Goal: Feedback & Contribution: Submit feedback/report problem

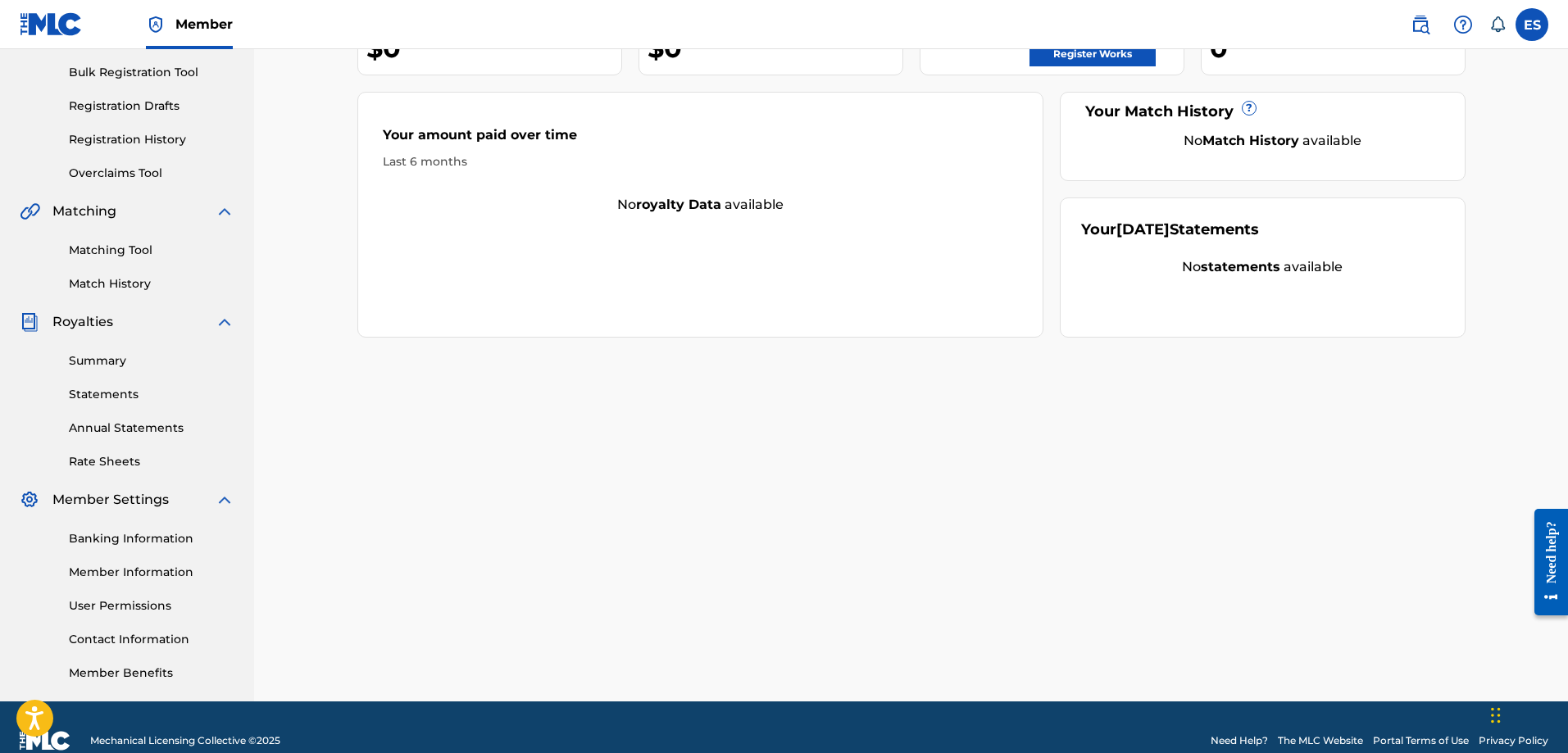
scroll to position [246, 0]
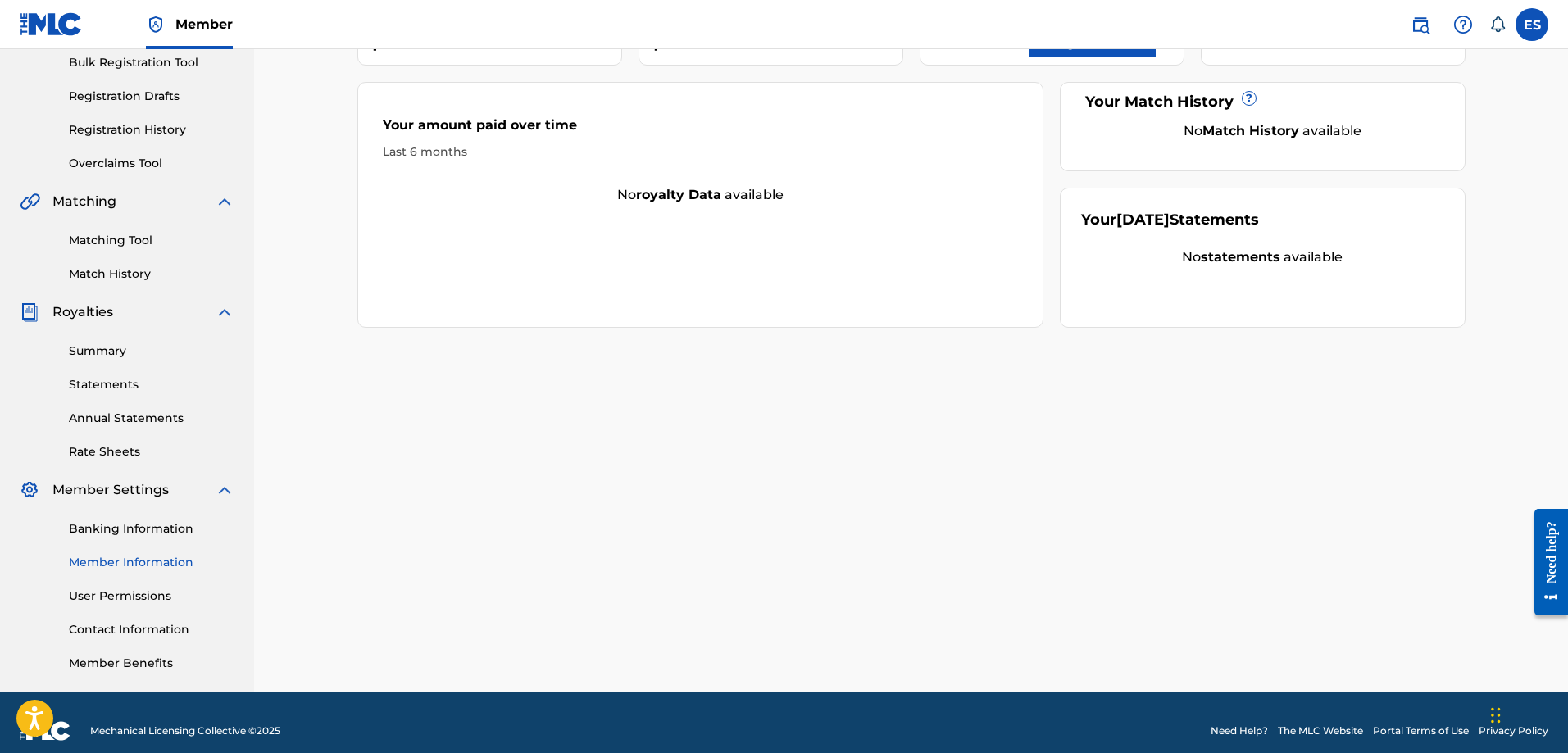
click at [161, 563] on link "Member Information" at bounding box center [151, 561] width 165 height 17
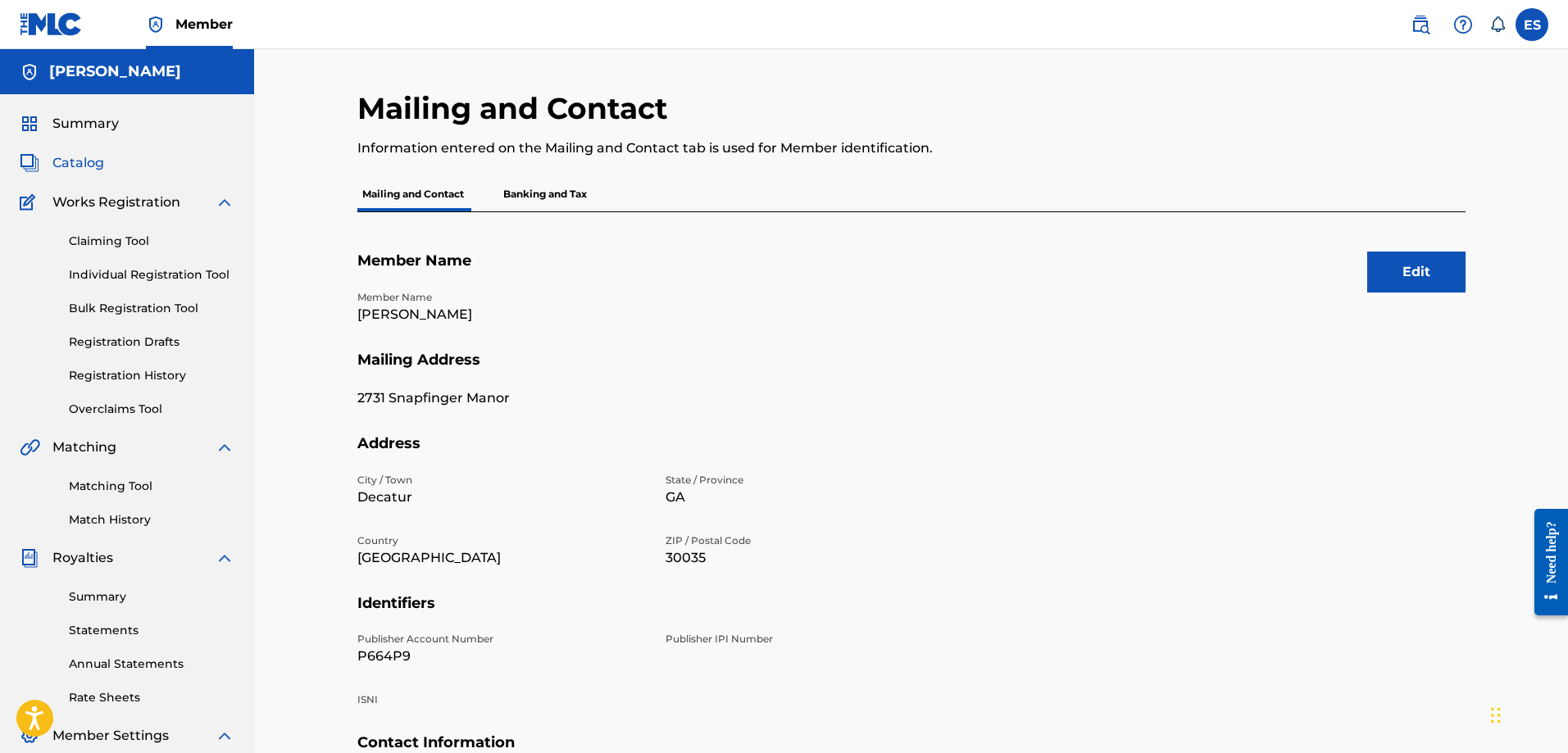
click at [61, 164] on span "Catalog" at bounding box center [78, 163] width 51 height 20
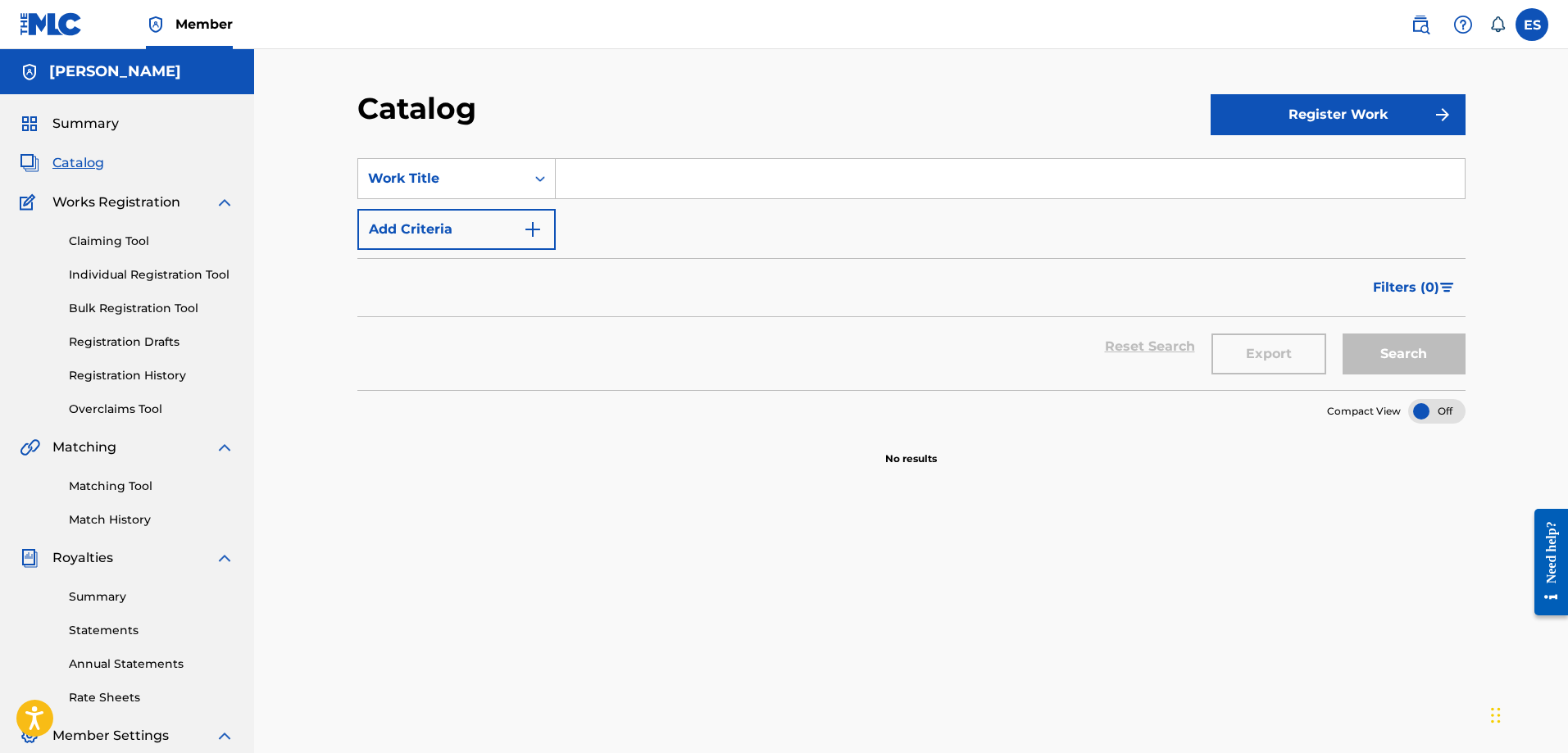
click at [123, 117] on div "Summary" at bounding box center [127, 124] width 215 height 20
click at [95, 123] on span "Summary" at bounding box center [85, 124] width 66 height 20
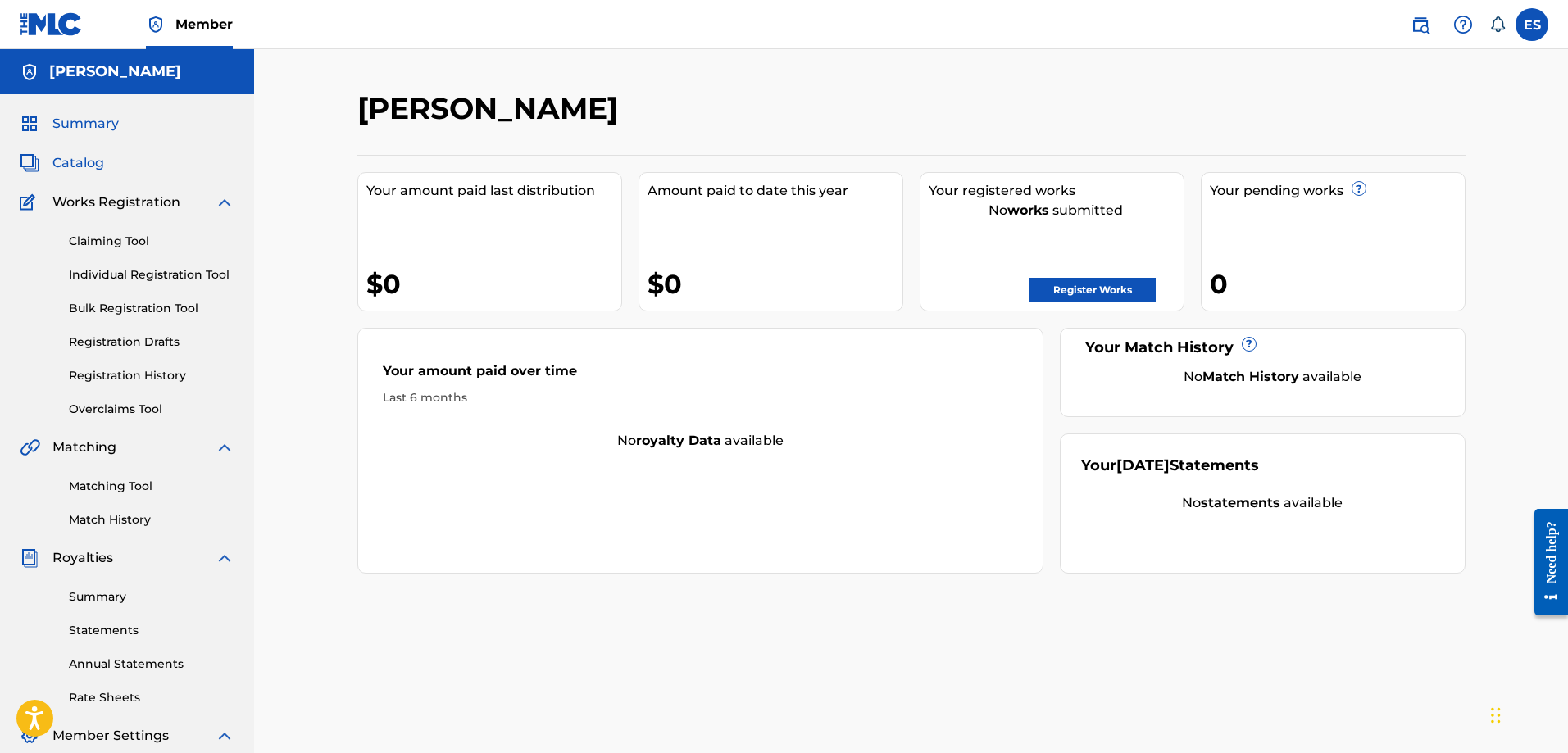
click at [82, 167] on span "Catalog" at bounding box center [78, 163] width 51 height 20
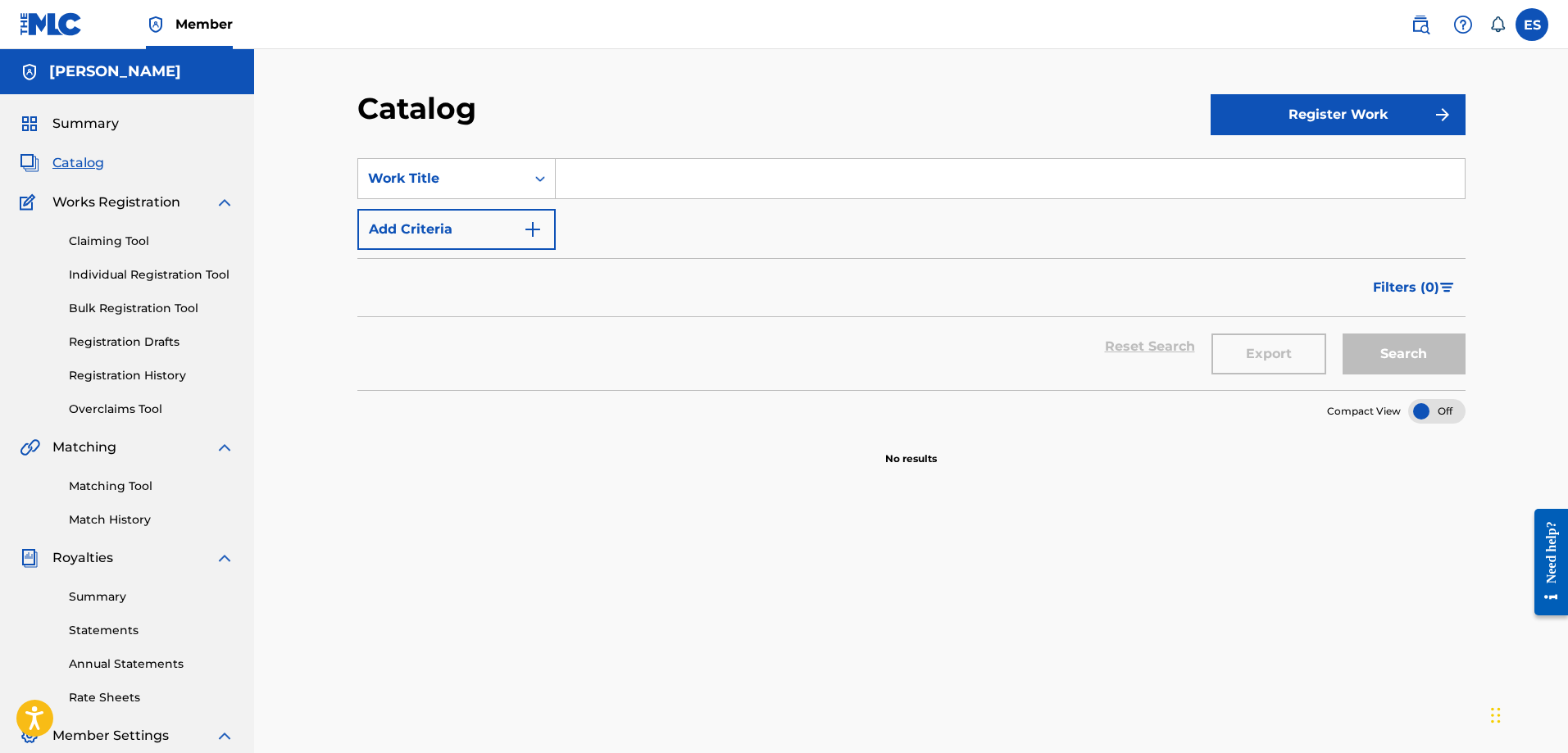
click at [989, 108] on div "Catalog" at bounding box center [784, 114] width 853 height 48
click at [71, 120] on span "Summary" at bounding box center [85, 124] width 66 height 20
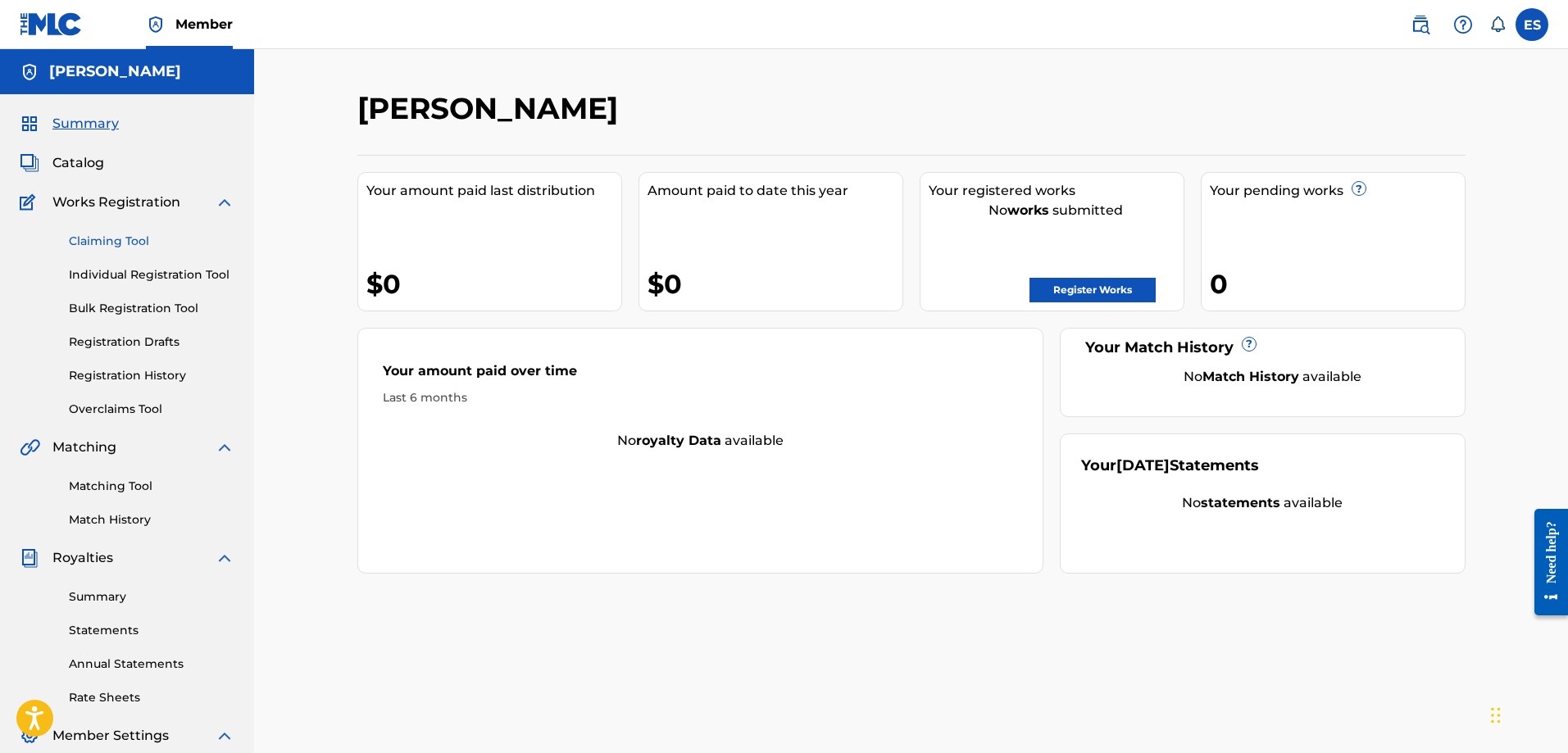
click at [122, 246] on link "Claiming Tool" at bounding box center [151, 240] width 165 height 17
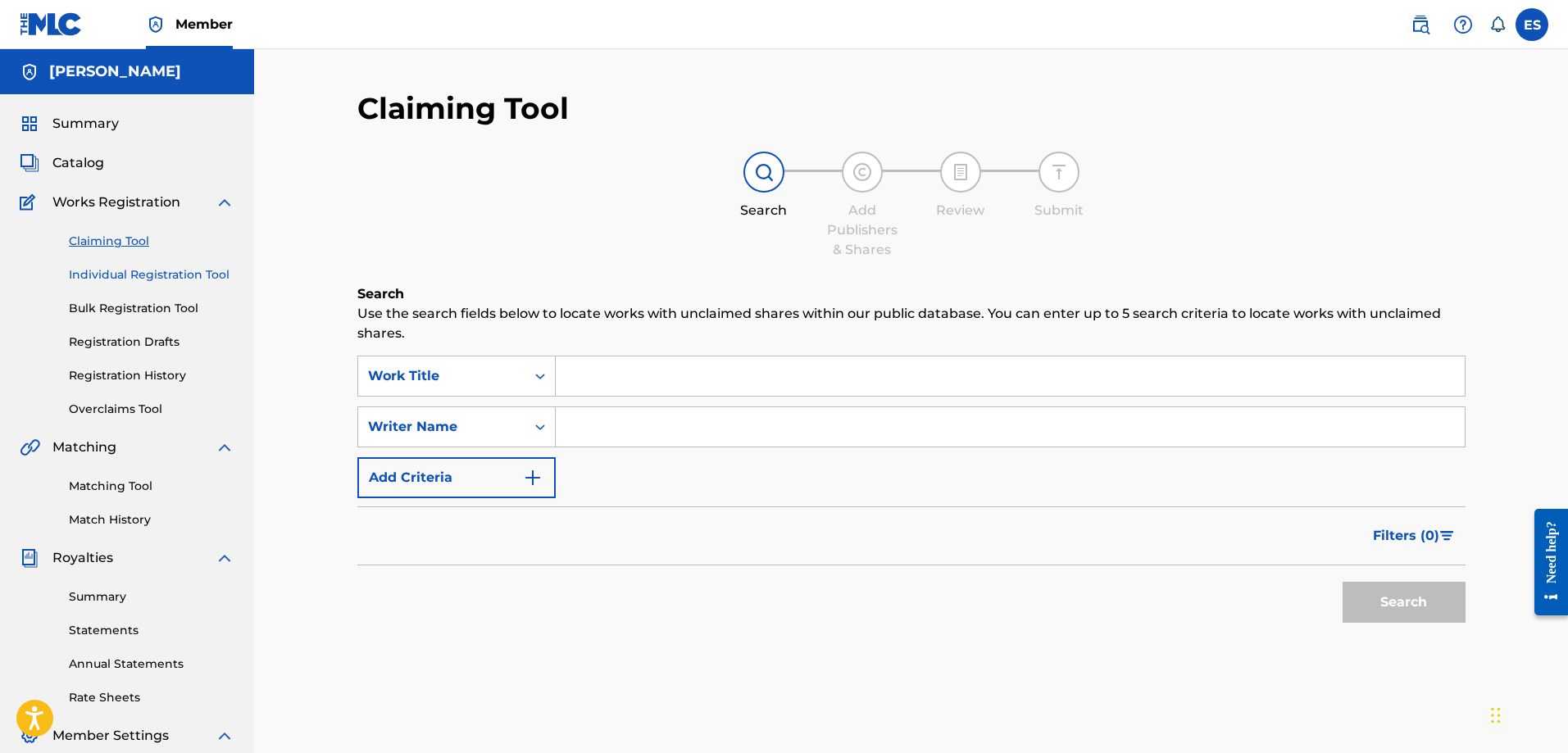
click at [138, 276] on link "Individual Registration Tool" at bounding box center [151, 274] width 165 height 17
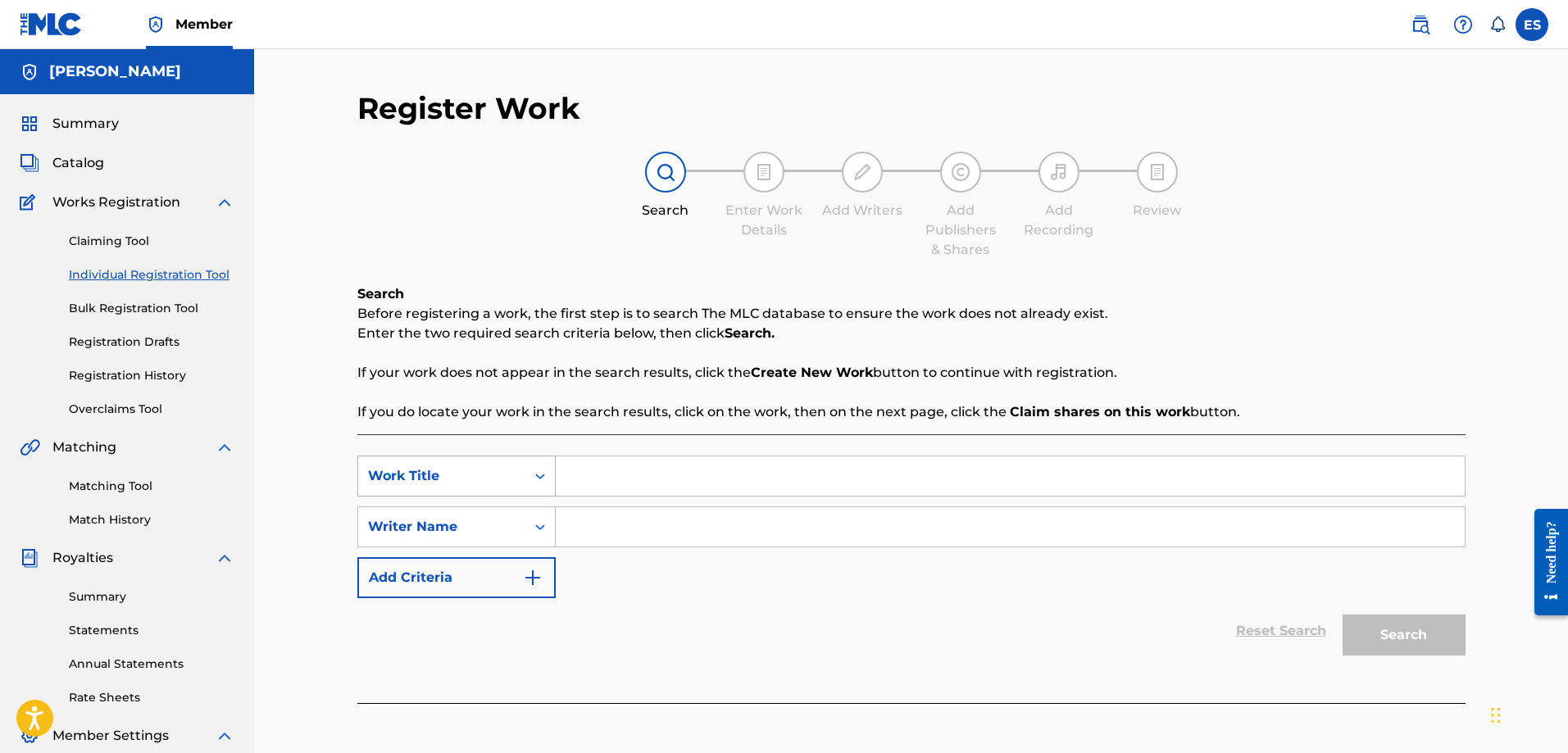
click at [534, 474] on icon "Search Form" at bounding box center [540, 475] width 17 height 17
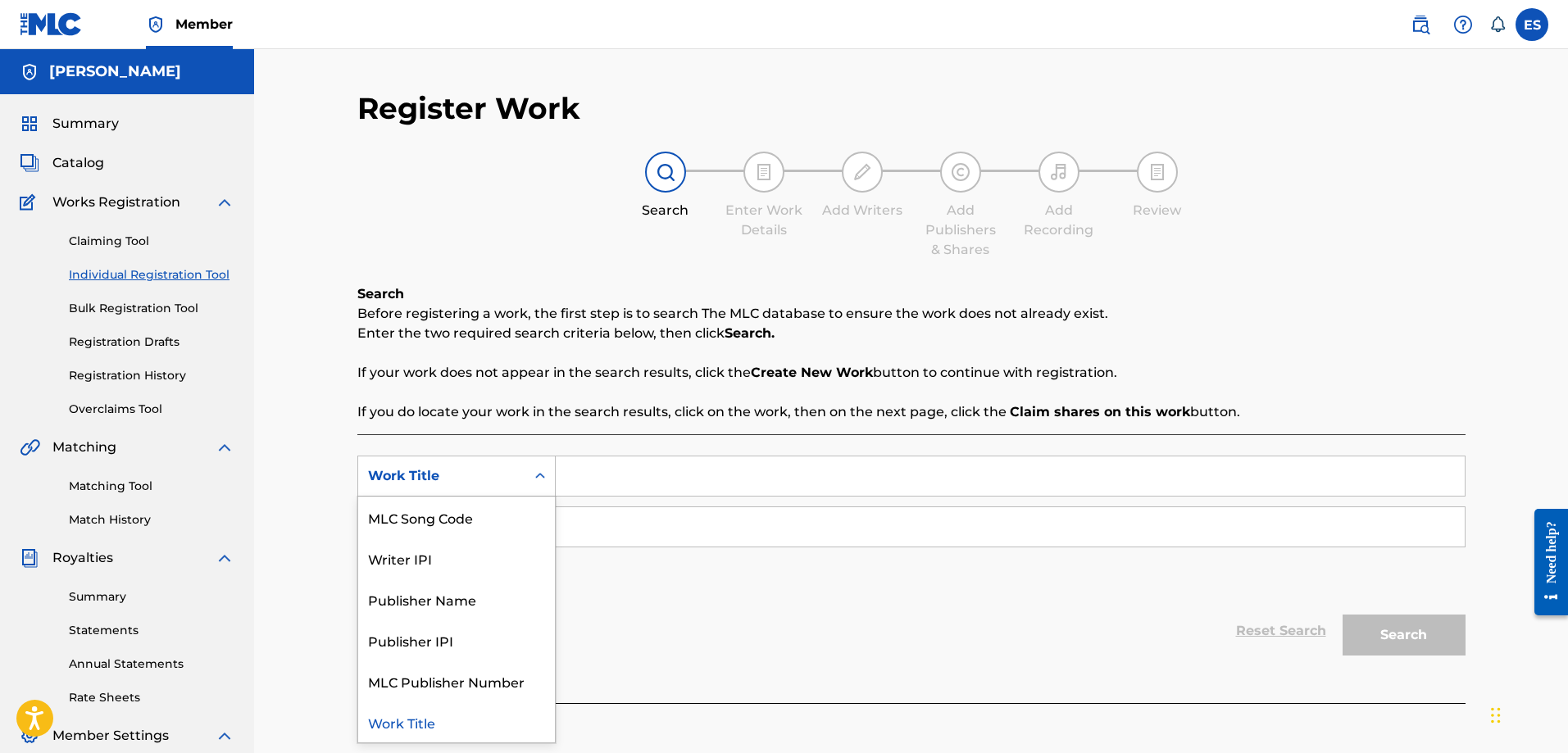
scroll to position [82, 0]
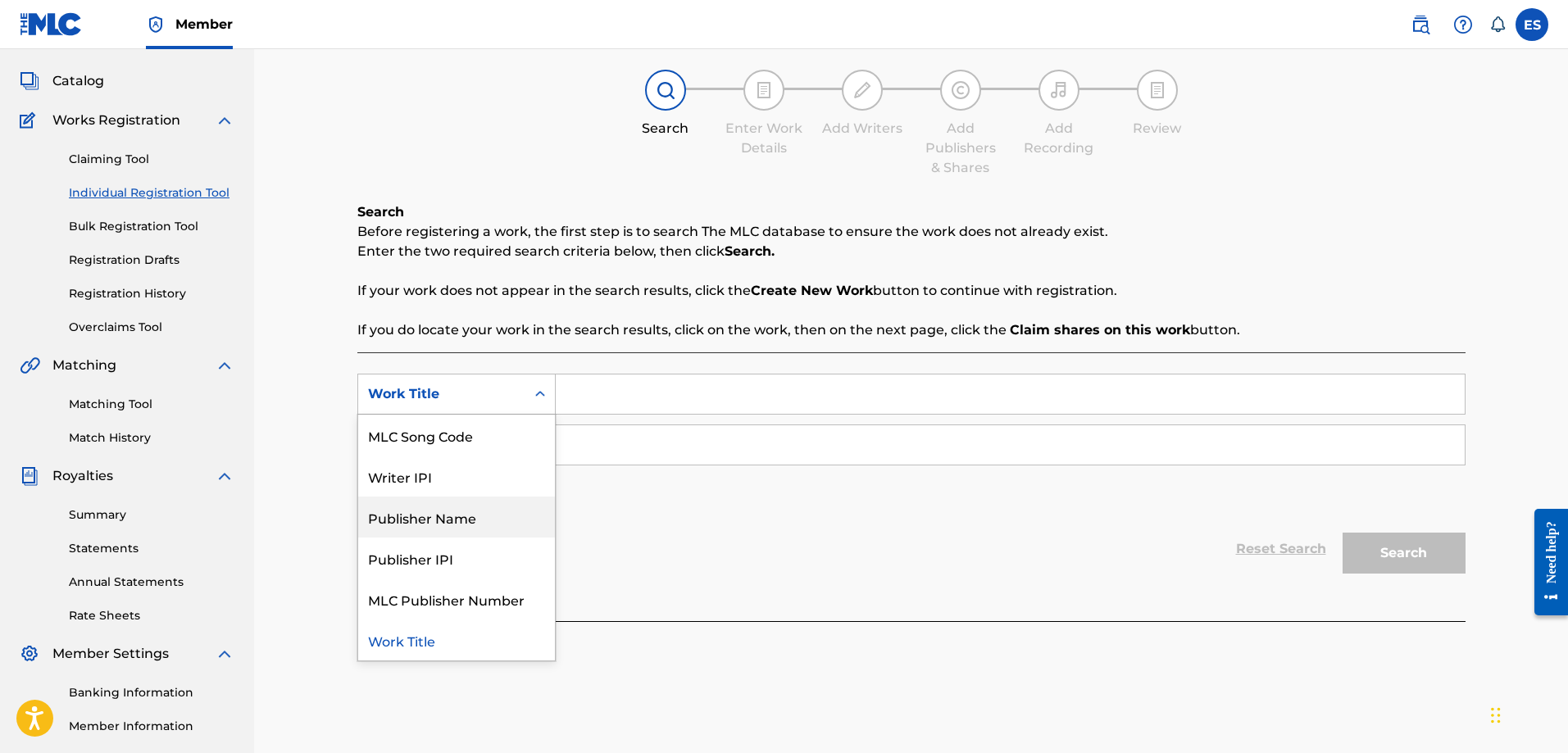
click at [513, 518] on div "Publisher Name" at bounding box center [456, 516] width 197 height 41
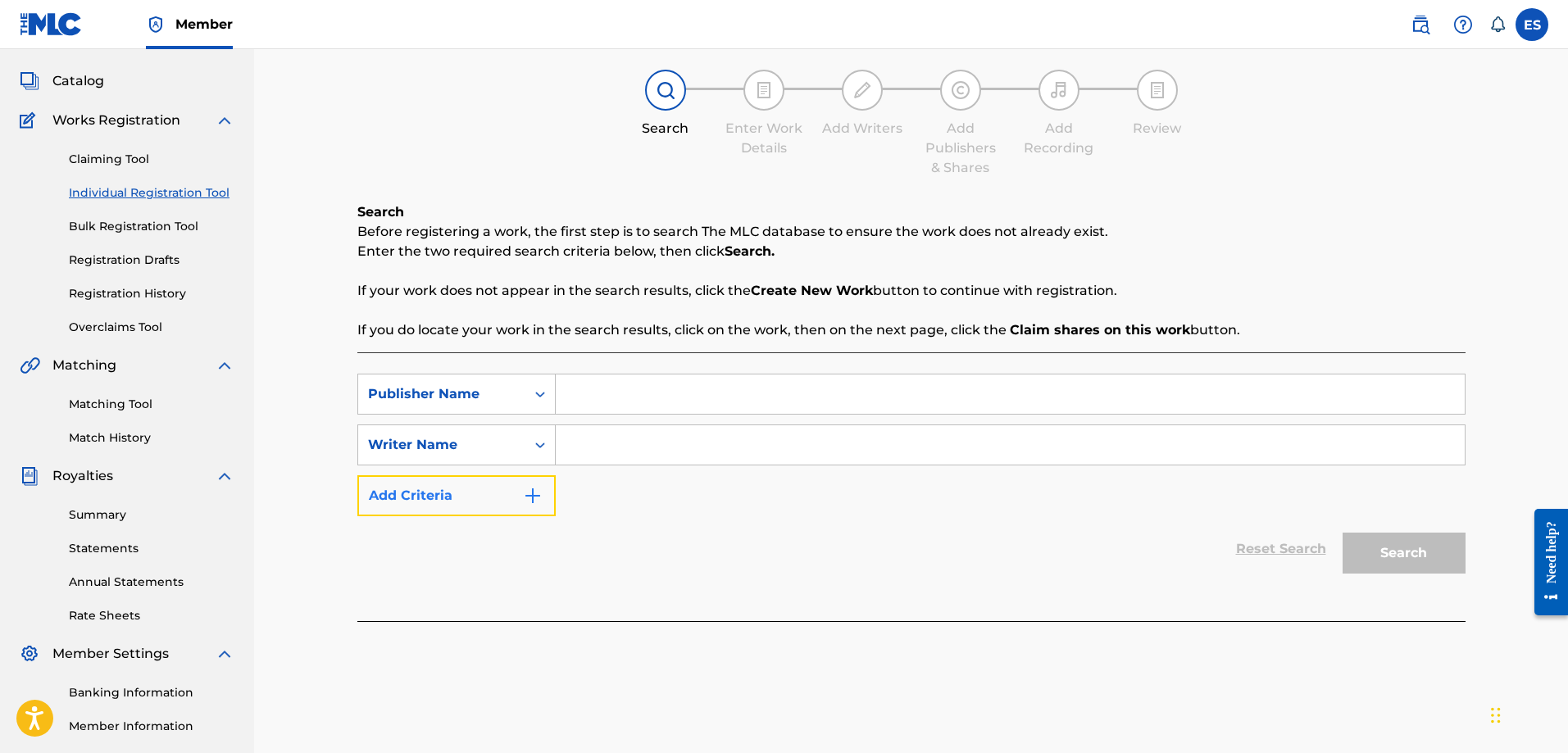
click at [542, 496] on img "Search Form" at bounding box center [533, 496] width 20 height 20
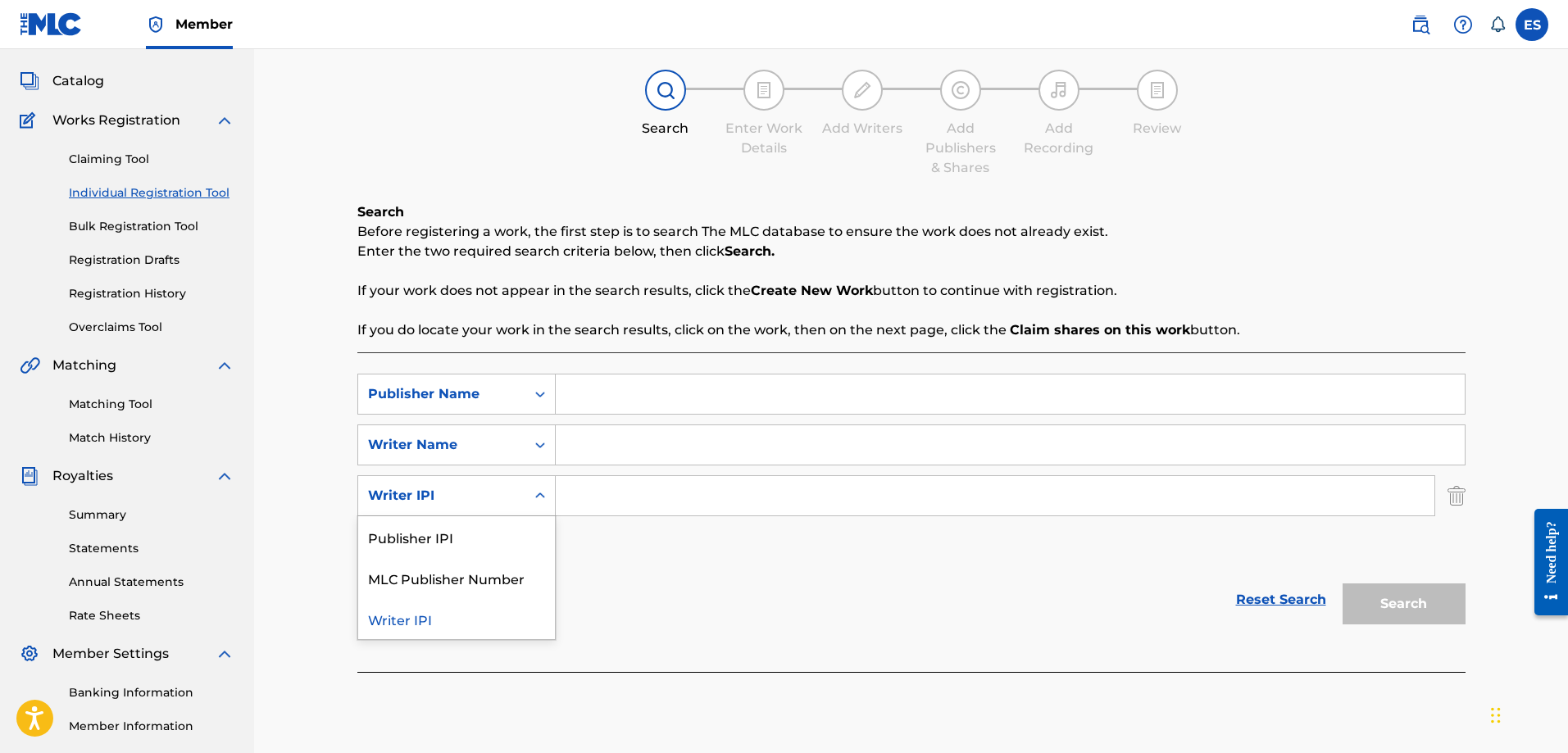
click at [543, 505] on div "Search Form" at bounding box center [540, 496] width 30 height 30
click at [684, 602] on div "Reset Search Search" at bounding box center [912, 600] width 1108 height 65
click at [544, 493] on icon "Search Form" at bounding box center [540, 495] width 17 height 17
click at [932, 571] on div "Reset Search Search" at bounding box center [912, 600] width 1108 height 65
click at [1455, 496] on img "Search Form" at bounding box center [1456, 495] width 18 height 41
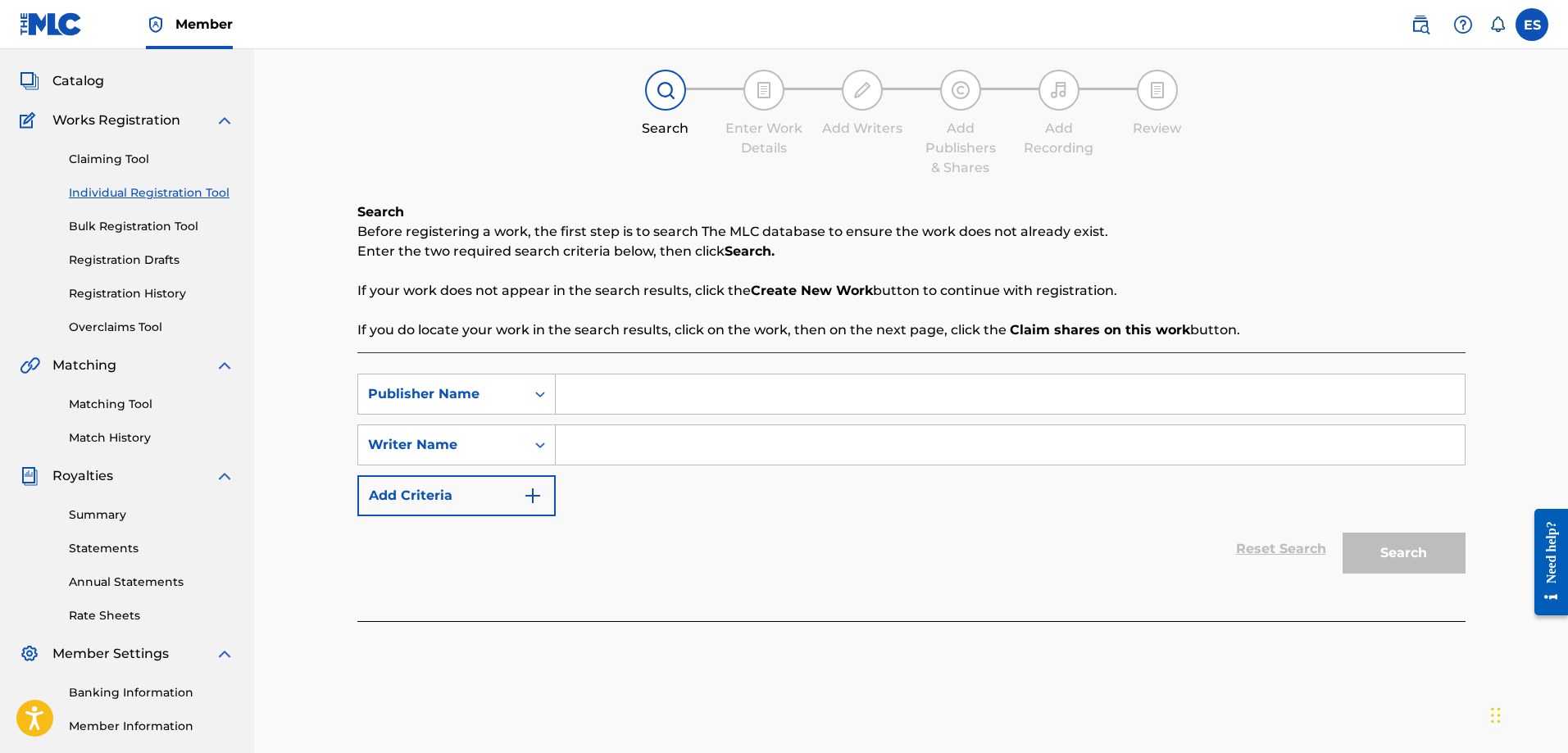
click at [615, 389] on input "Search Form" at bounding box center [1010, 394] width 910 height 40
type input "Guardian Crown Music"
click at [634, 434] on input "Search Form" at bounding box center [1010, 445] width 910 height 40
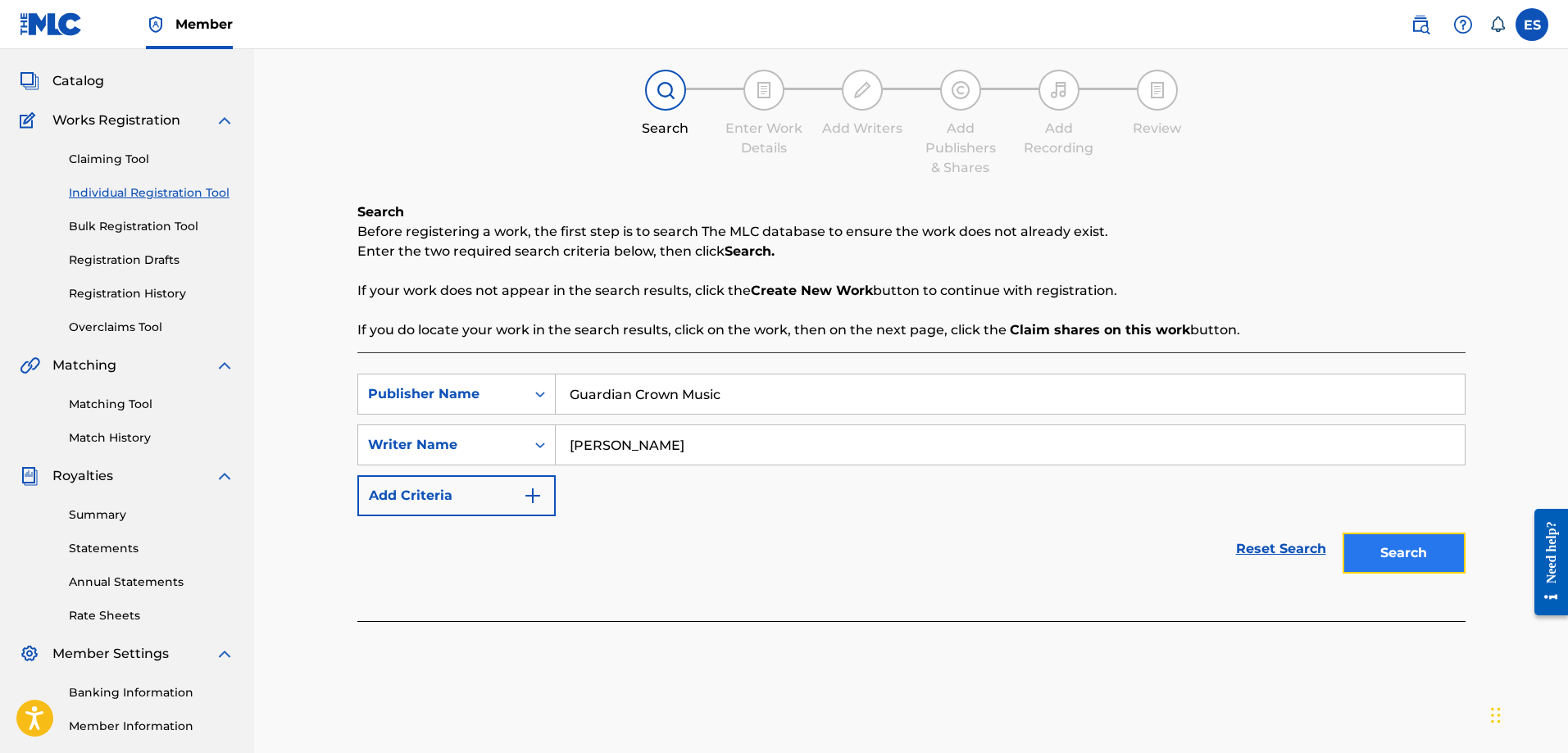
click at [1423, 551] on button "Search" at bounding box center [1404, 552] width 123 height 41
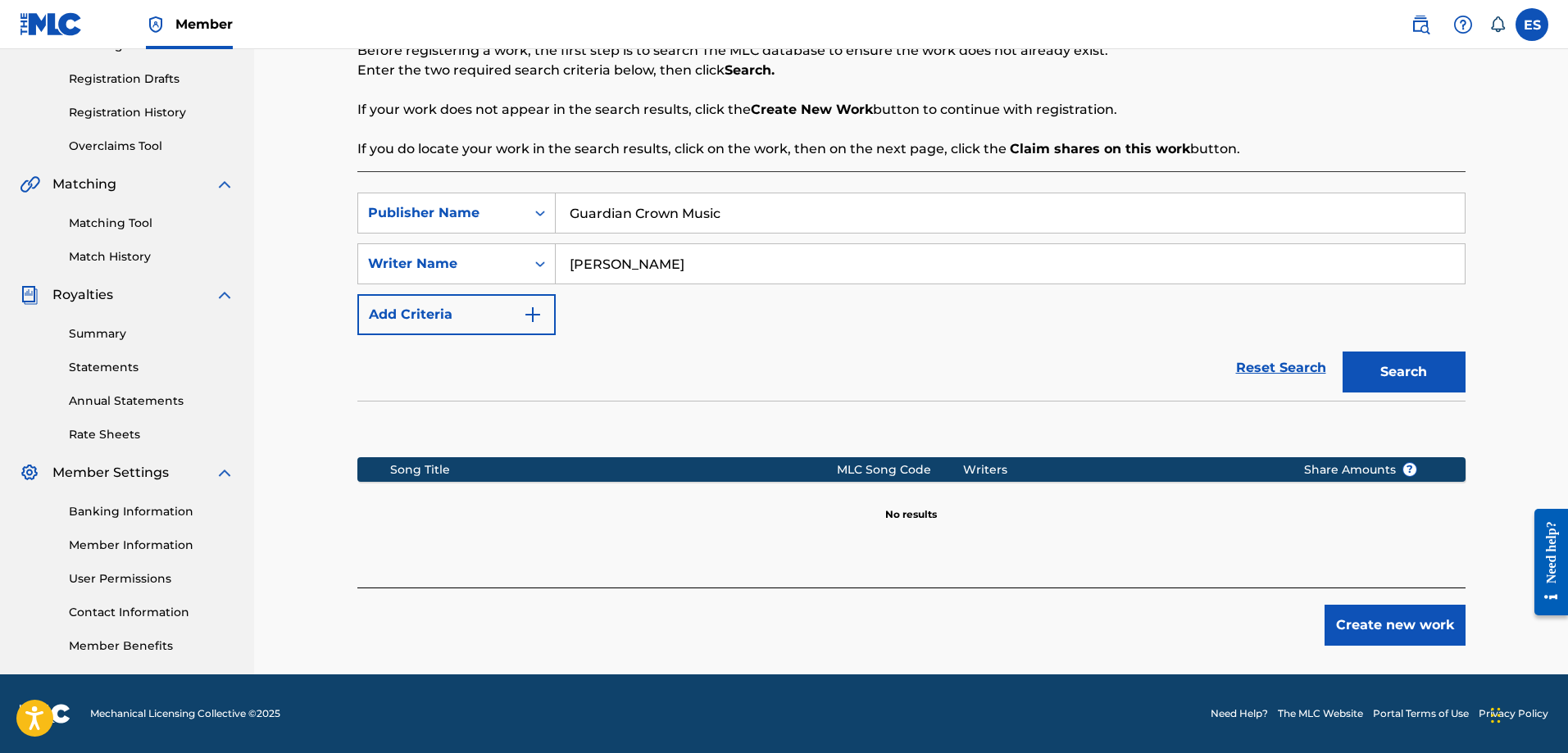
scroll to position [0, 0]
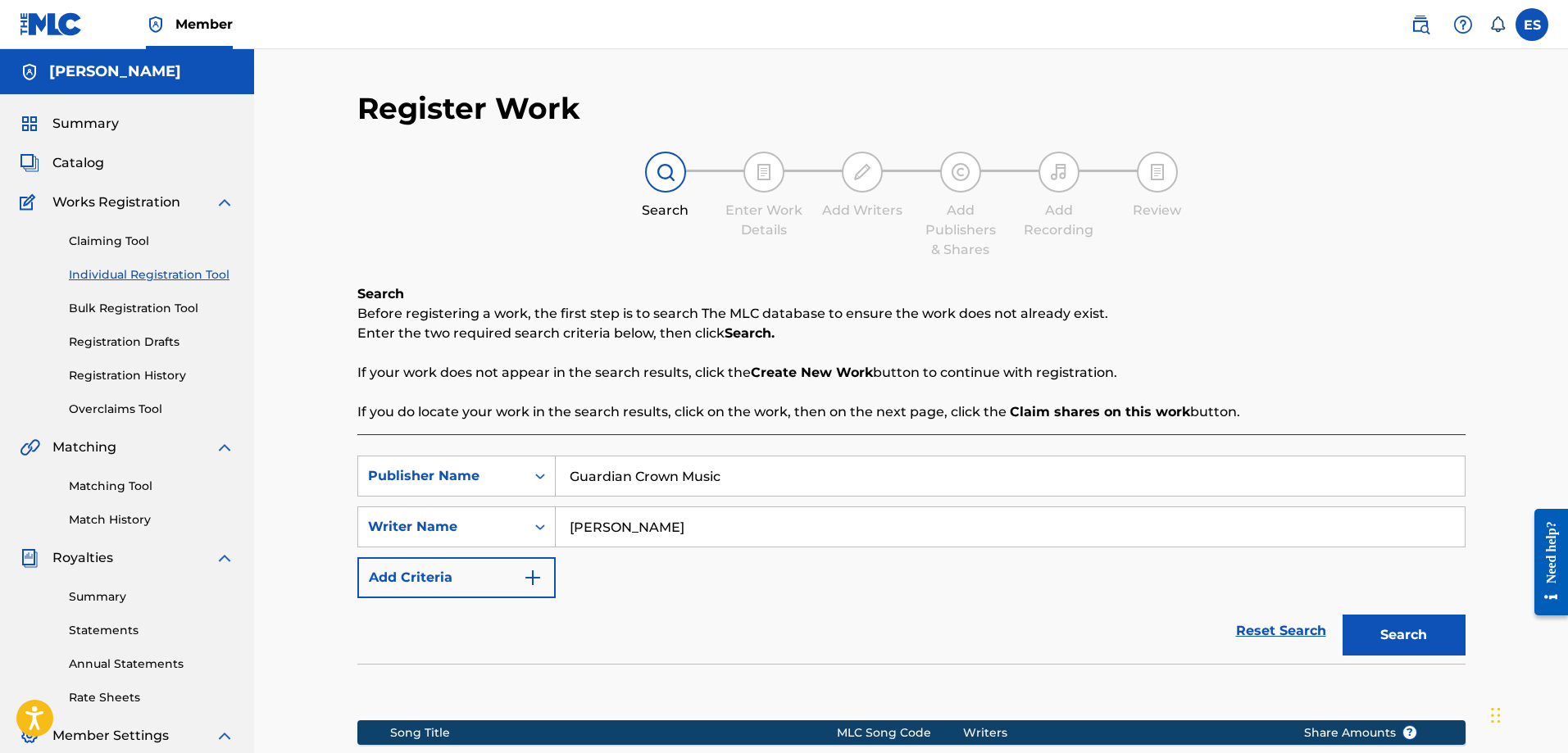
click at [752, 527] on input "Edward Cecil Stephens" at bounding box center [1010, 527] width 910 height 40
type input "Edward Cecil Stephens Jr"
click at [1401, 635] on button "Search" at bounding box center [1404, 634] width 123 height 41
click at [548, 474] on icon "Search Form" at bounding box center [540, 475] width 17 height 17
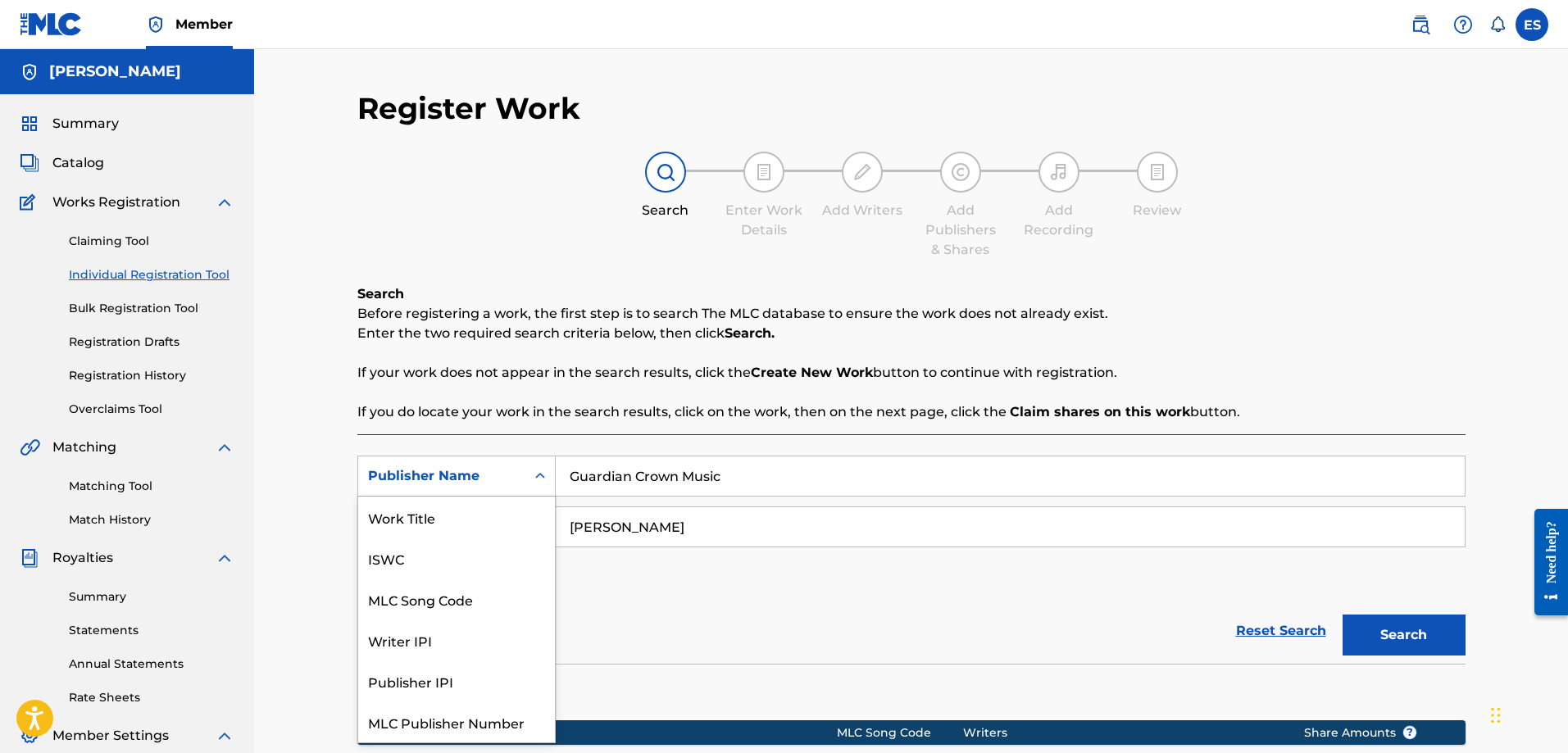
scroll to position [41, 0]
click at [669, 600] on div "Reset Search Search" at bounding box center [912, 630] width 1108 height 65
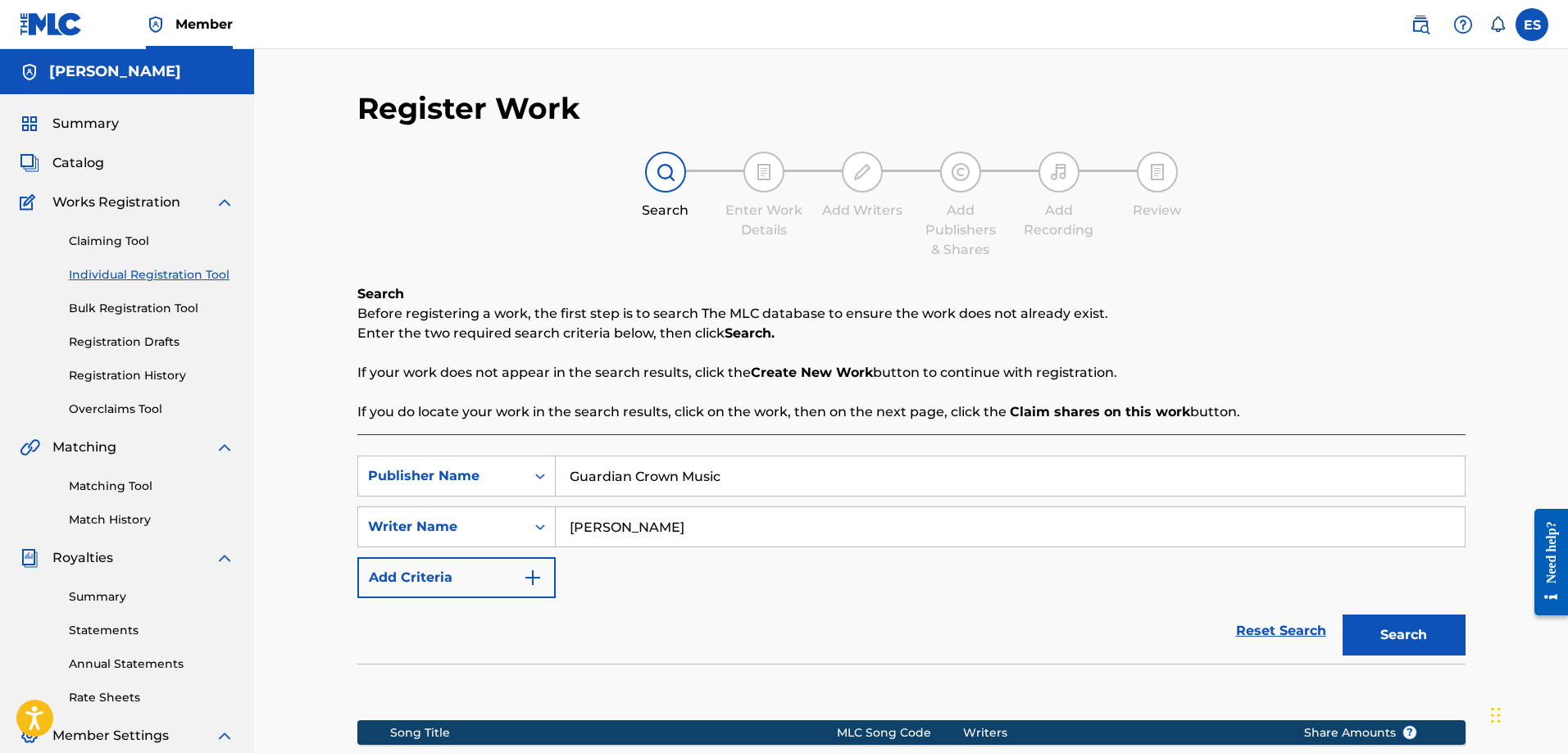
click at [611, 579] on div "SearchWithCriteriac0f77ab3-f565-49aa-90e4-6c26c6fef8df Publisher Name Guardian …" at bounding box center [912, 527] width 1108 height 142
click at [616, 561] on div "SearchWithCriteriac0f77ab3-f565-49aa-90e4-6c26c6fef8df Publisher Name Guardian …" at bounding box center [912, 527] width 1108 height 142
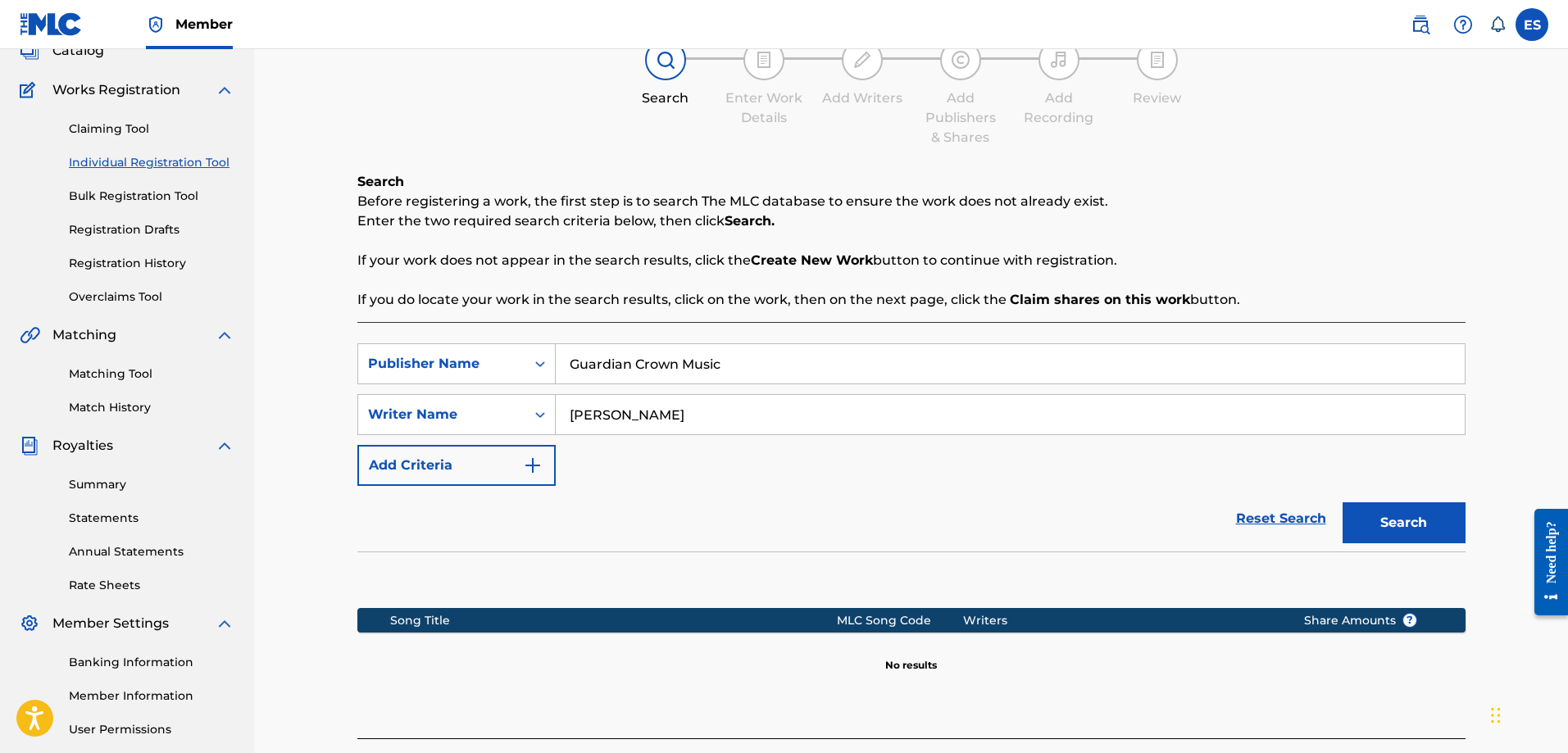
scroll to position [246, 0]
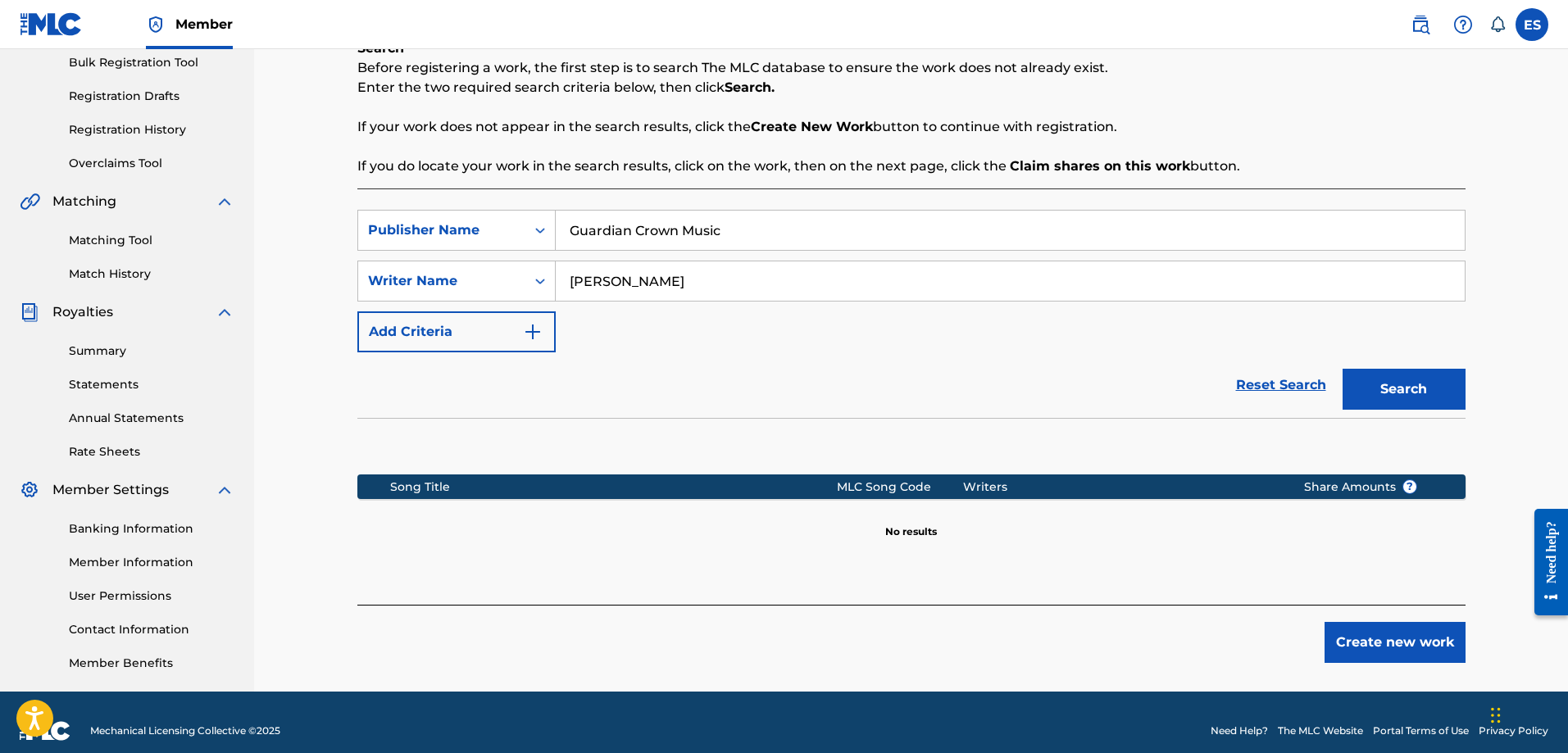
click at [142, 494] on span "Member Settings" at bounding box center [111, 490] width 117 height 20
click at [137, 527] on link "Banking Information" at bounding box center [151, 529] width 165 height 17
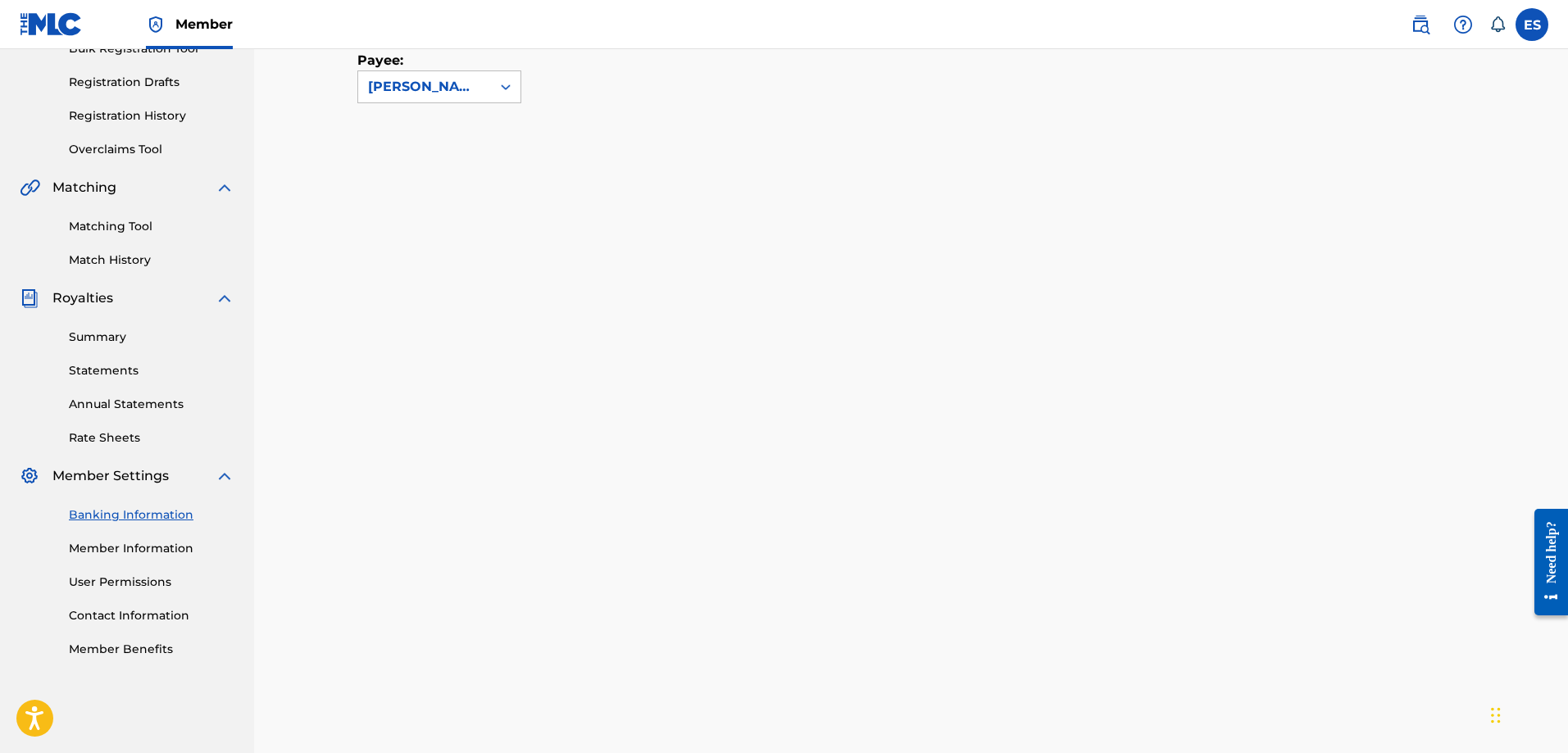
scroll to position [328, 0]
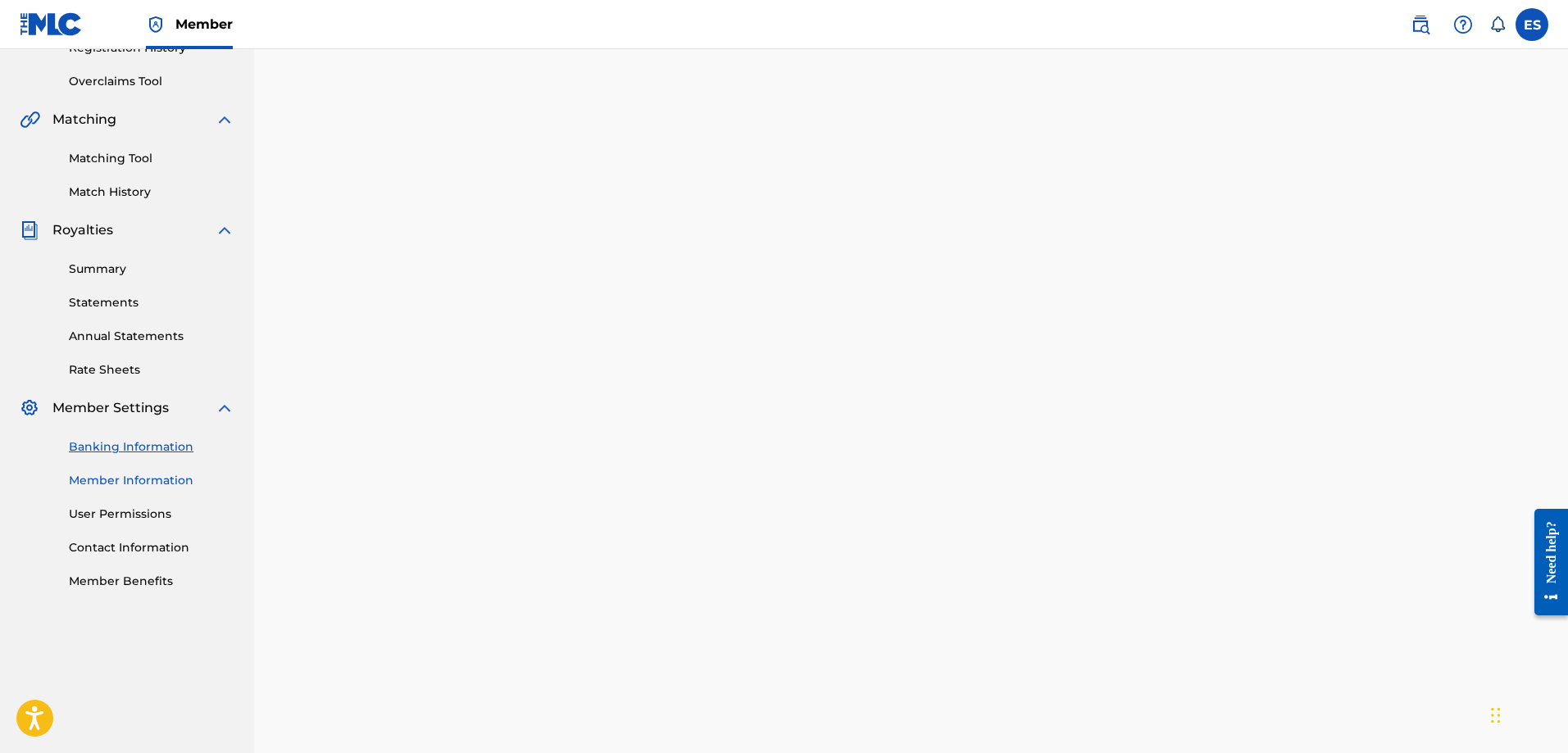
click at [170, 482] on link "Member Information" at bounding box center [151, 480] width 165 height 17
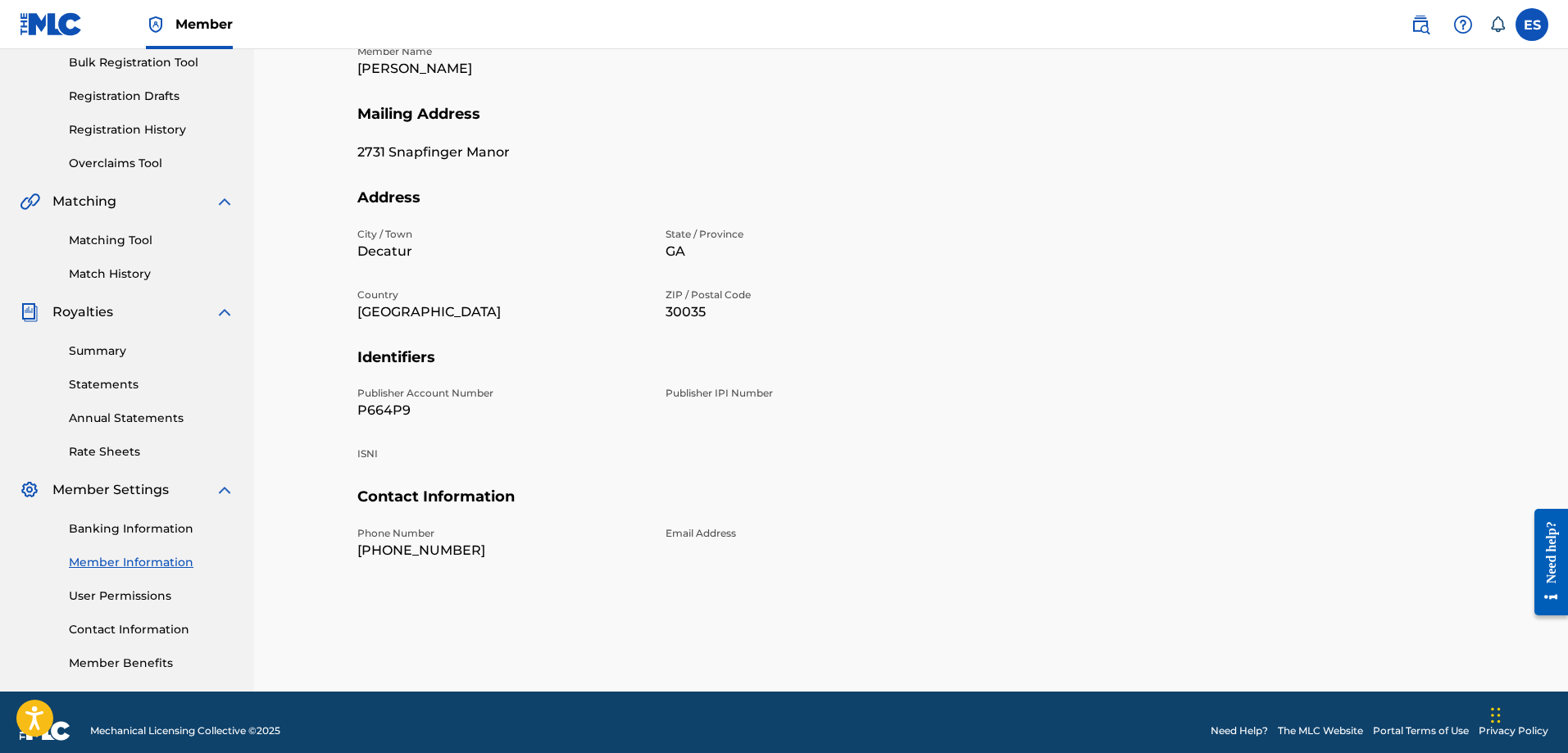
scroll to position [263, 0]
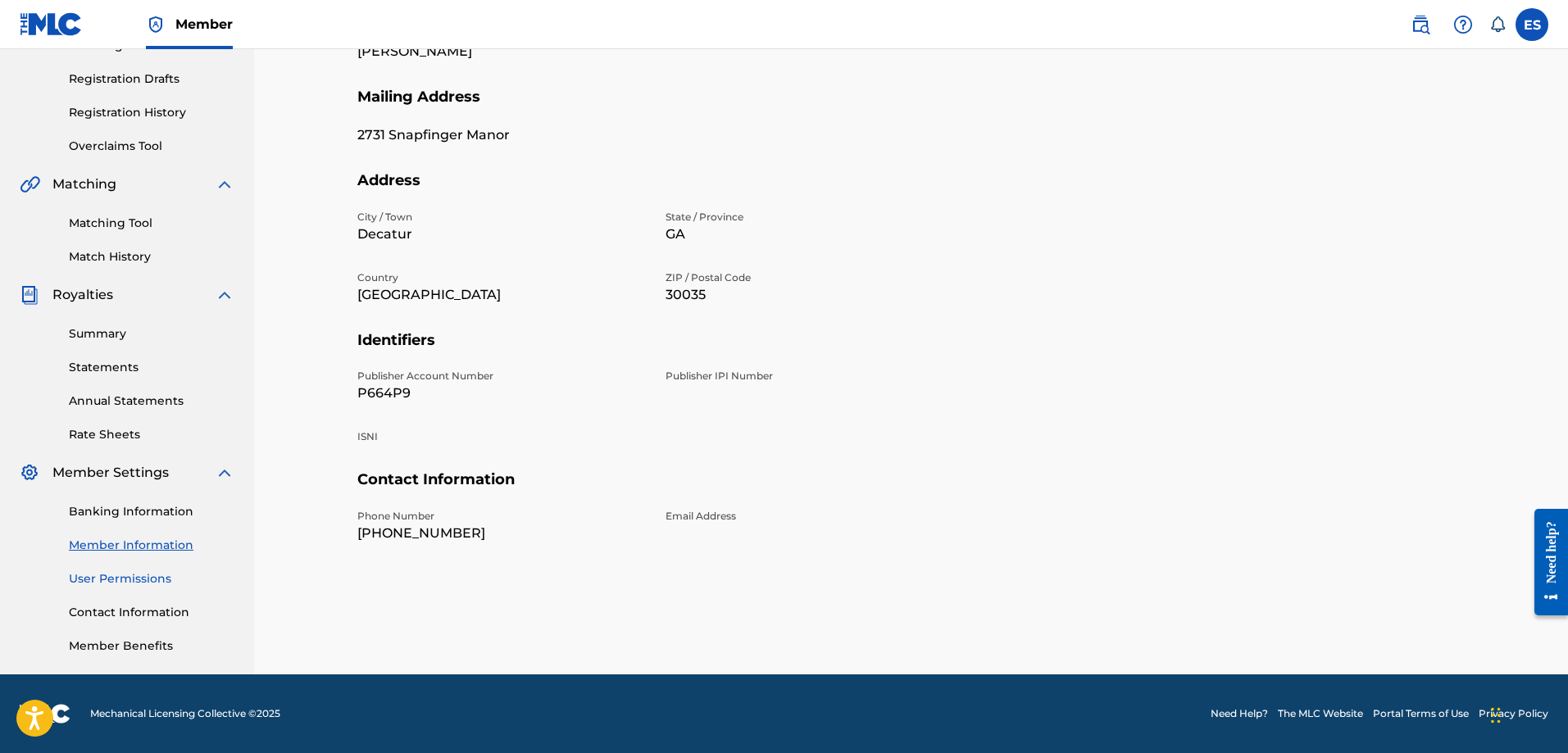
click at [141, 583] on link "User Permissions" at bounding box center [151, 578] width 165 height 17
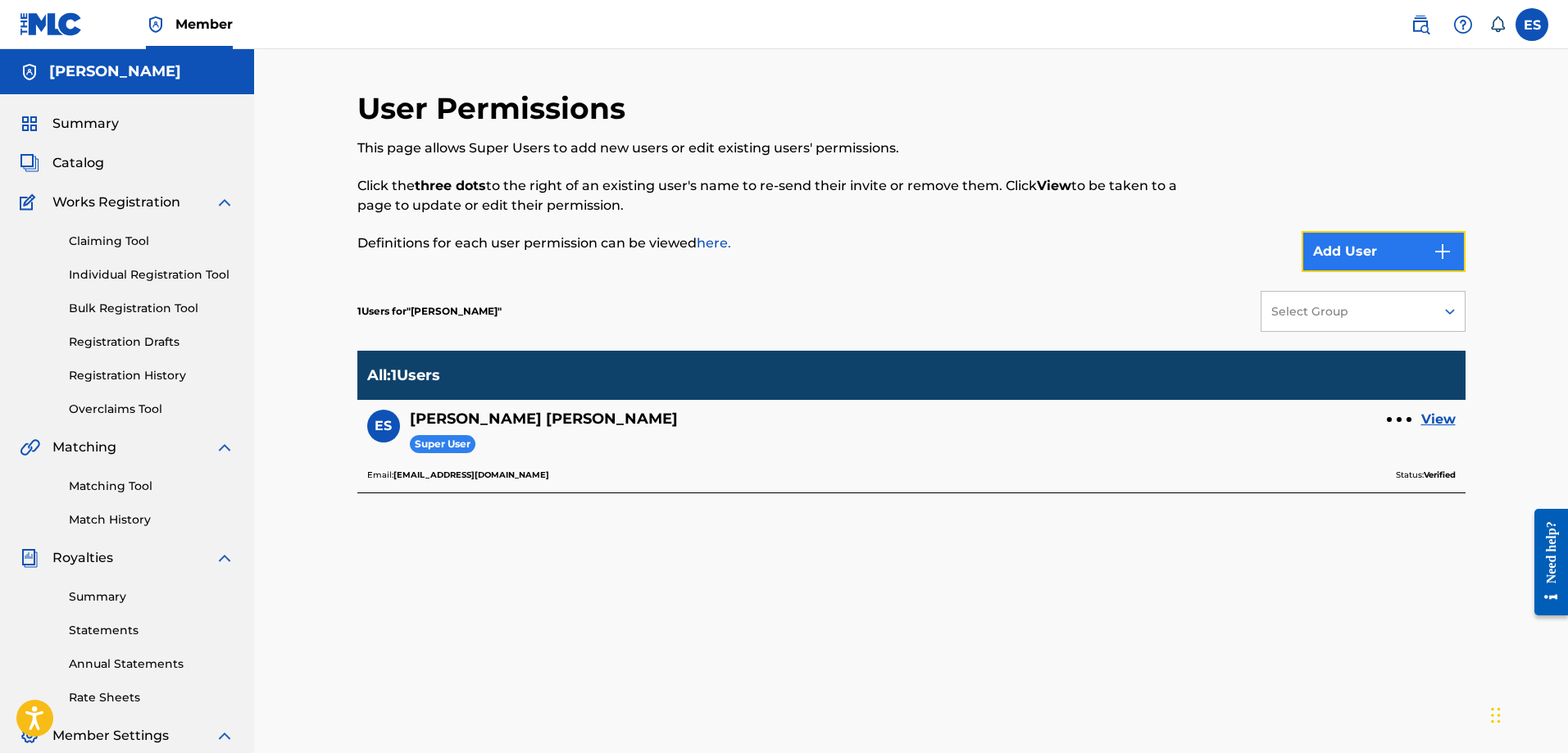
click at [1434, 249] on img "submit" at bounding box center [1442, 252] width 20 height 20
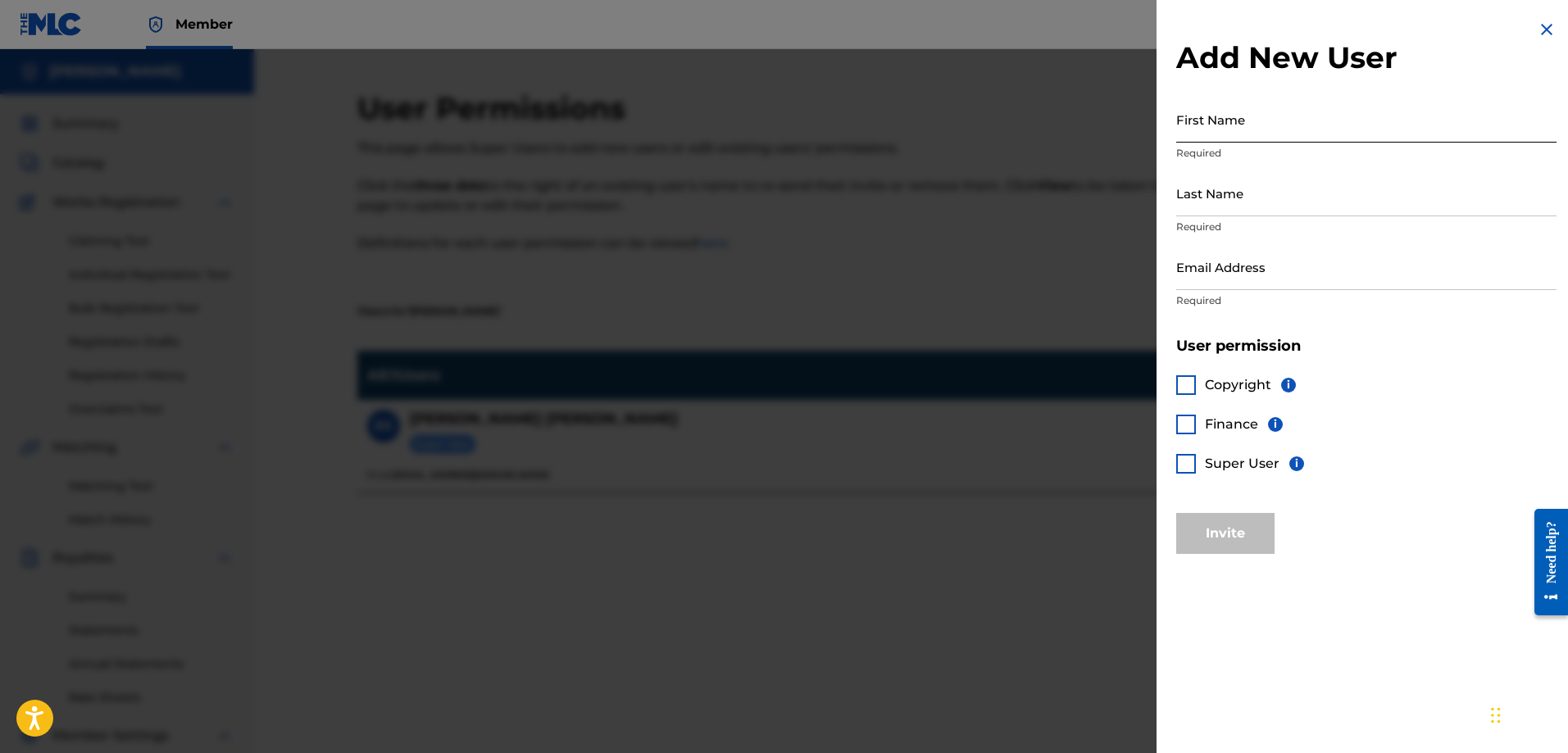
click at [1297, 124] on input "First Name" at bounding box center [1366, 119] width 381 height 46
type input "Gardy"
click at [1255, 200] on input "Last Name" at bounding box center [1366, 193] width 381 height 46
type input "Crow"
click at [1269, 266] on input "Email Address" at bounding box center [1366, 266] width 381 height 46
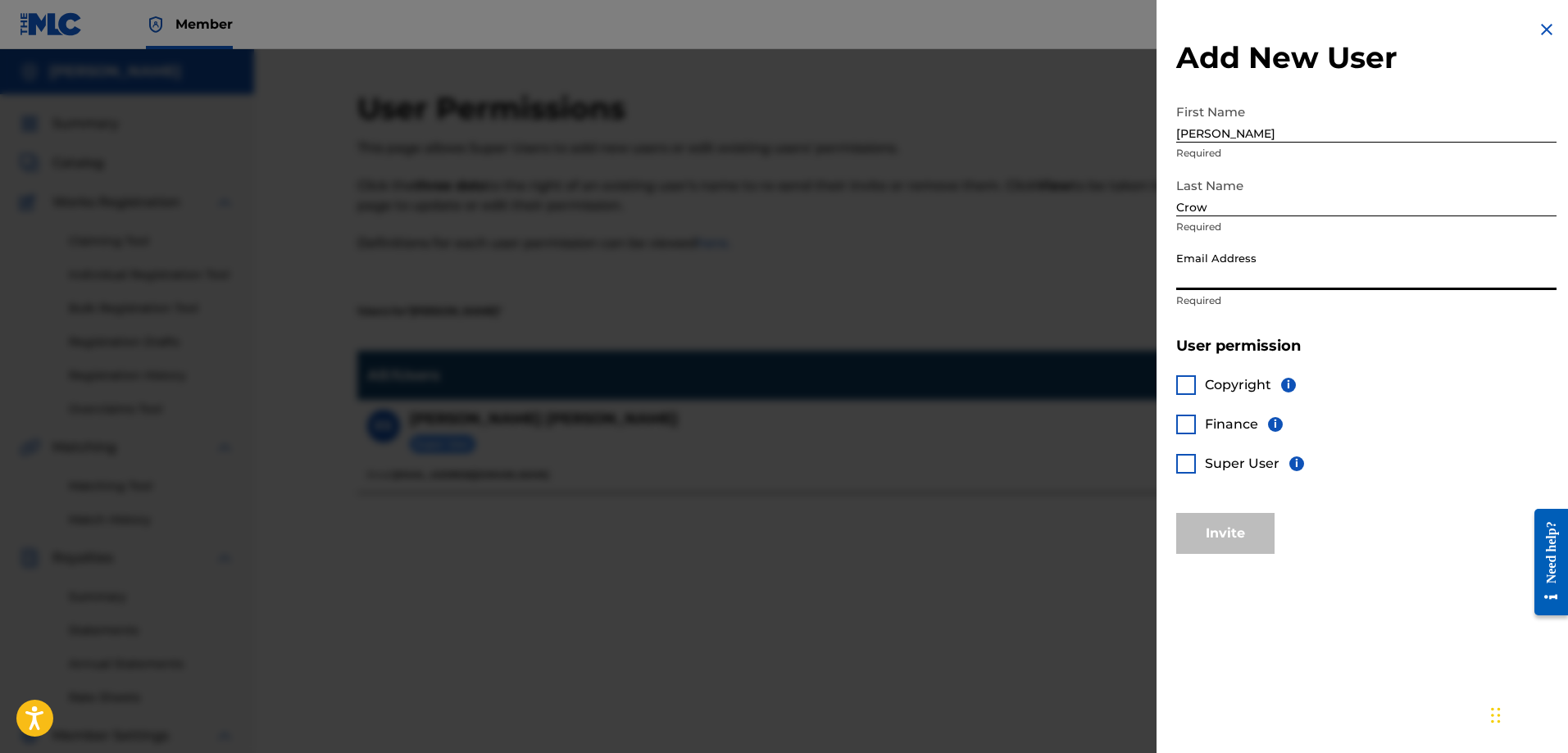
type input "[EMAIL_ADDRESS][DOMAIN_NAME]"
click at [1187, 382] on div at bounding box center [1186, 385] width 20 height 20
click at [1193, 423] on div at bounding box center [1186, 425] width 20 height 20
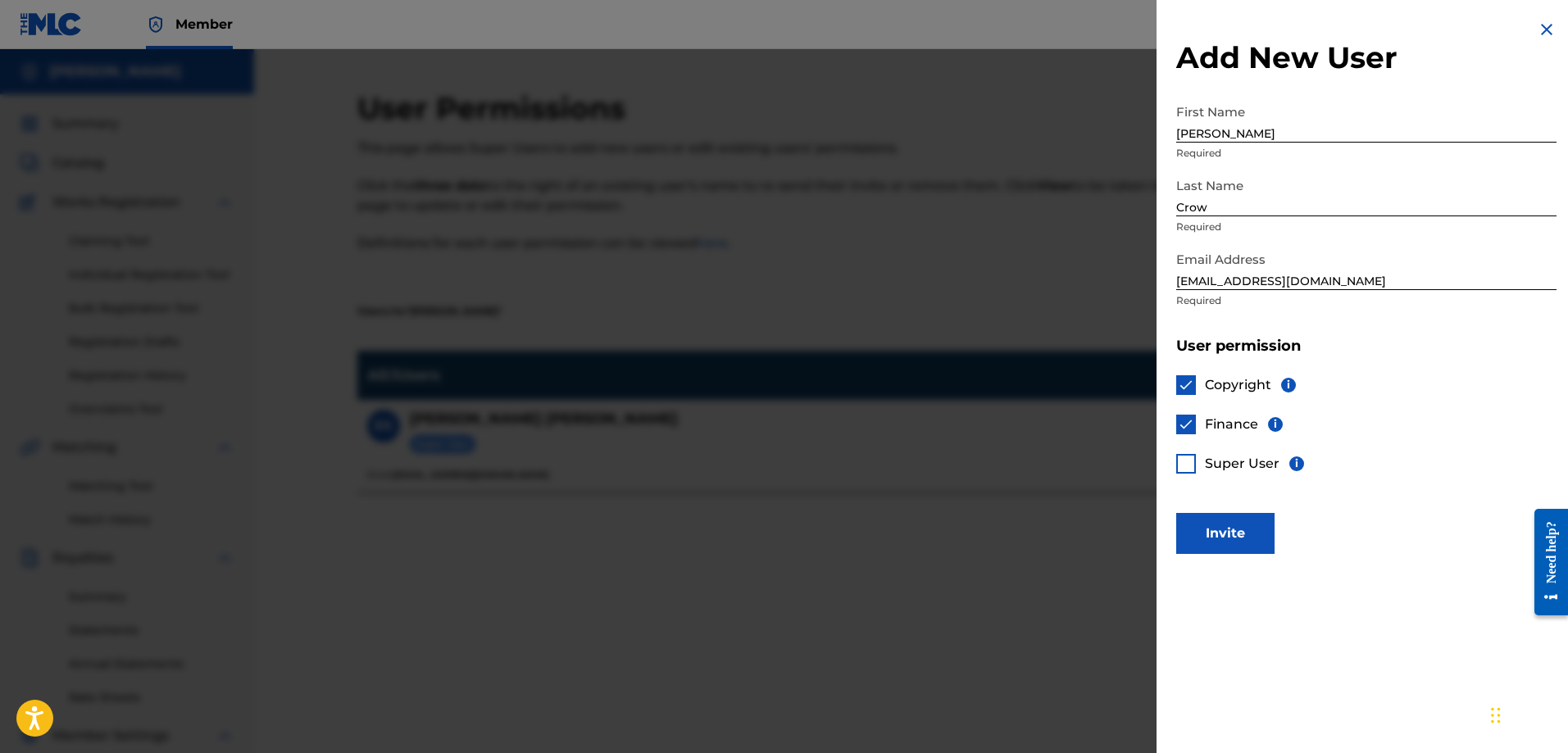
click at [1192, 467] on div at bounding box center [1186, 463] width 20 height 20
click at [1223, 544] on button "Invite" at bounding box center [1225, 533] width 98 height 41
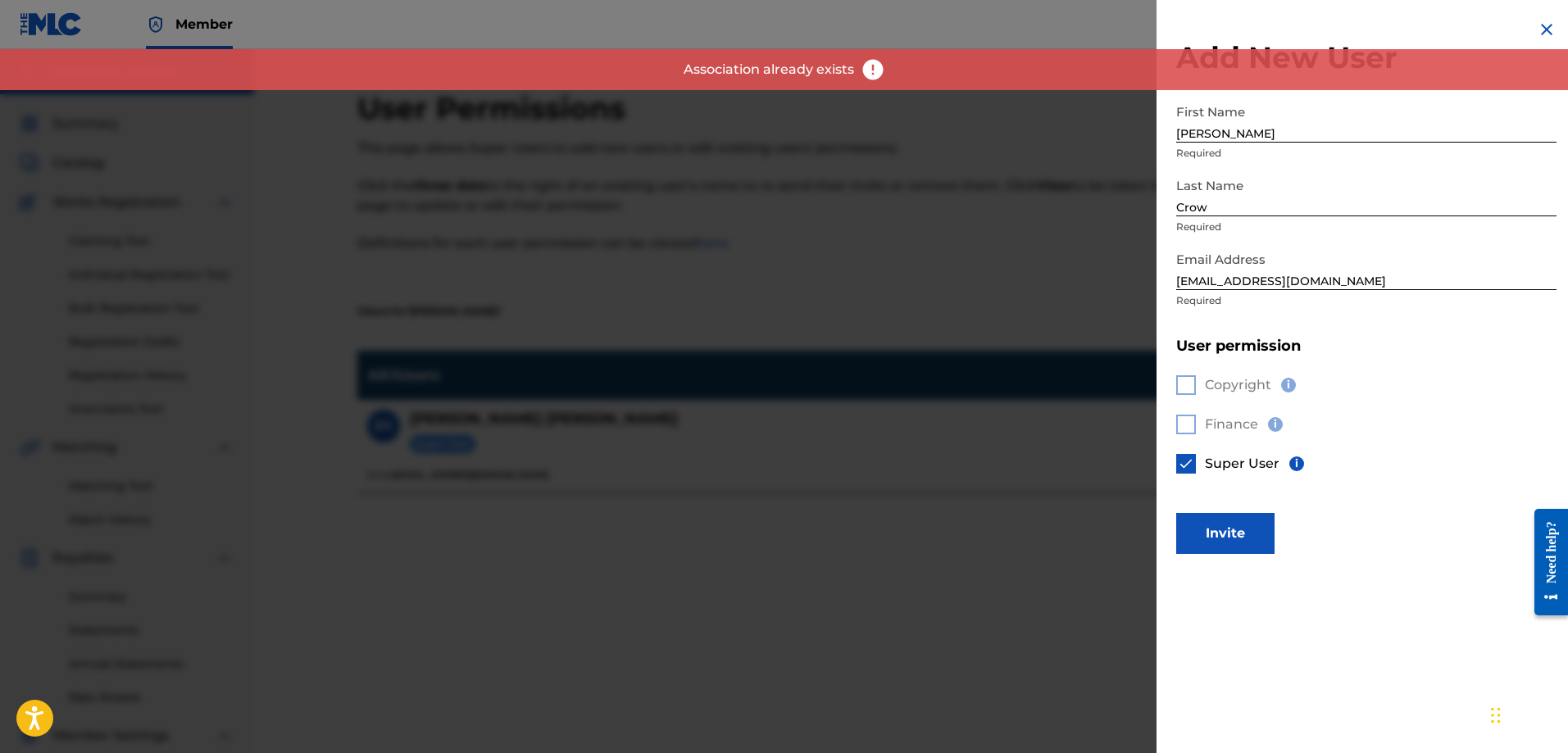
click at [1395, 373] on div "Copyright i Finance i Super User i" at bounding box center [1366, 434] width 381 height 157
drag, startPoint x: 1379, startPoint y: 280, endPoint x: 1150, endPoint y: 291, distance: 229.3
click at [1150, 291] on div "Add New User First Name Gardy Required Last Name Crow Required Email Address pr…" at bounding box center [784, 401] width 1568 height 704
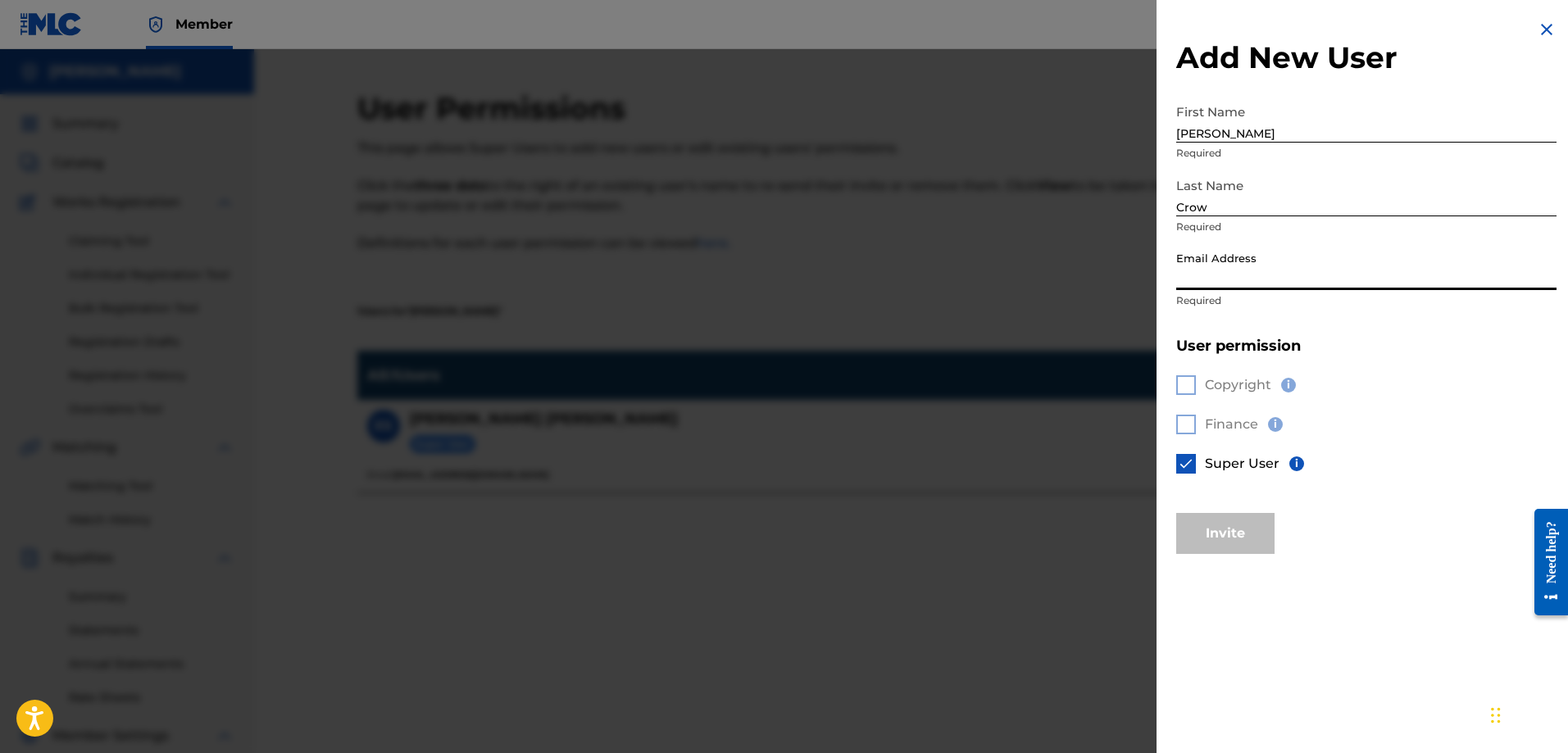
click at [1442, 386] on div "Copyright i Finance i Super User i" at bounding box center [1366, 434] width 381 height 157
click at [1537, 29] on img at bounding box center [1547, 30] width 20 height 20
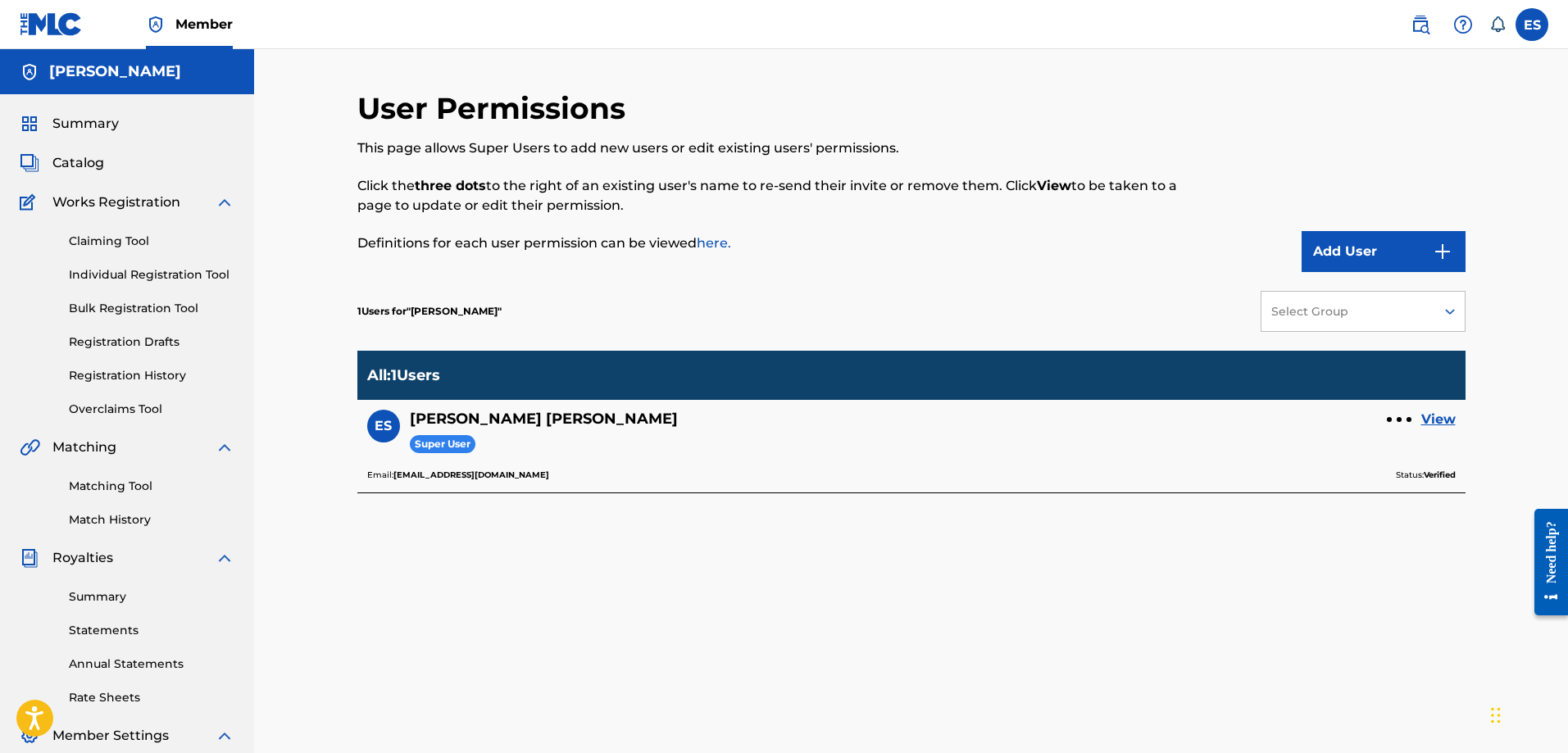
click at [586, 614] on div "User Permissions This page allows Super Users to add new users or edit existing…" at bounding box center [912, 513] width 1108 height 847
click at [1456, 313] on icon at bounding box center [1449, 311] width 17 height 17
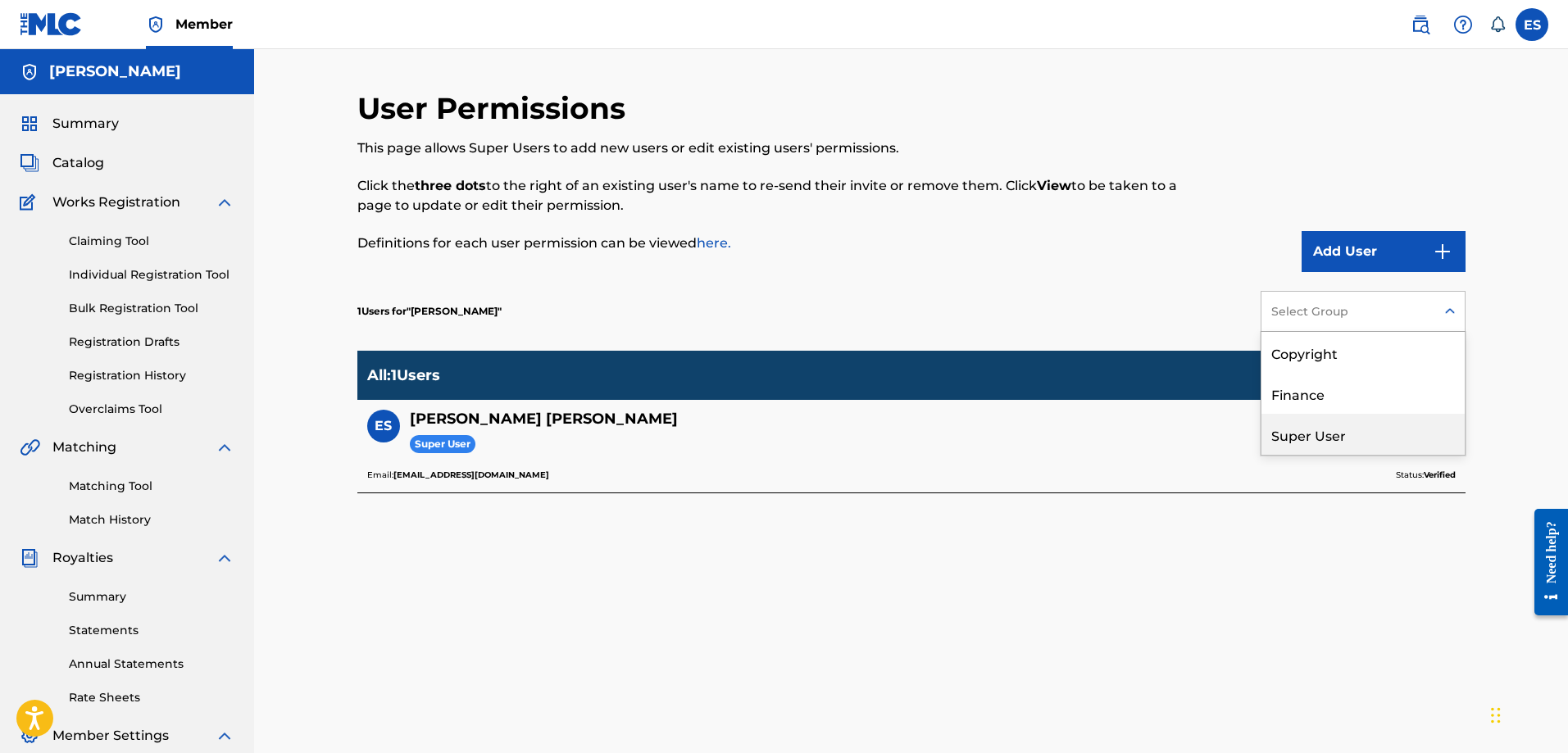
click at [1103, 532] on div "User Permissions This page allows Super Users to add new users or edit existing…" at bounding box center [912, 513] width 1108 height 847
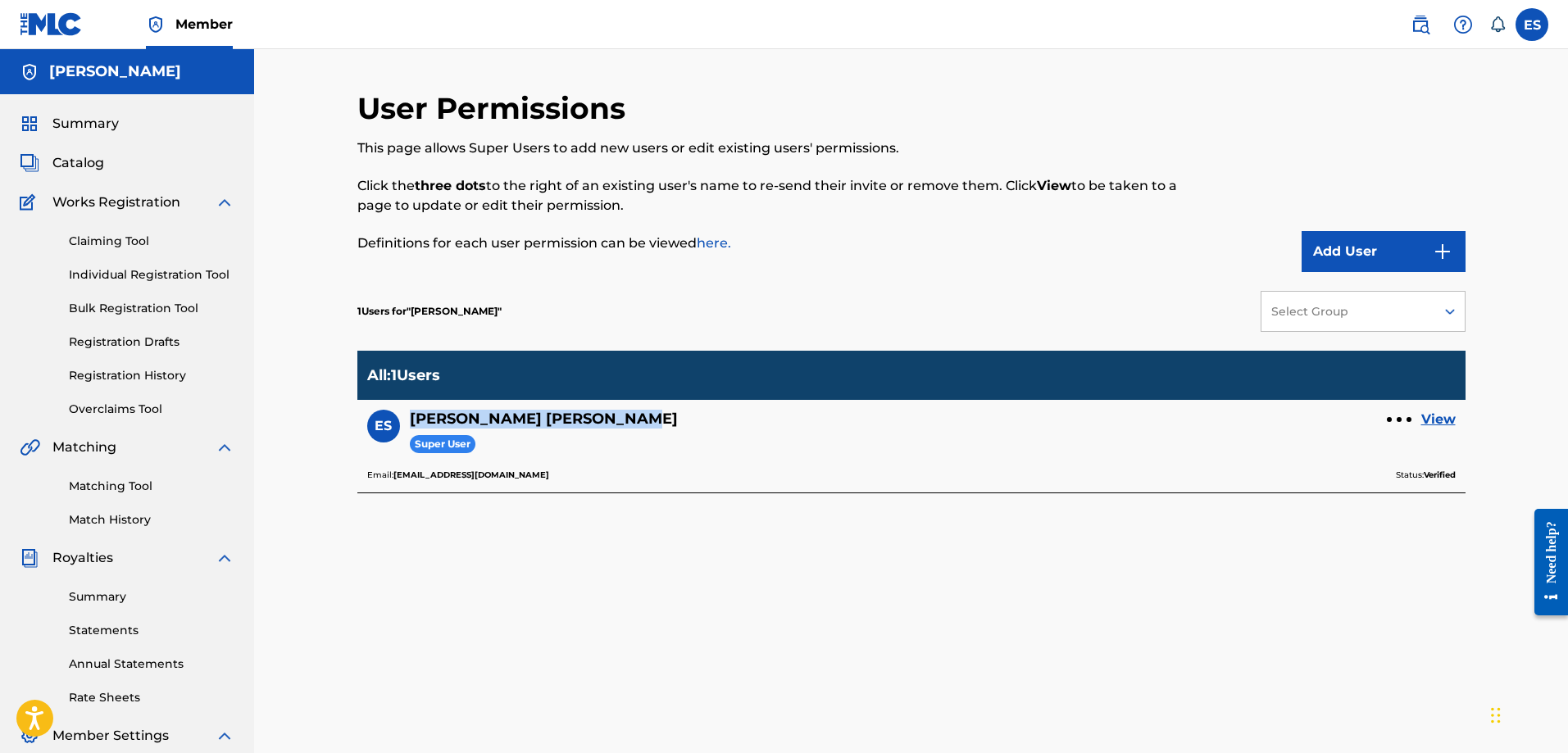
drag, startPoint x: 570, startPoint y: 412, endPoint x: 405, endPoint y: 415, distance: 165.0
click at [405, 415] on div "Edward Stephens Jr Super User" at bounding box center [544, 434] width 288 height 48
copy h5 "Edward Stephens Jr"
drag, startPoint x: 652, startPoint y: 585, endPoint x: 659, endPoint y: 584, distance: 7.1
click at [652, 586] on div "User Permissions This page allows Super Users to add new users or edit existing…" at bounding box center [912, 513] width 1108 height 847
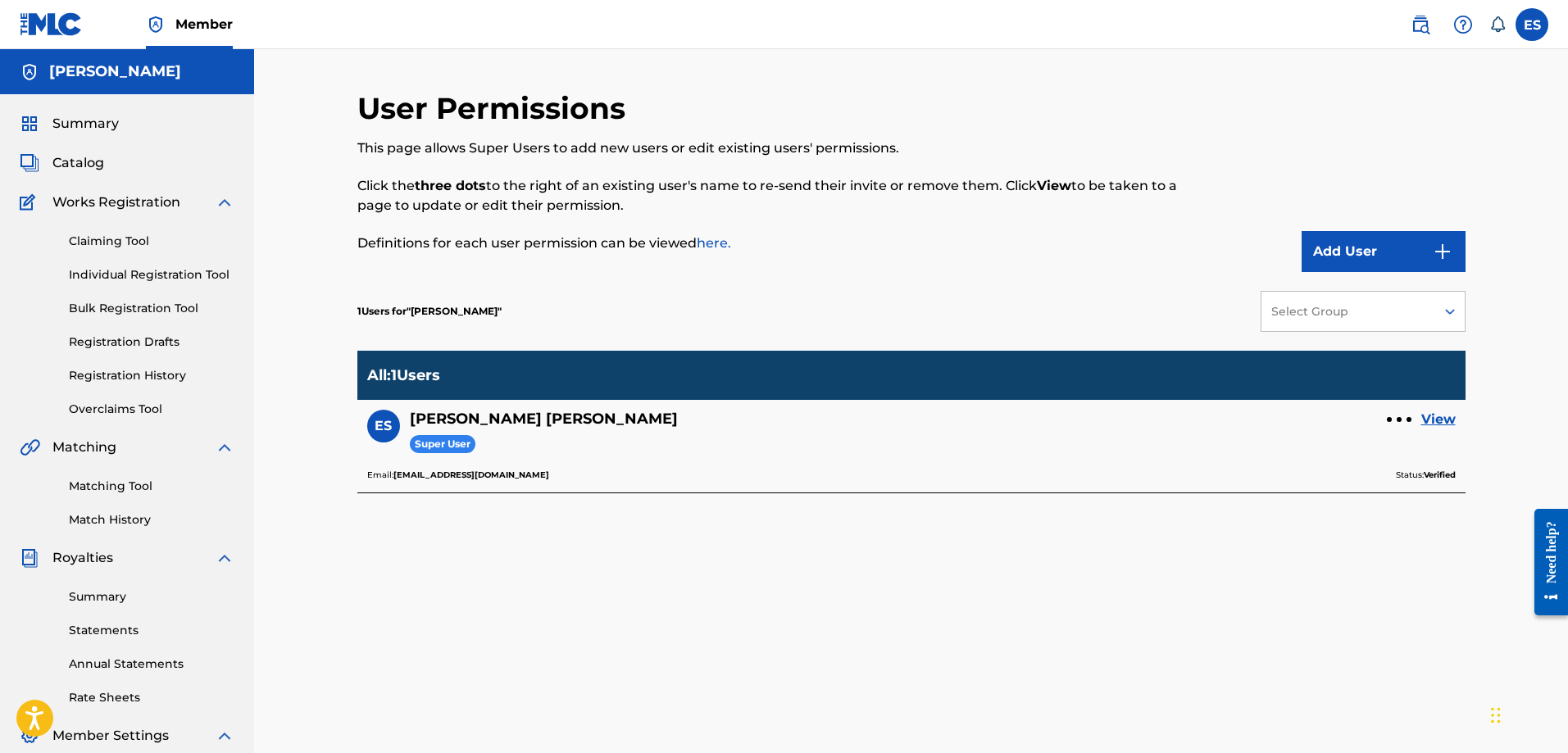
click at [147, 197] on span "Works Registration" at bounding box center [116, 203] width 128 height 20
click at [92, 160] on span "Catalog" at bounding box center [78, 163] width 51 height 20
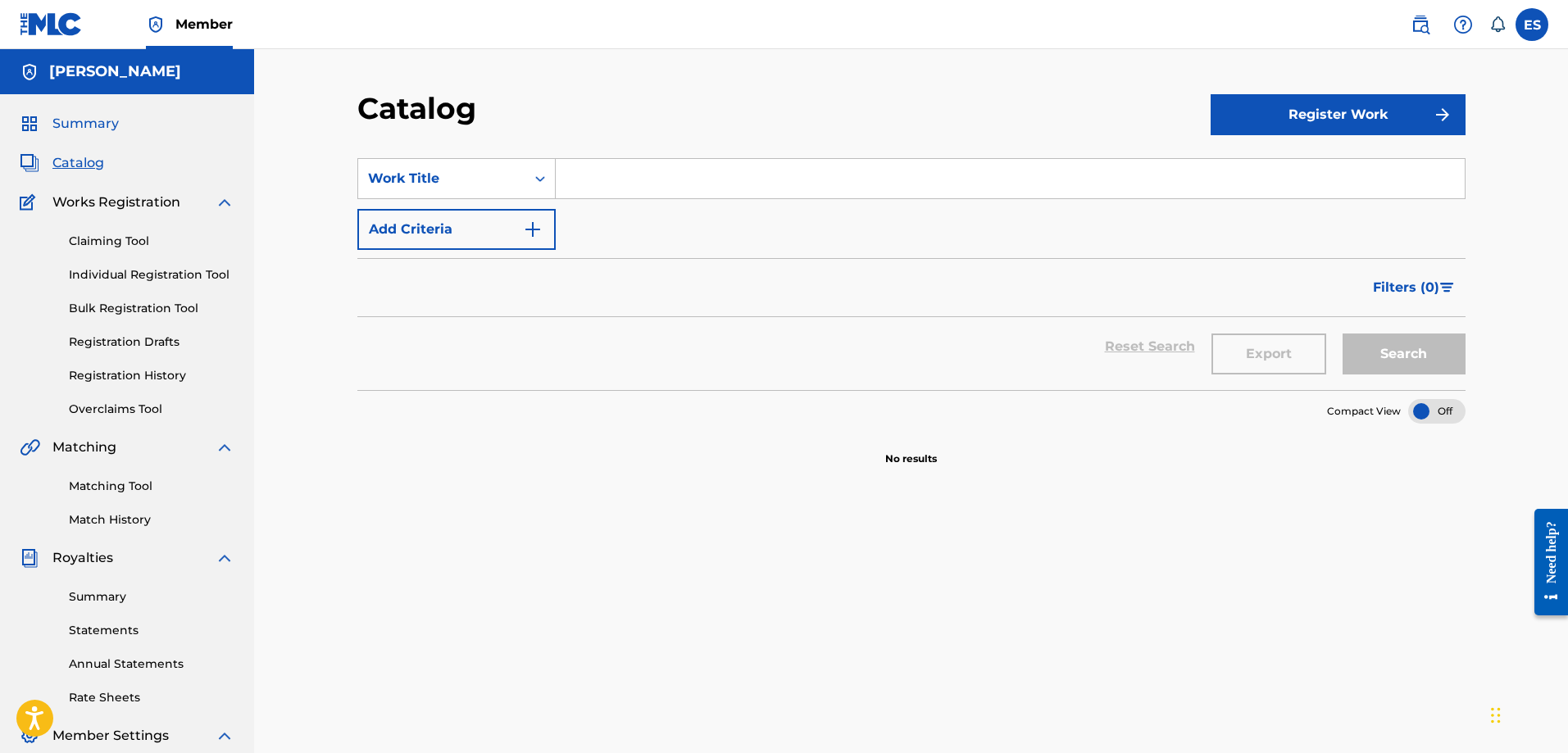
click at [87, 121] on span "Summary" at bounding box center [85, 124] width 66 height 20
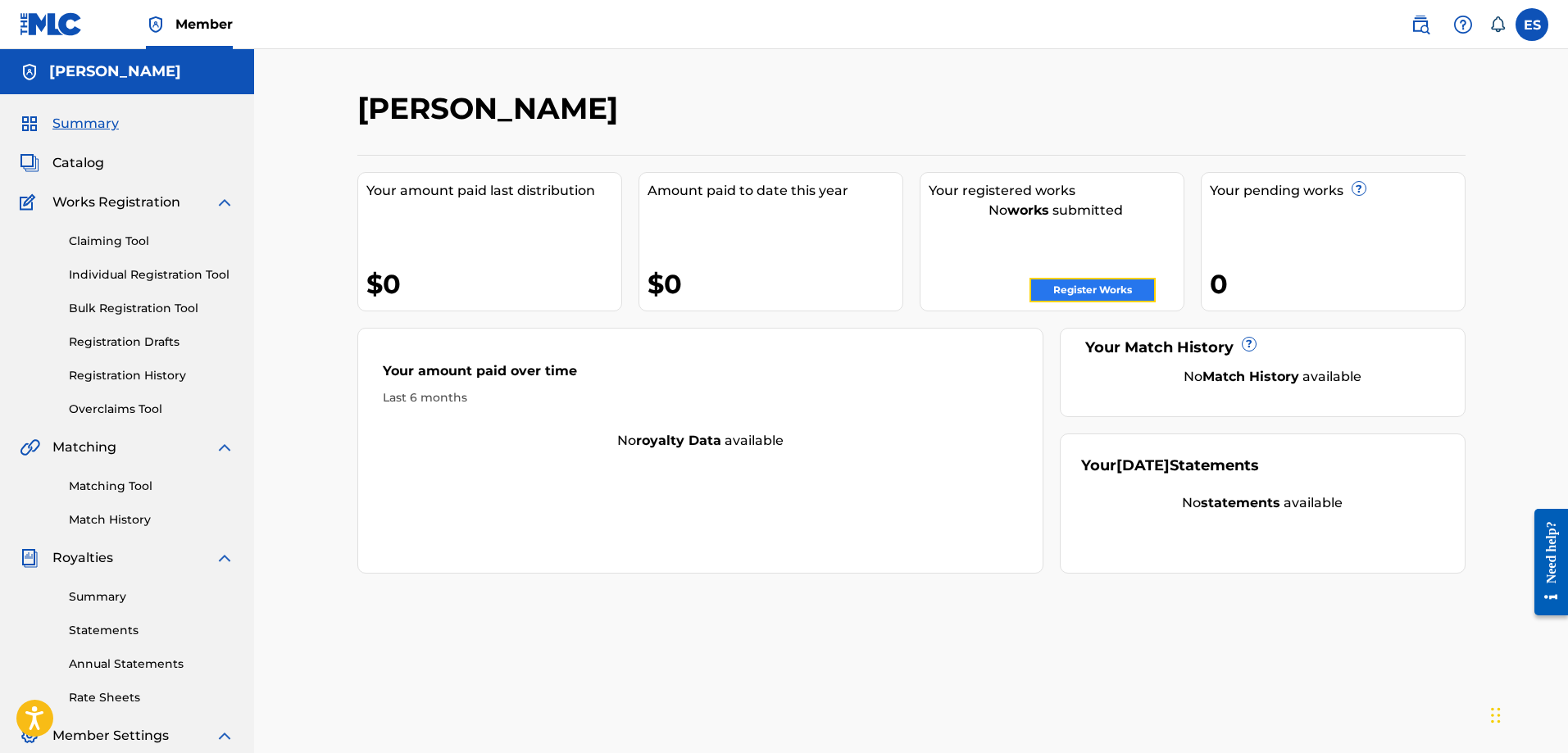
click at [1088, 300] on link "Register Works" at bounding box center [1092, 290] width 127 height 25
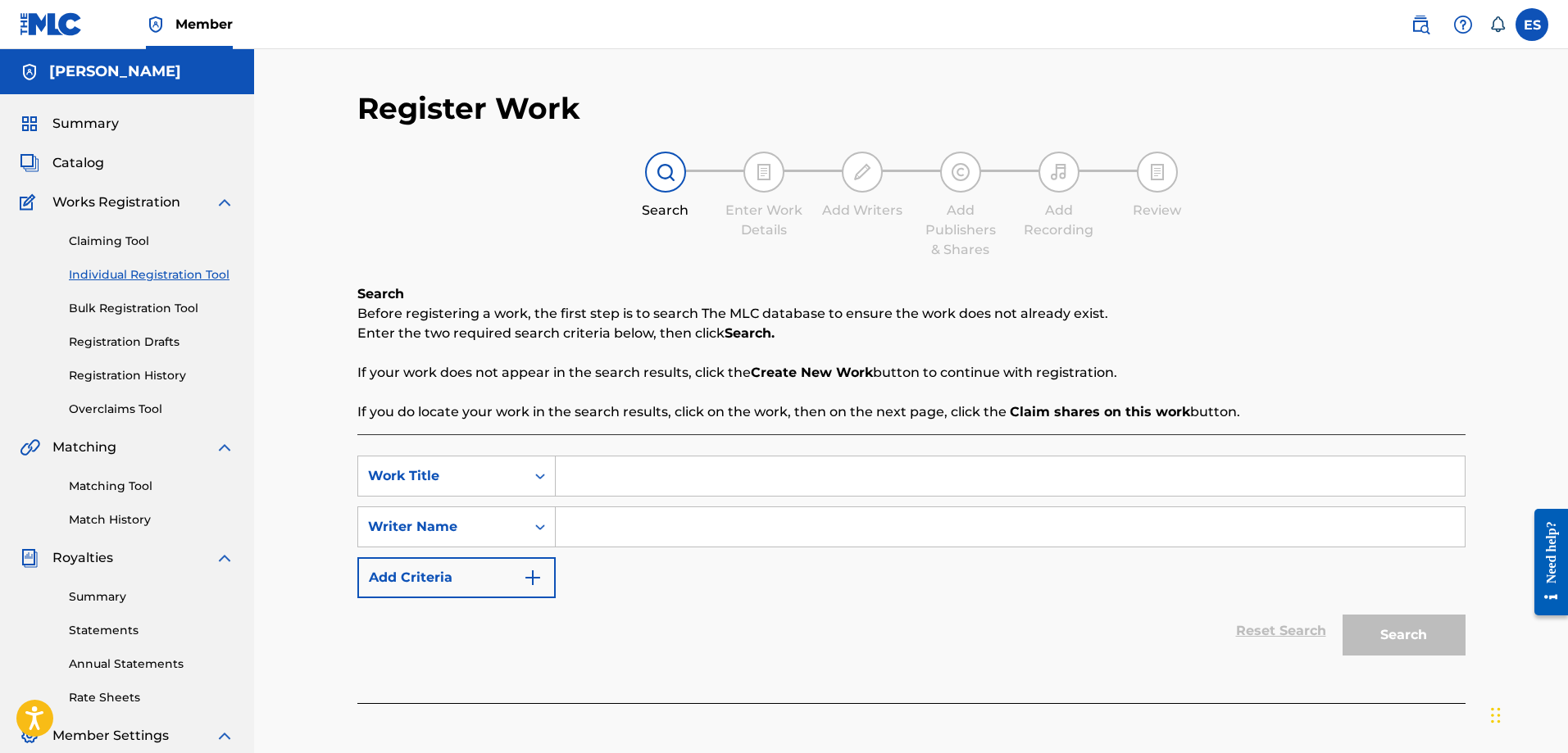
click at [607, 475] on input "Search Form" at bounding box center [1010, 476] width 910 height 40
click at [609, 477] on input "Search Form" at bounding box center [1010, 476] width 910 height 40
click at [609, 478] on input "Search Form" at bounding box center [1010, 476] width 910 height 40
click at [586, 525] on input "Search Form" at bounding box center [1010, 527] width 910 height 40
paste input "Edward Stephens Jr"
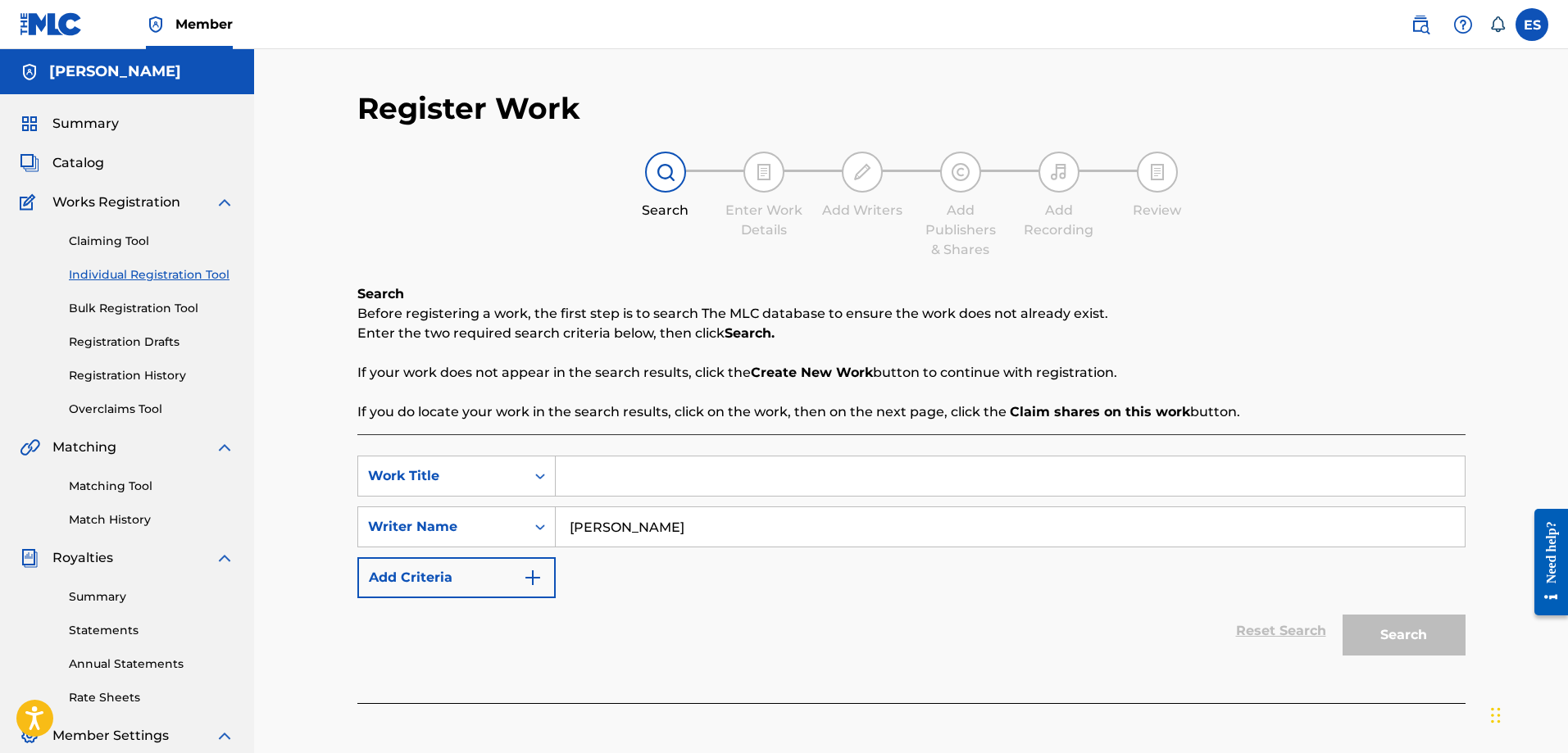
type input "Edward Stephens Jr"
click at [624, 469] on input "Search Form" at bounding box center [1010, 476] width 910 height 40
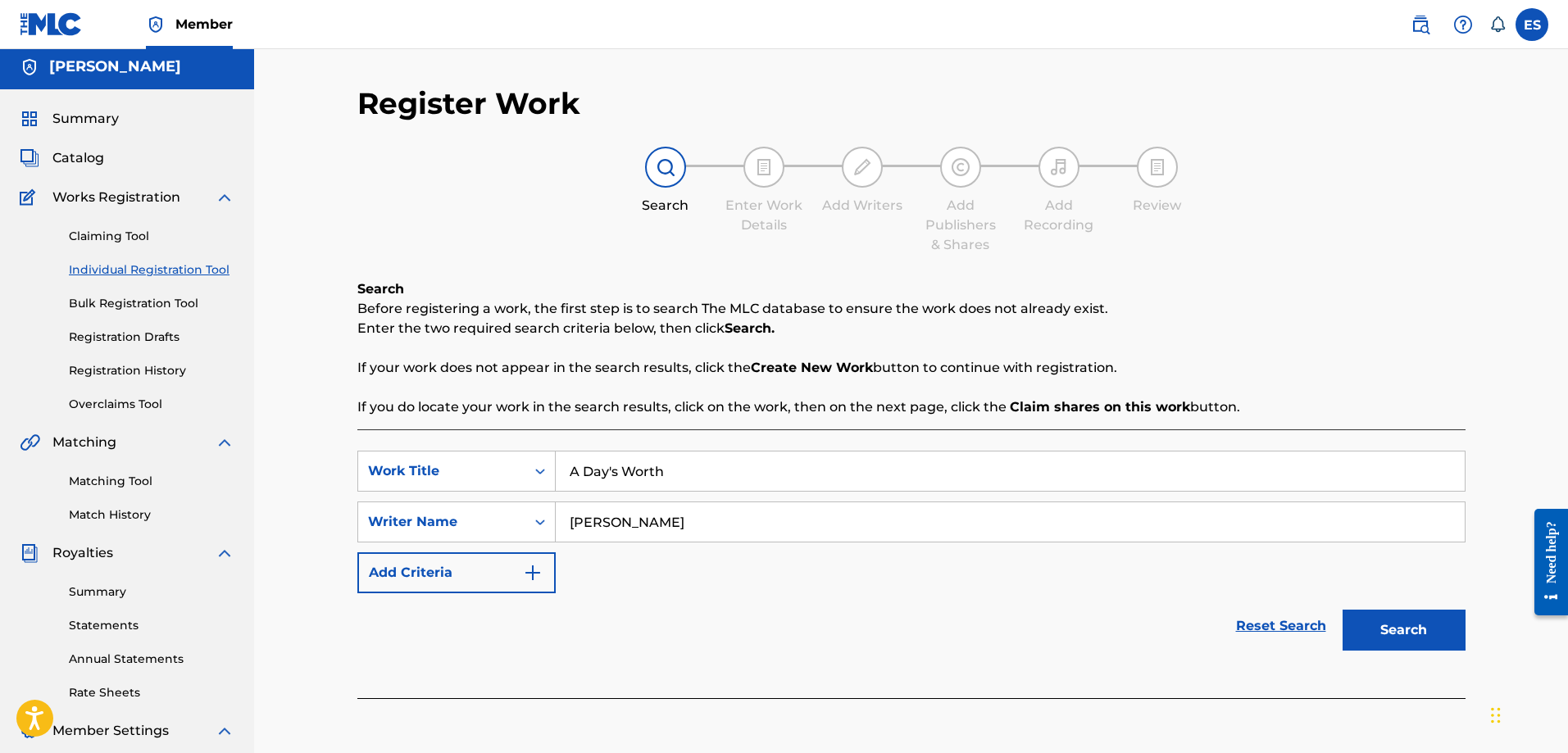
scroll to position [82, 0]
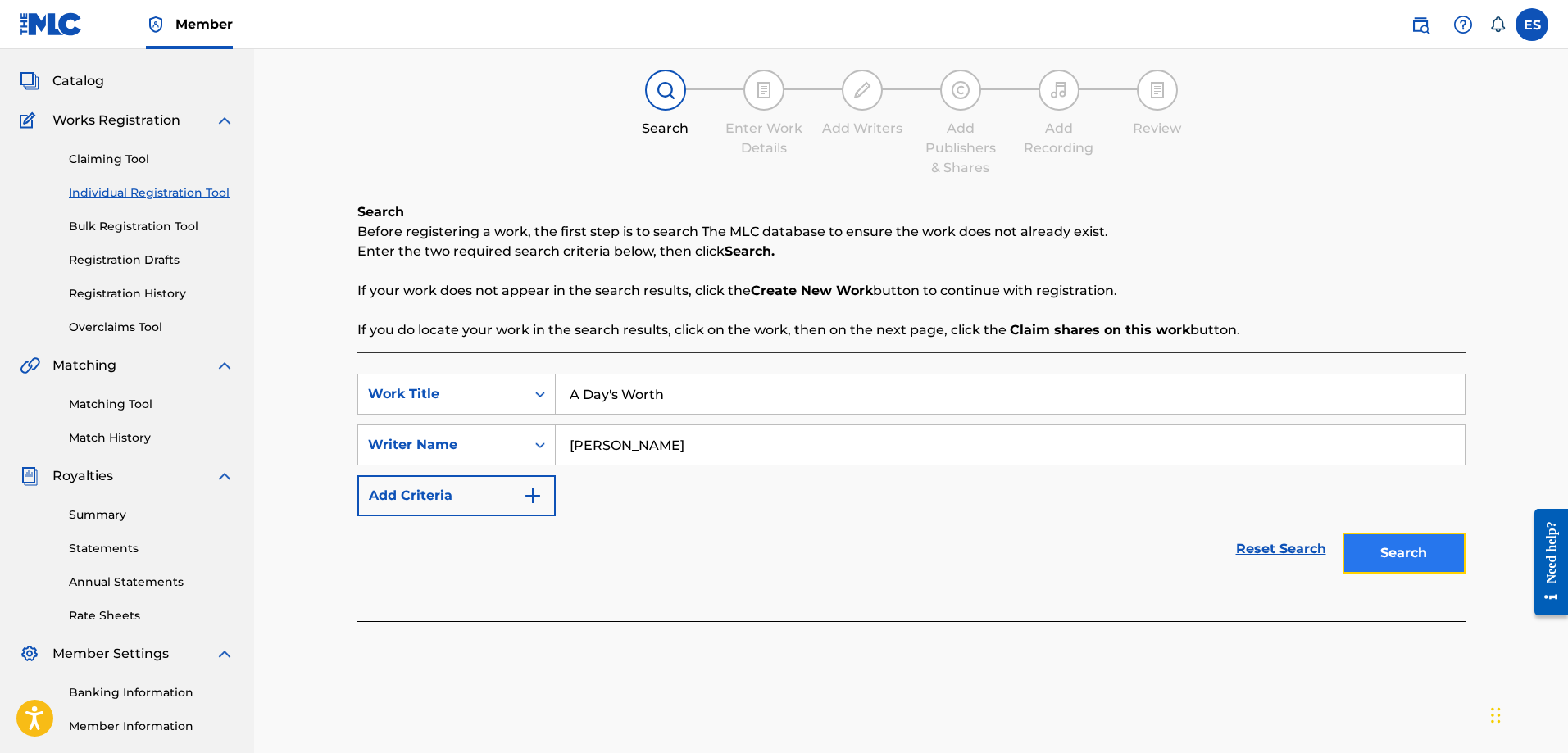
click at [1365, 544] on button "Search" at bounding box center [1404, 552] width 123 height 41
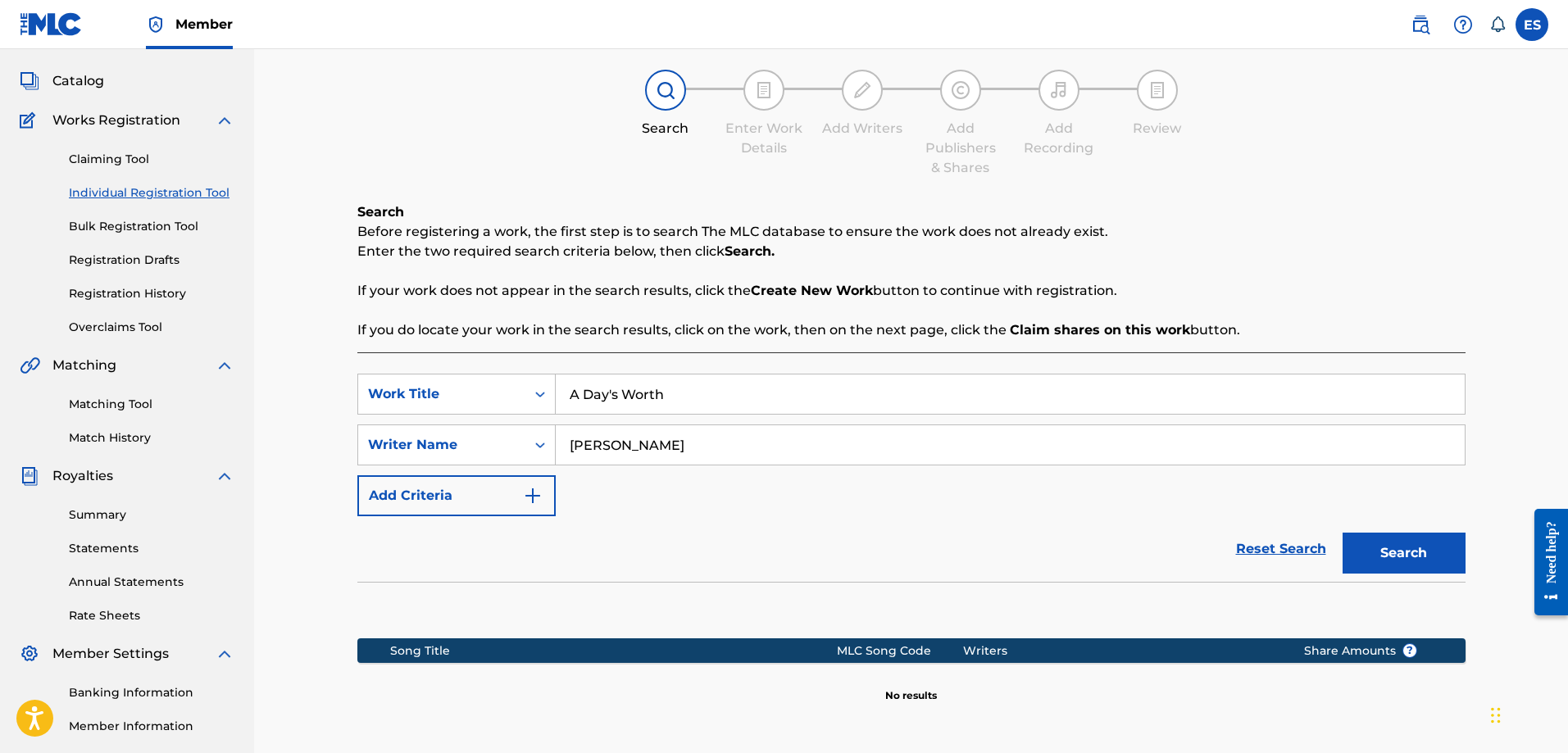
click at [703, 392] on input "A Day's Worth" at bounding box center [1010, 394] width 910 height 40
type input "A Day's Worth"
click at [707, 519] on div "Reset Search Search" at bounding box center [912, 548] width 1108 height 65
click at [535, 501] on img "Search Form" at bounding box center [533, 496] width 20 height 20
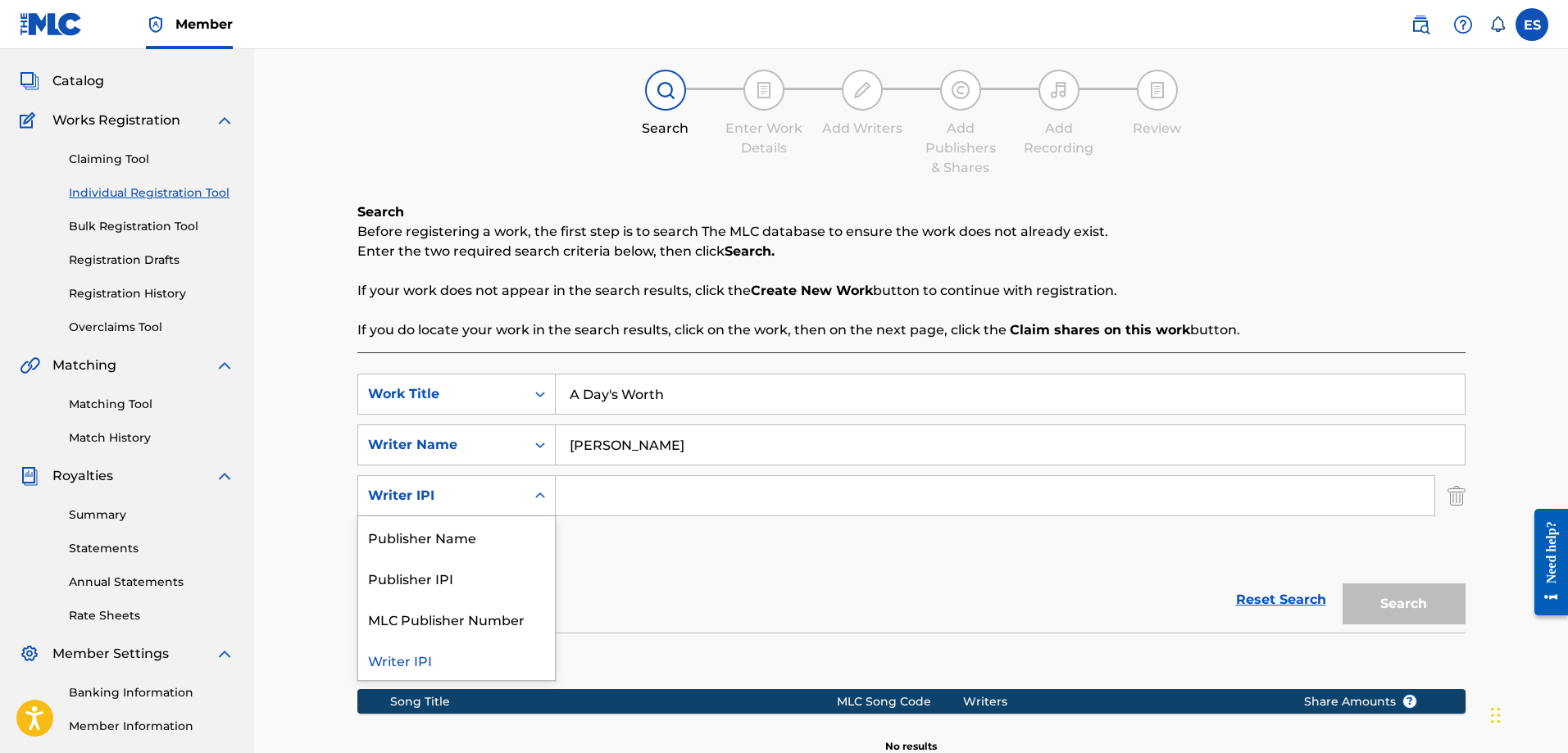
click at [539, 496] on icon "Search Form" at bounding box center [540, 495] width 10 height 6
click at [496, 544] on div "Publisher Name" at bounding box center [456, 536] width 197 height 41
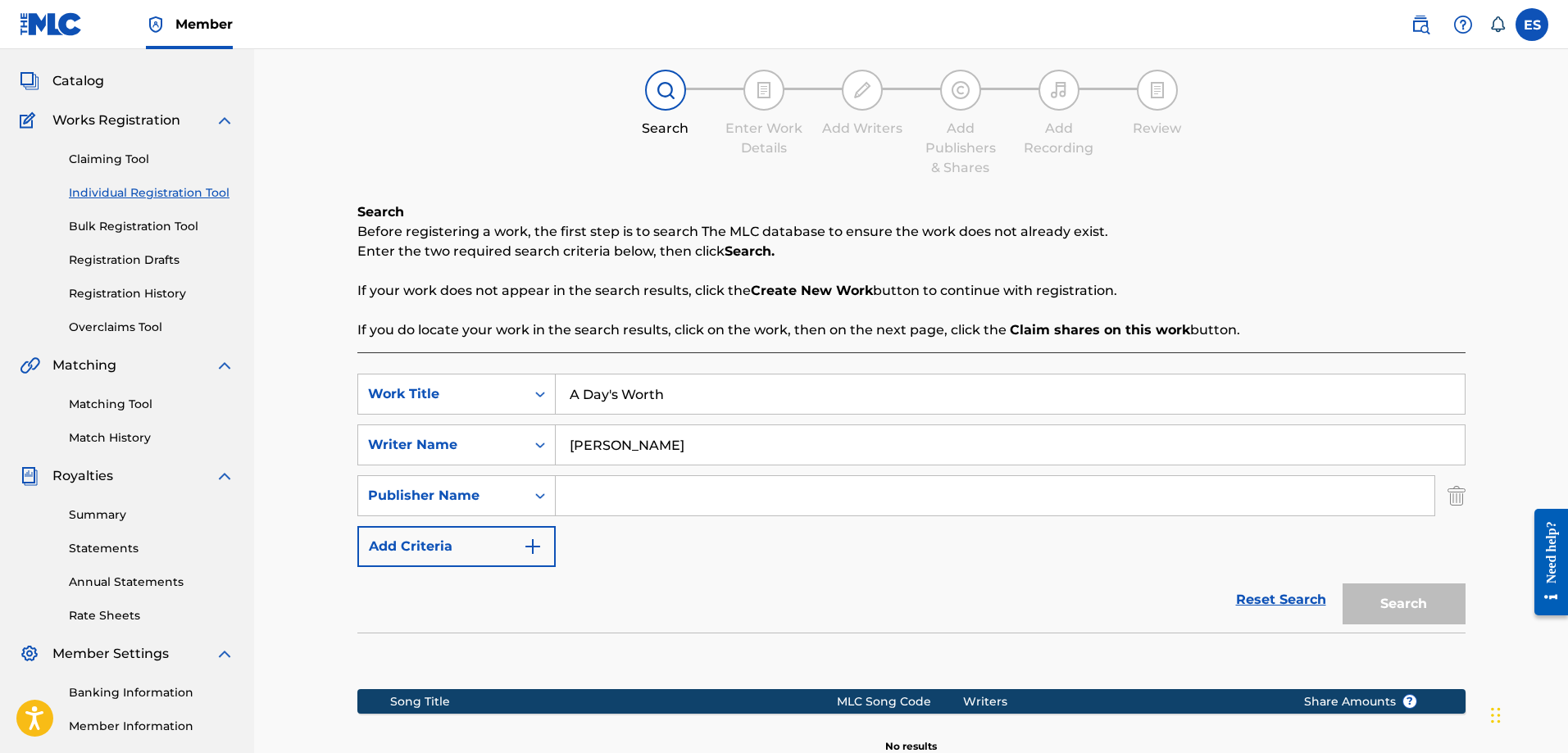
click at [646, 486] on input "Search Form" at bounding box center [995, 496] width 879 height 40
type input "Guardian Crown Music"
click at [1428, 603] on button "Search" at bounding box center [1404, 603] width 123 height 41
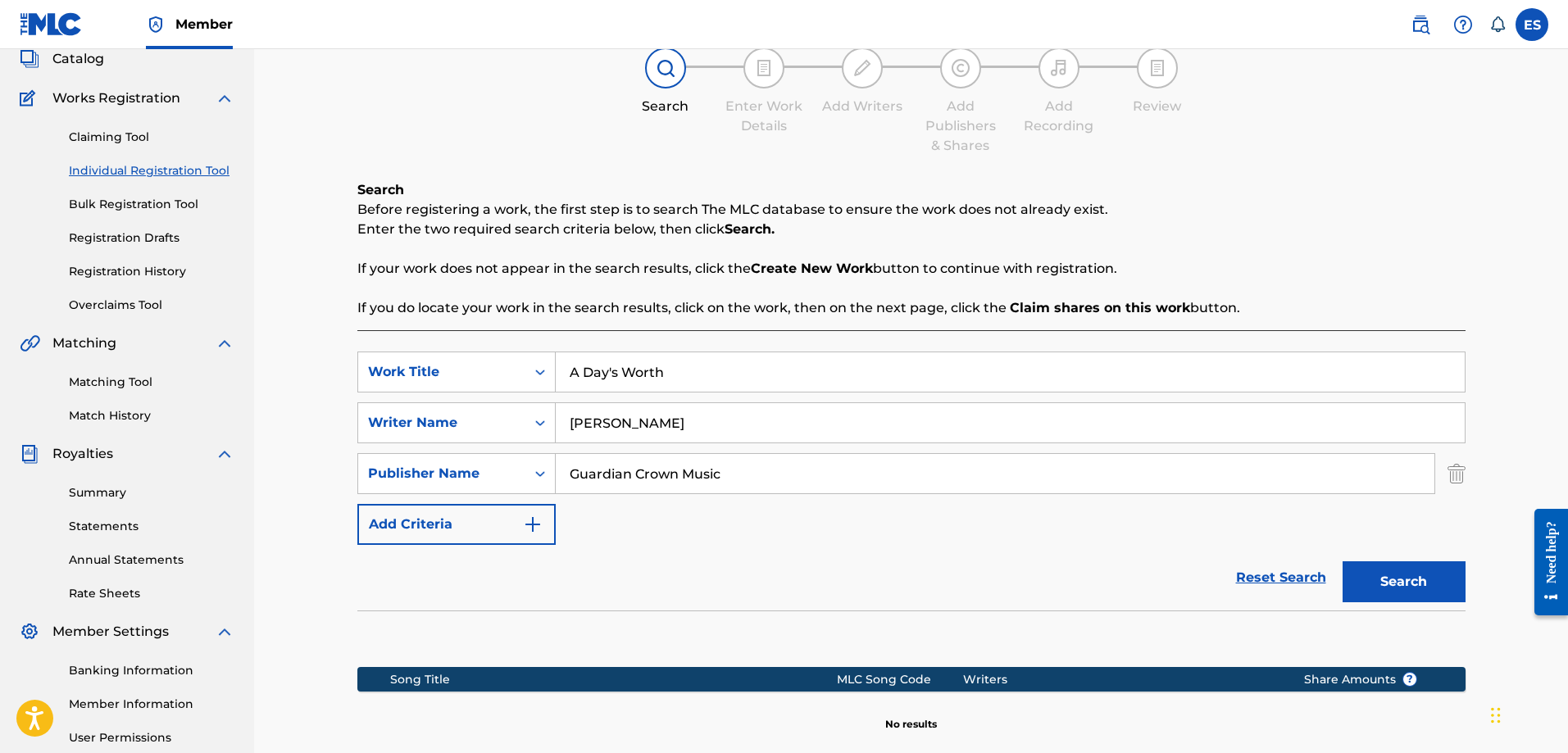
scroll to position [40, 0]
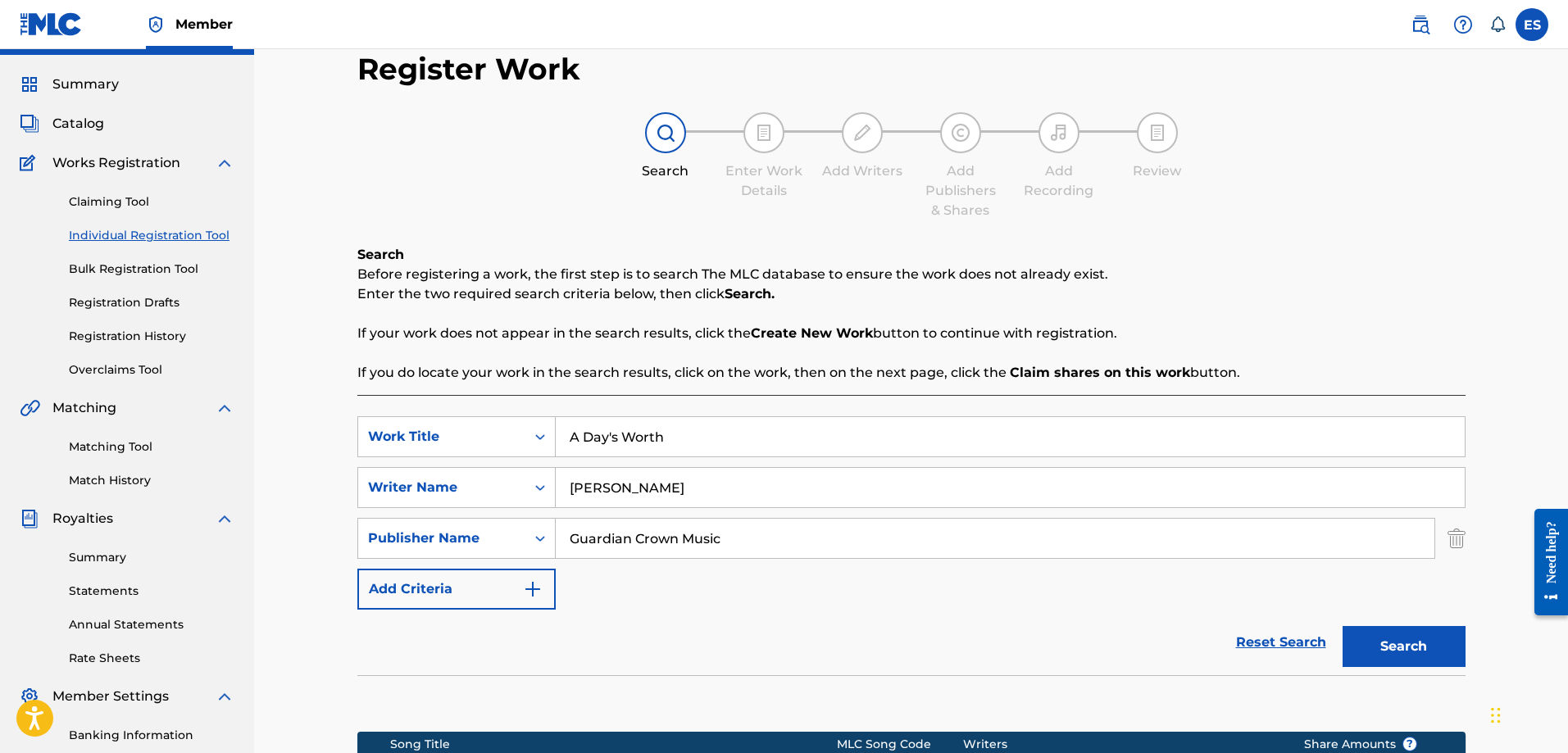
click at [633, 654] on div "Reset Search Search" at bounding box center [912, 642] width 1108 height 65
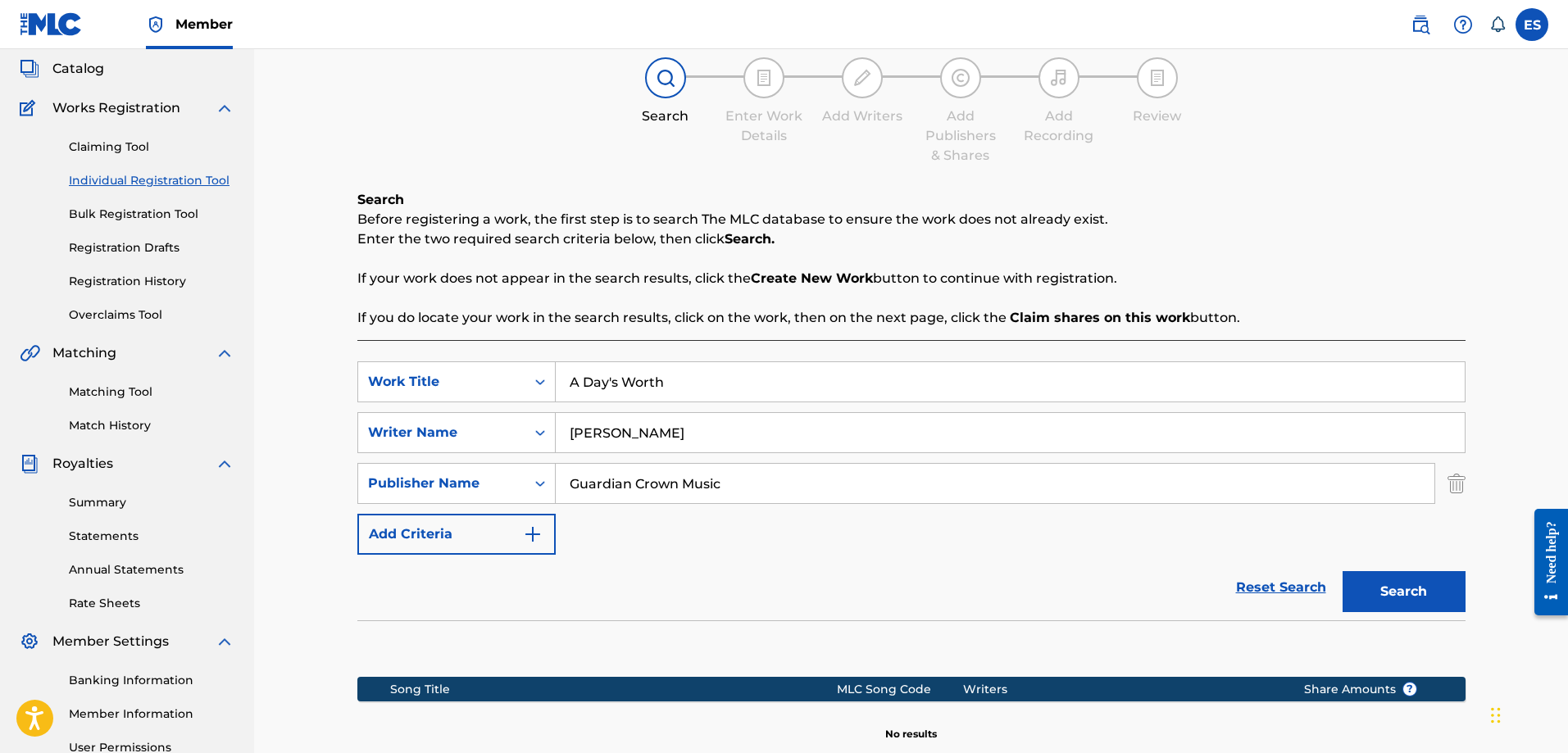
scroll to position [122, 0]
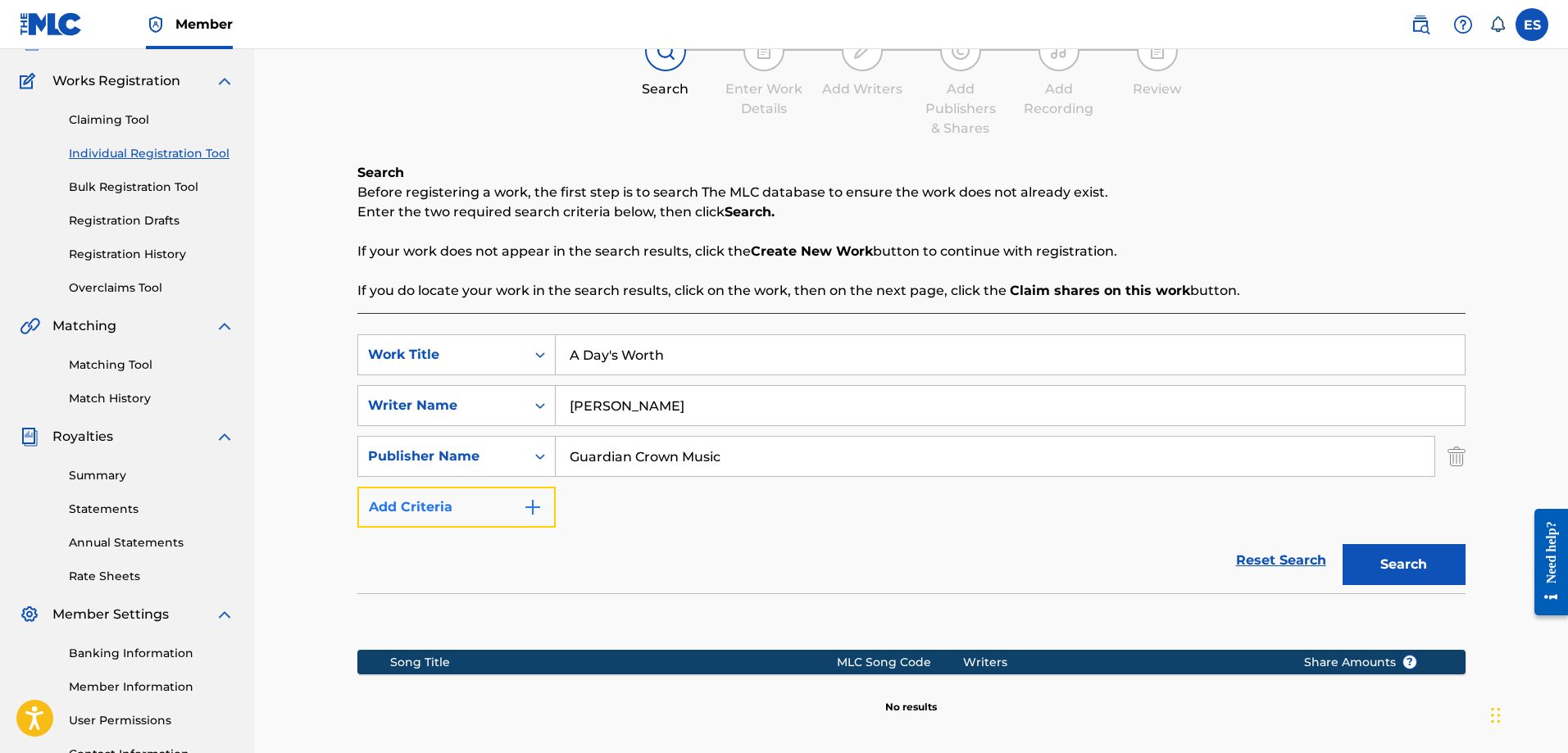
click at [539, 506] on img "Search Form" at bounding box center [533, 507] width 20 height 20
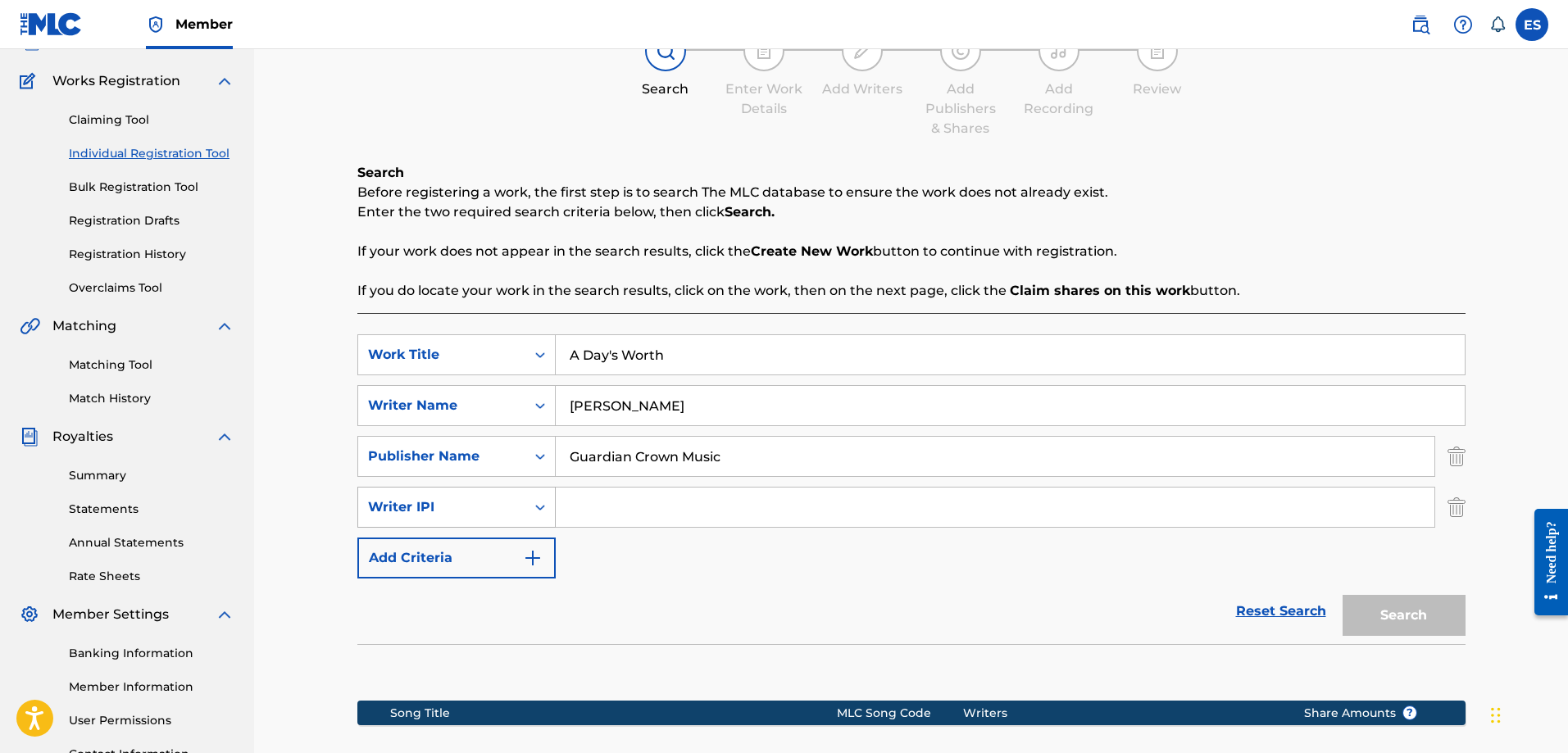
click at [533, 511] on icon "Search Form" at bounding box center [540, 507] width 17 height 17
click at [481, 540] on div "Publisher IPI" at bounding box center [456, 547] width 197 height 41
click at [734, 577] on div "SearchWithCriteria3e8edb0b-04e8-4d8e-b694-b9b40030f452 Work Title A Day's Worth…" at bounding box center [912, 456] width 1108 height 244
click at [732, 578] on div "Reset Search Search" at bounding box center [912, 611] width 1108 height 65
click at [703, 507] on input "Search Form" at bounding box center [995, 507] width 879 height 40
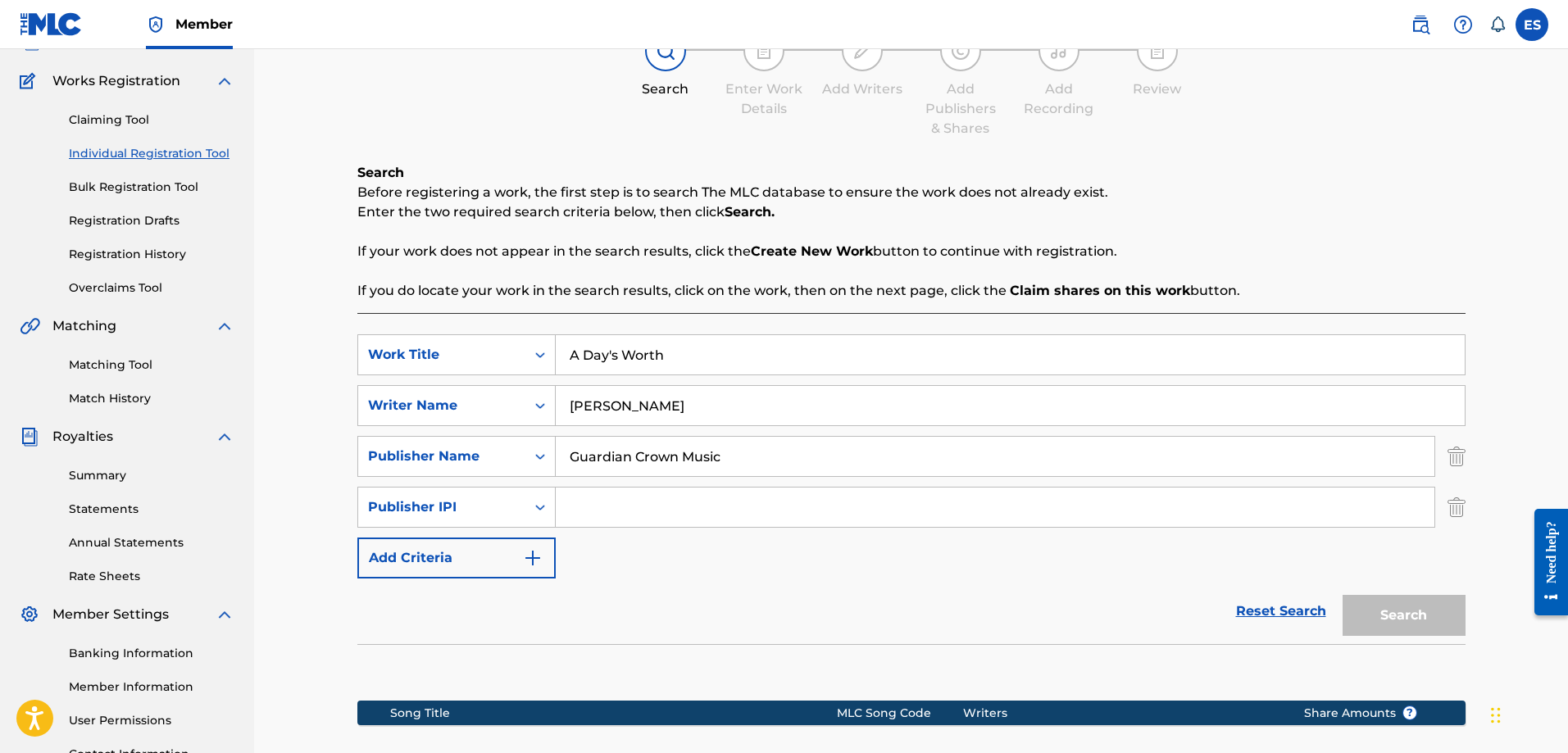
click at [703, 507] on input "Search Form" at bounding box center [995, 507] width 879 height 40
type input "QZES81937278"
drag, startPoint x: 540, startPoint y: 517, endPoint x: 516, endPoint y: 520, distance: 24.2
click at [516, 520] on div "SearchWithCriteria520b3b36-5276-4893-82b6-df0ef0b39851 Publisher IPI QZES819372…" at bounding box center [912, 507] width 1108 height 41
click at [763, 607] on div "Reset Search Search" at bounding box center [912, 611] width 1108 height 65
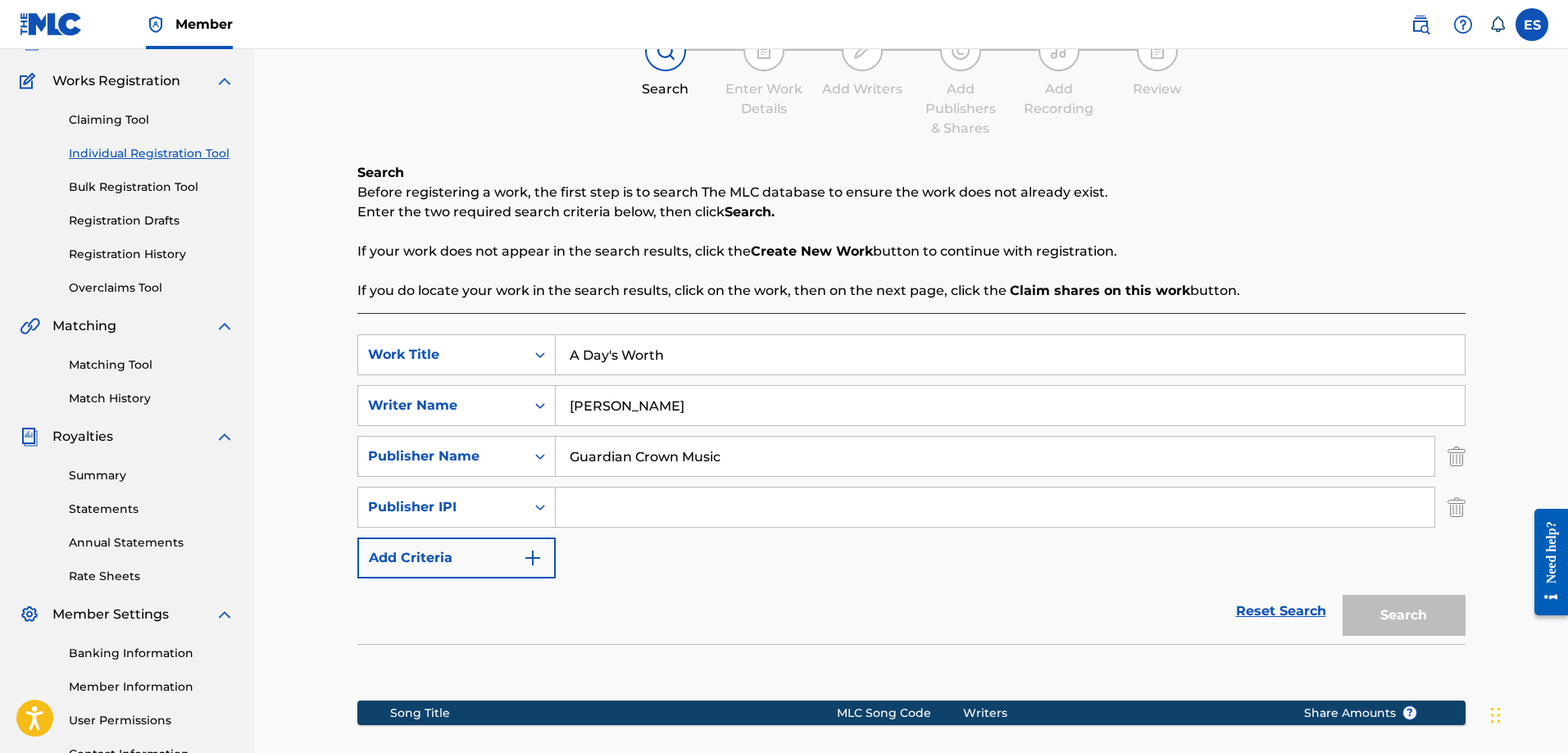
click at [698, 512] on input "Search Form" at bounding box center [995, 507] width 879 height 40
click at [906, 626] on div "Reset Search Search" at bounding box center [912, 611] width 1108 height 65
click at [1029, 578] on div "Reset Search Search" at bounding box center [912, 611] width 1108 height 65
click at [669, 507] on input "Search Form" at bounding box center [995, 507] width 879 height 40
paste input "01194828516"
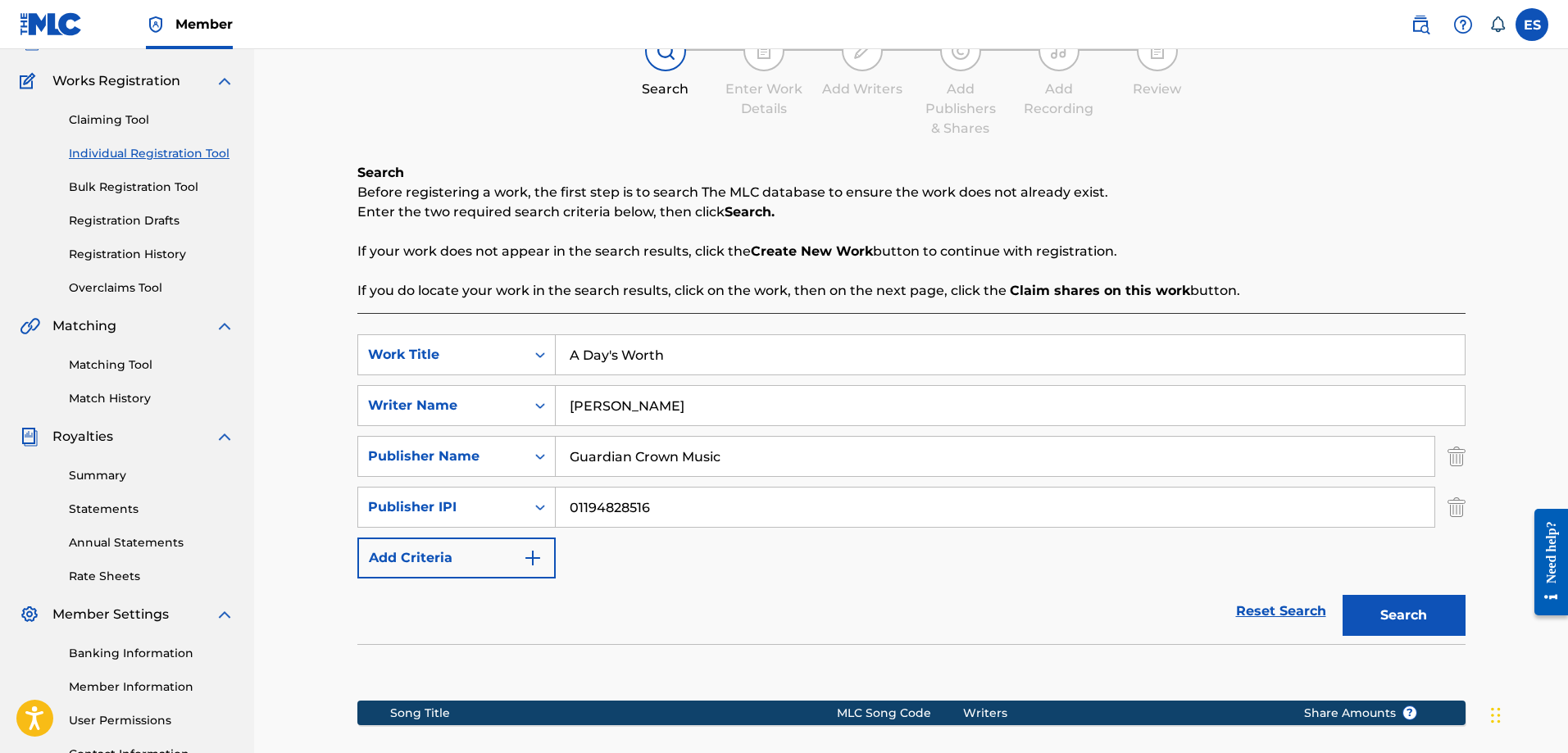
click at [784, 573] on div "SearchWithCriteria3e8edb0b-04e8-4d8e-b694-b9b40030f452 Work Title A Day's Worth…" at bounding box center [912, 456] width 1108 height 244
click at [600, 506] on input "01194828516" at bounding box center [995, 507] width 879 height 40
type input "01194828516"
click at [1421, 621] on button "Search" at bounding box center [1404, 615] width 123 height 41
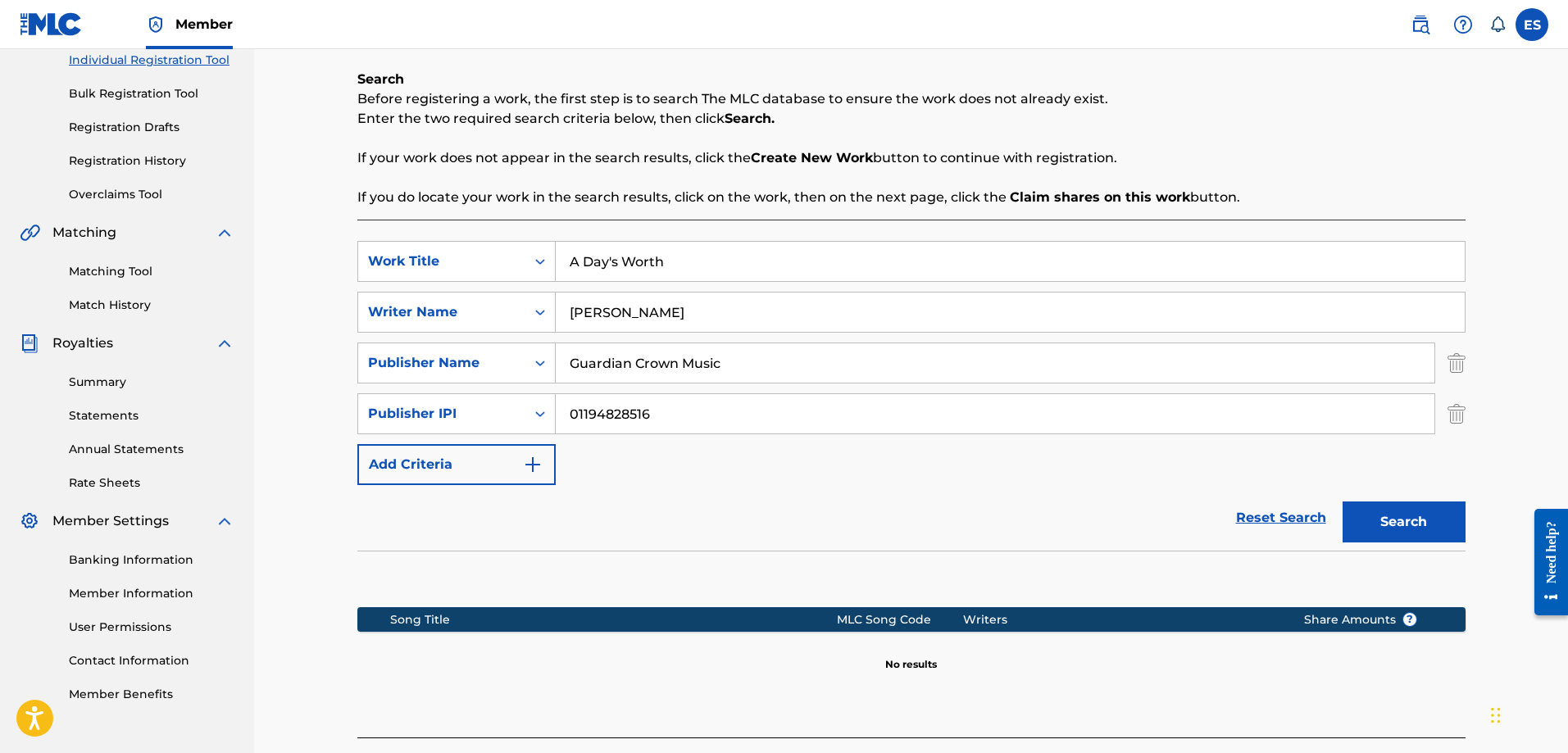
scroll to position [8, 0]
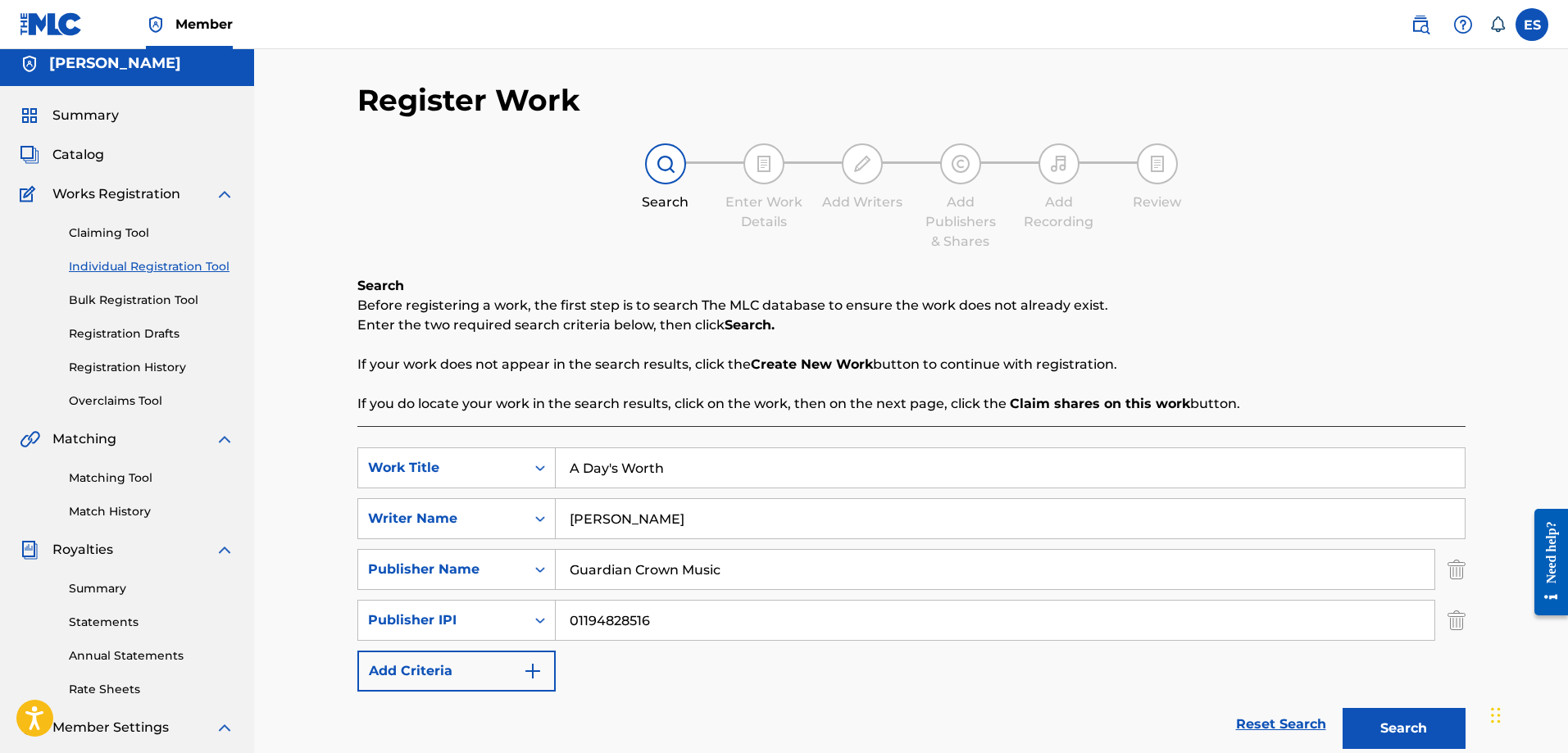
click at [852, 698] on div "Reset Search Search" at bounding box center [912, 724] width 1108 height 65
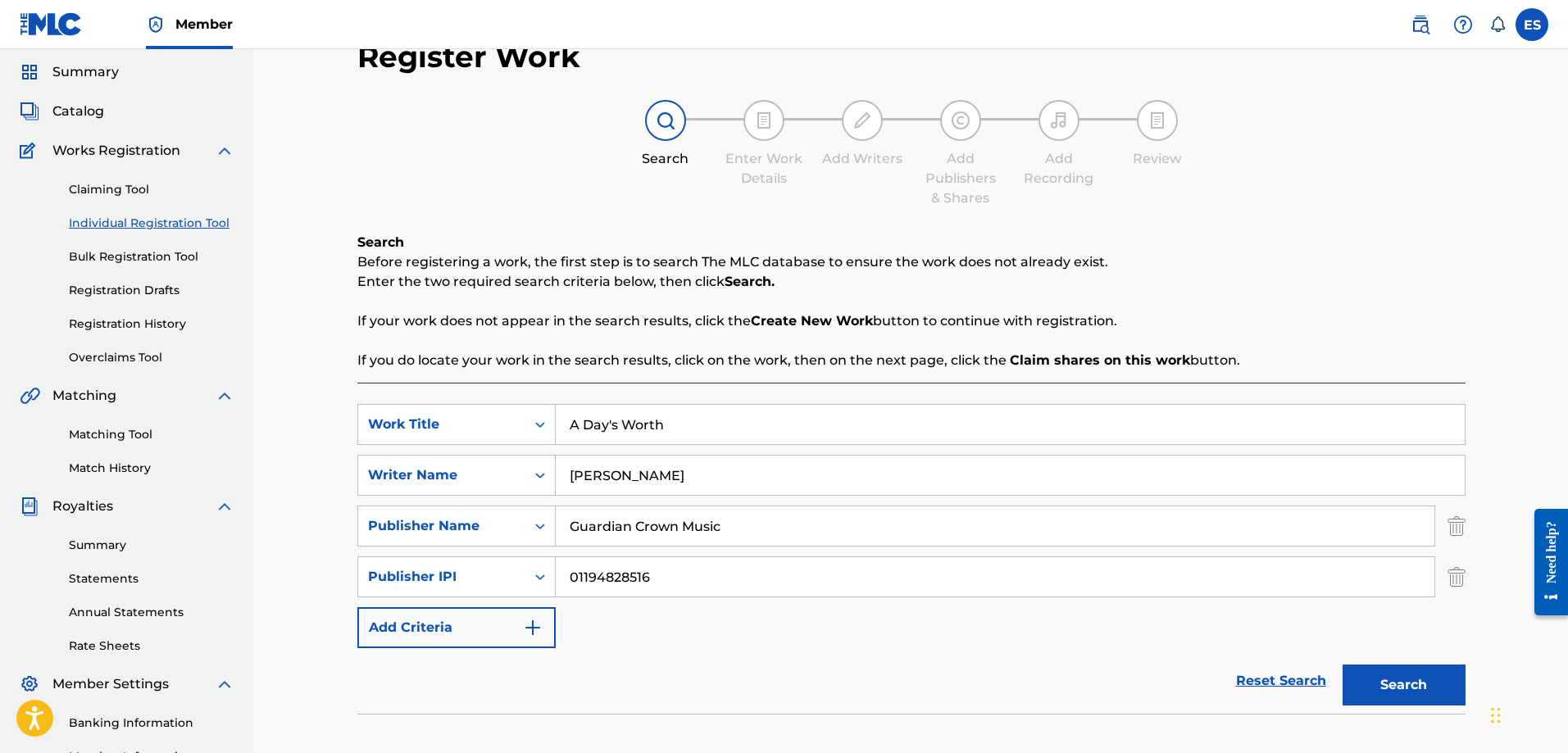
scroll to position [90, 0]
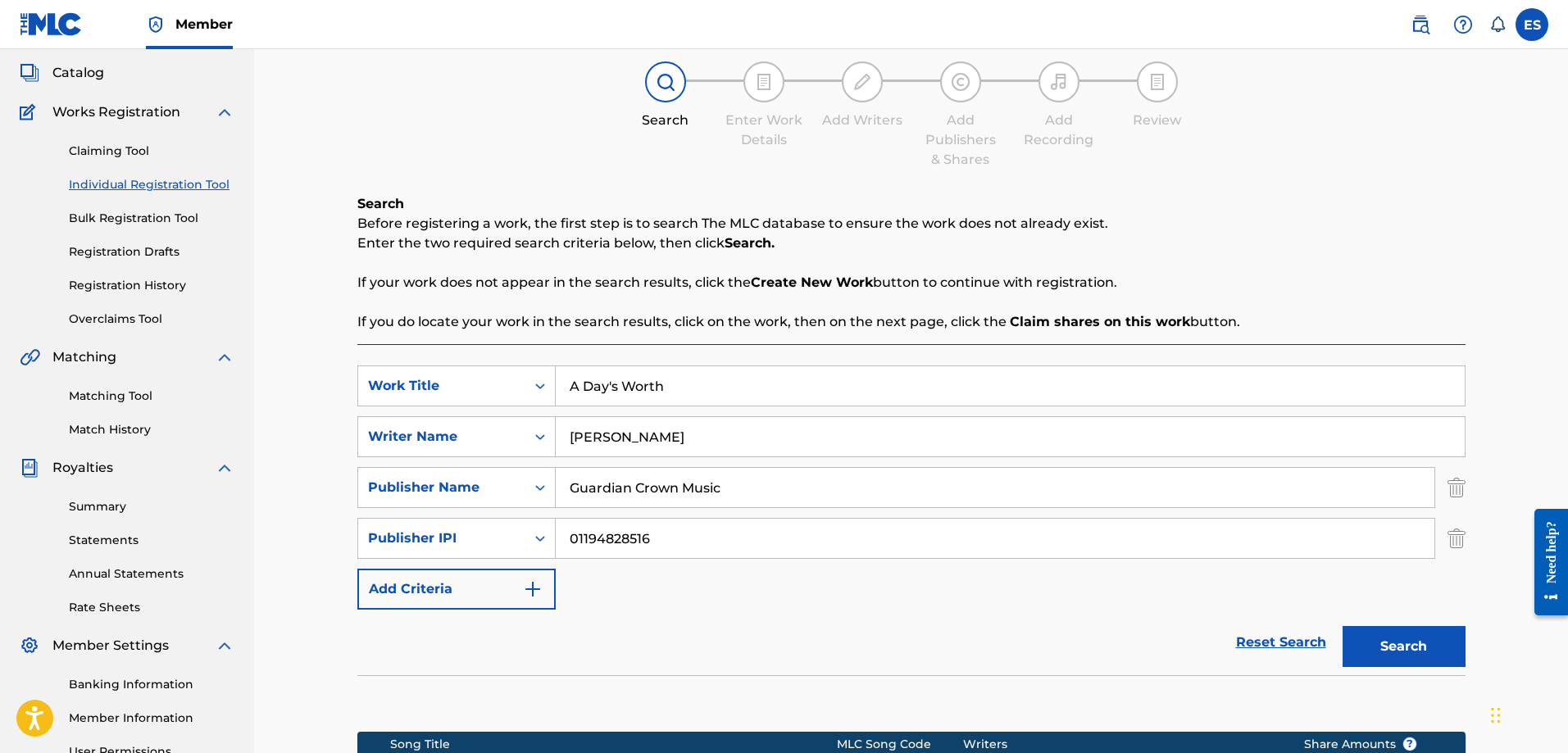
click at [826, 636] on div "Reset Search Search" at bounding box center [912, 642] width 1108 height 65
click at [535, 433] on icon "Search Form" at bounding box center [540, 437] width 17 height 17
click at [674, 678] on section at bounding box center [912, 699] width 1108 height 48
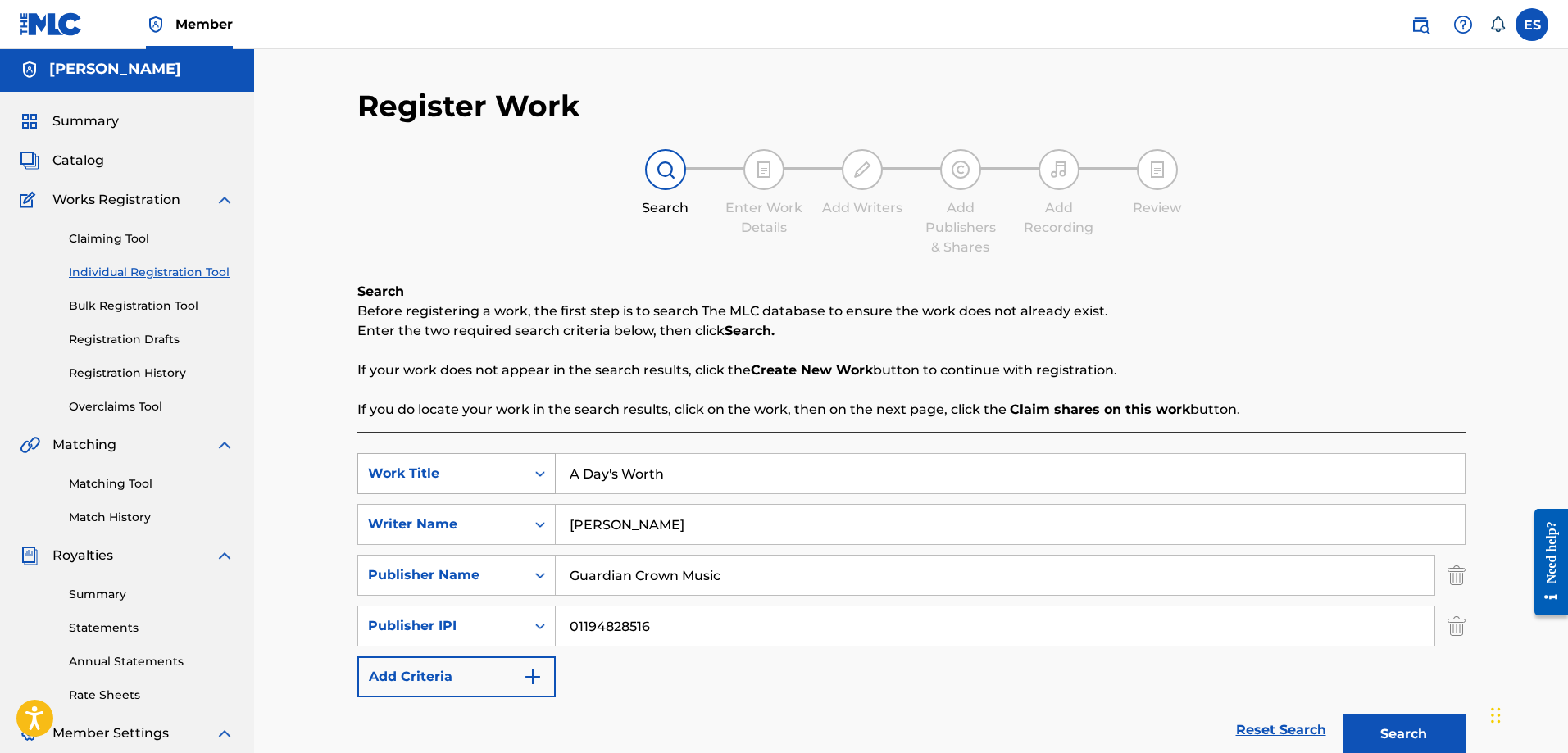
scroll to position [0, 0]
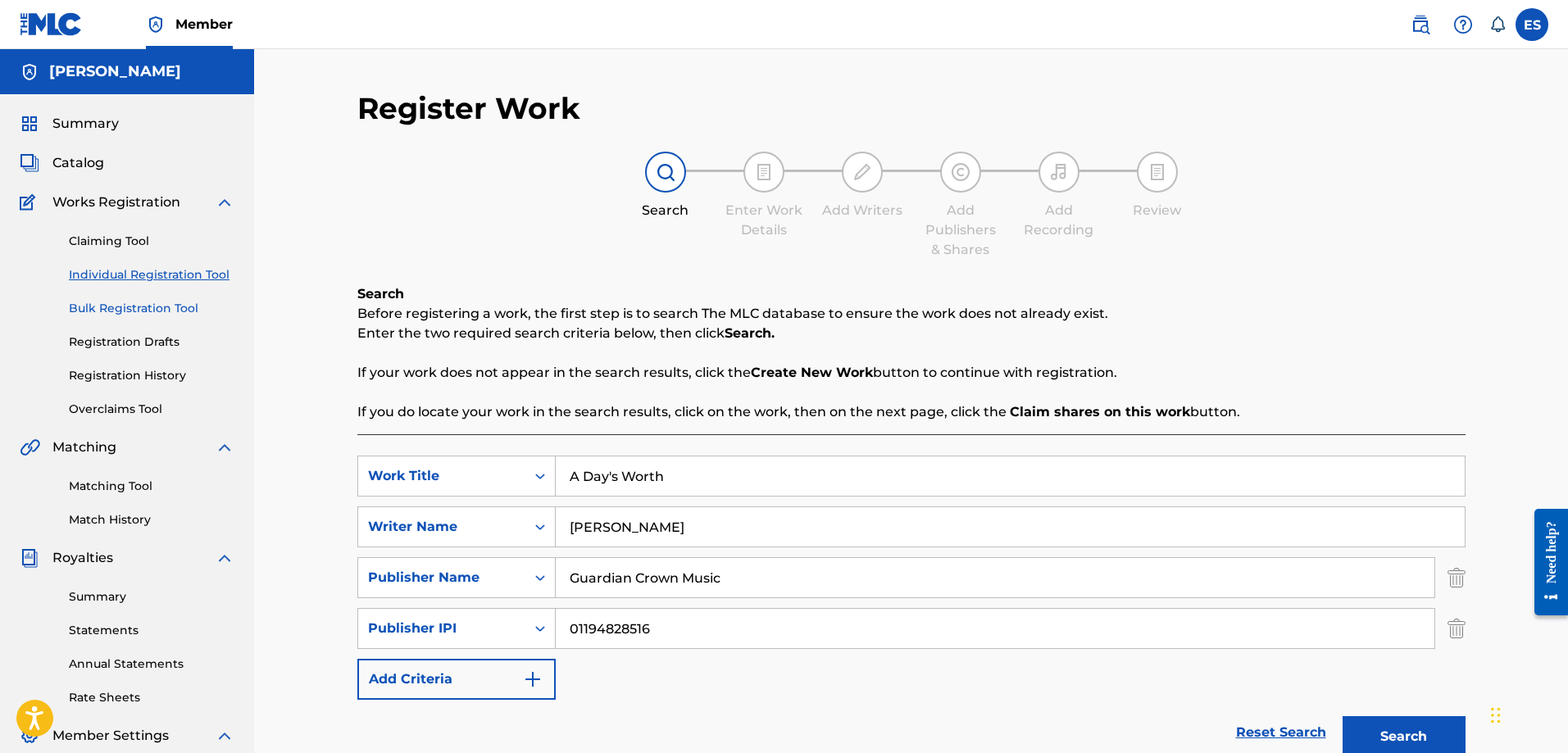
click at [107, 305] on link "Bulk Registration Tool" at bounding box center [151, 307] width 165 height 17
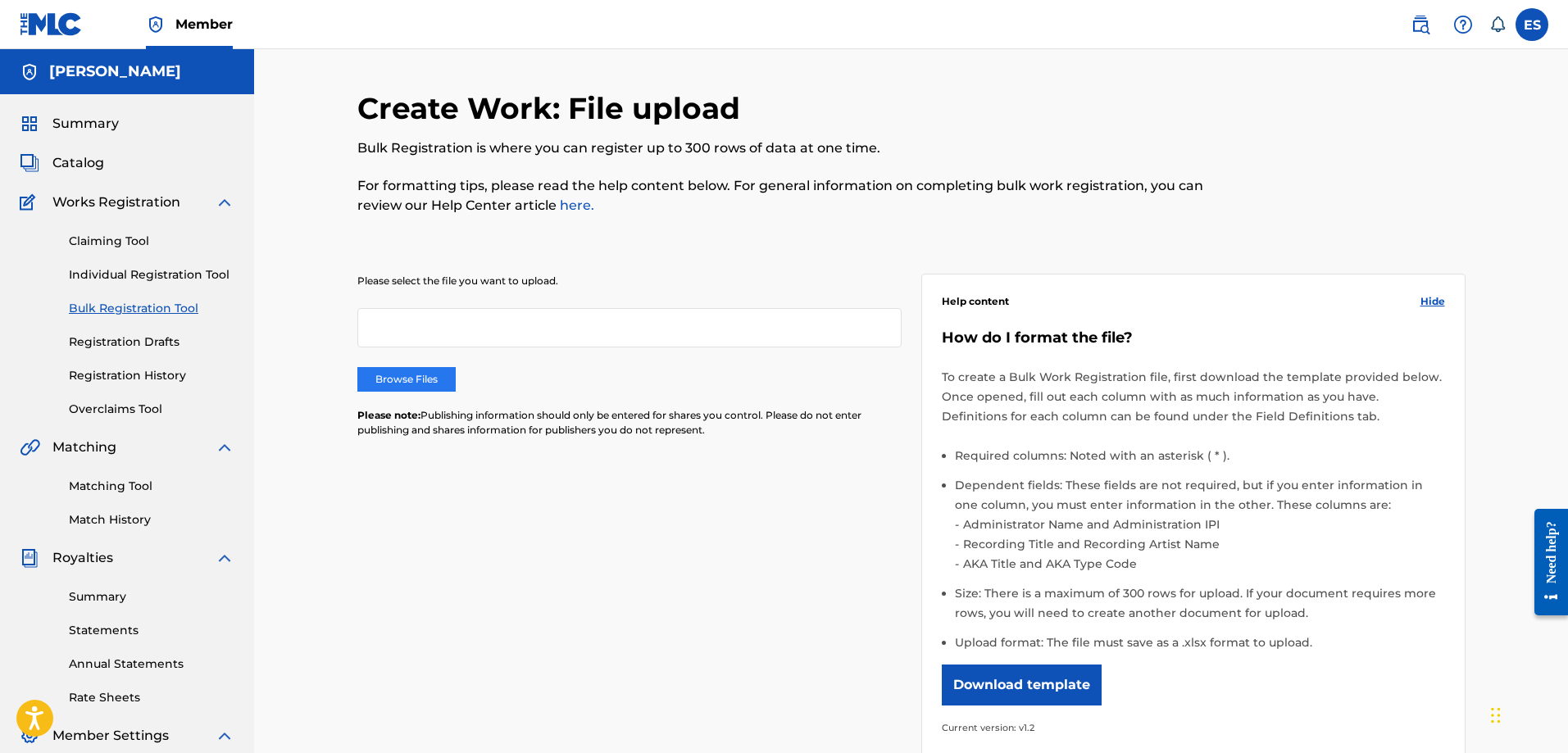
click at [434, 381] on label "Browse Files" at bounding box center [406, 378] width 98 height 25
click at [0, 0] on input "Browse Files" at bounding box center [0, 0] width 0 height 0
click at [743, 555] on div "Please select the file you want to upload. Browse Files Please note: Publishing…" at bounding box center [912, 506] width 1108 height 544
click at [131, 348] on link "Registration Drafts" at bounding box center [151, 341] width 165 height 17
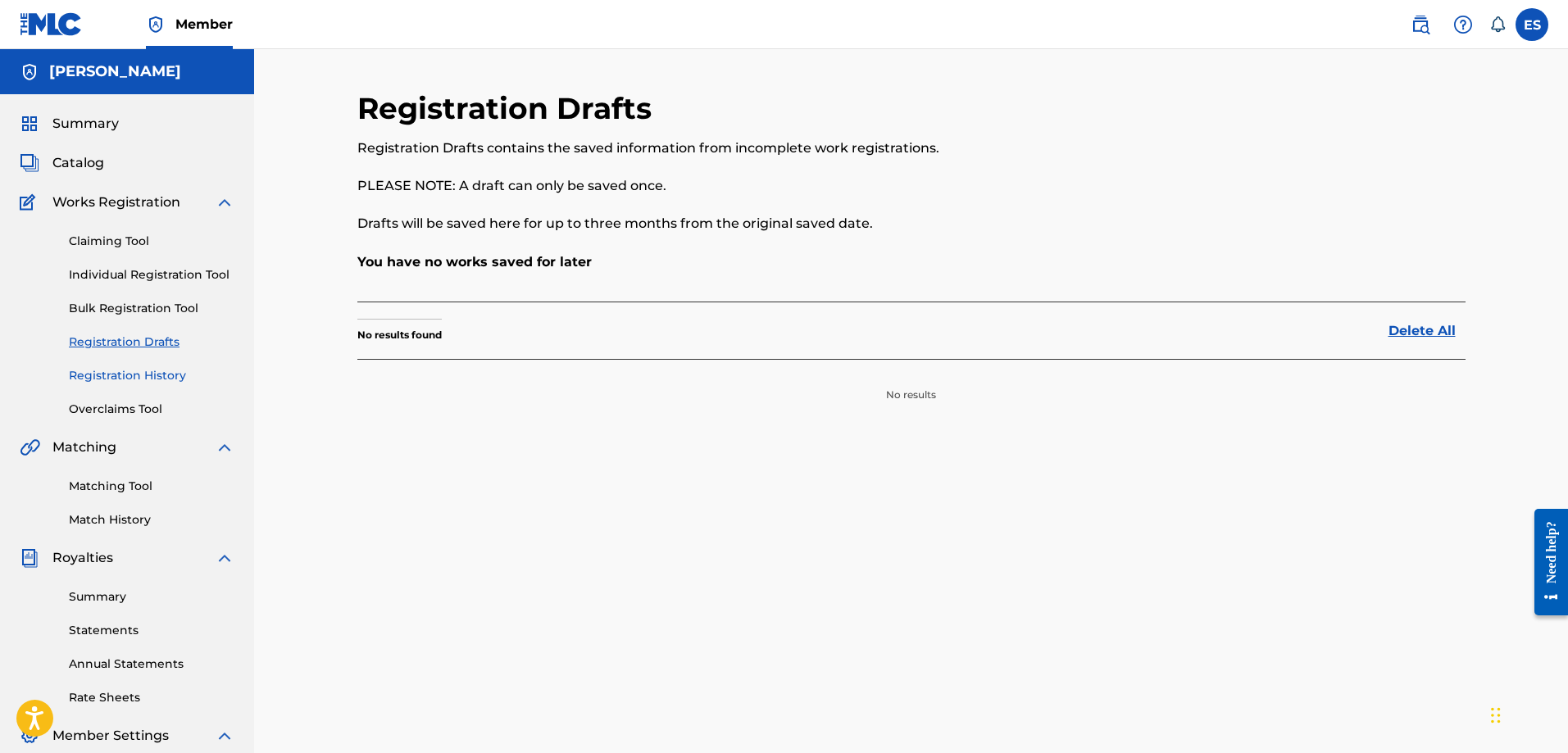
click at [154, 377] on link "Registration History" at bounding box center [151, 375] width 165 height 17
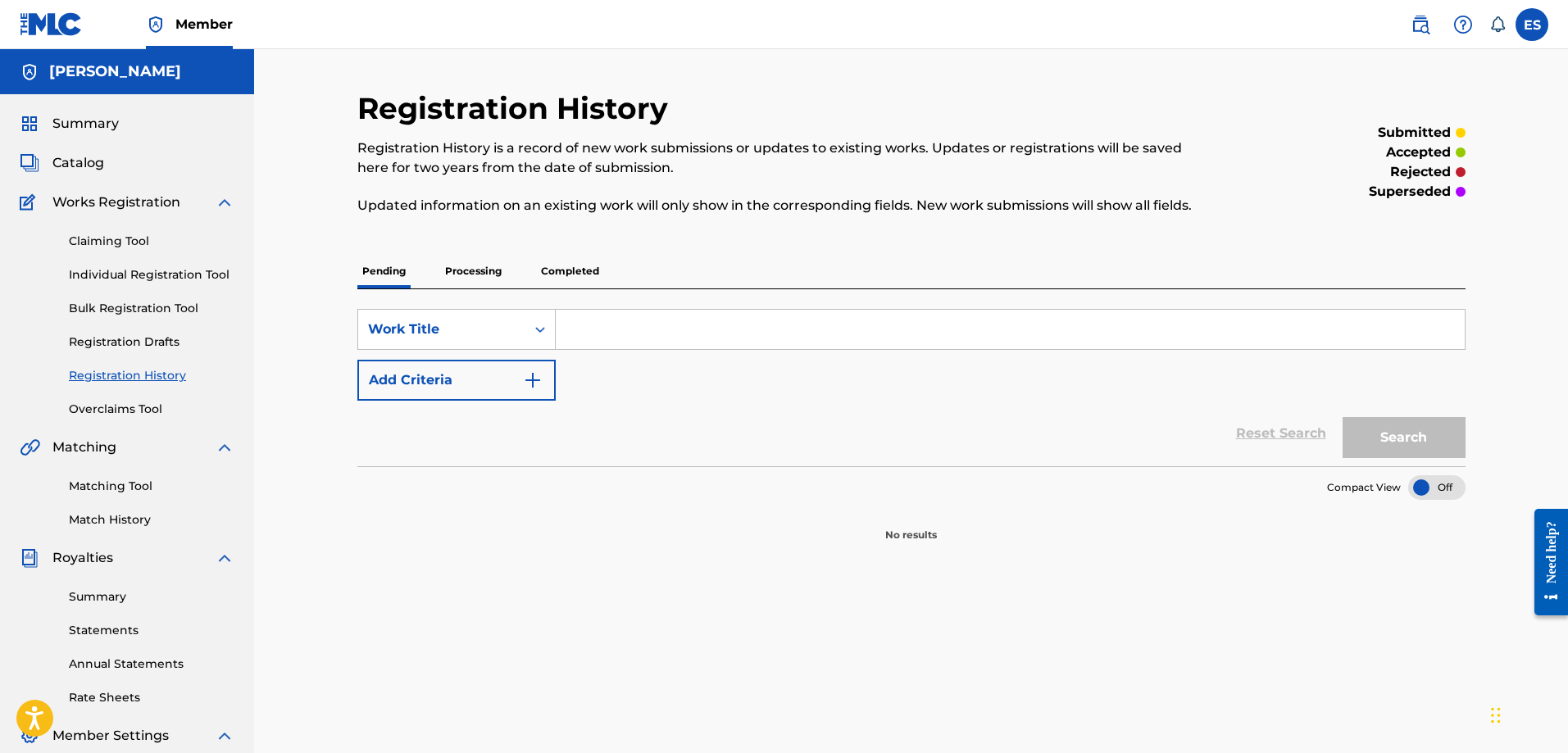
click at [498, 276] on p "Processing" at bounding box center [473, 271] width 66 height 35
click at [569, 274] on p "Completed" at bounding box center [569, 271] width 68 height 35
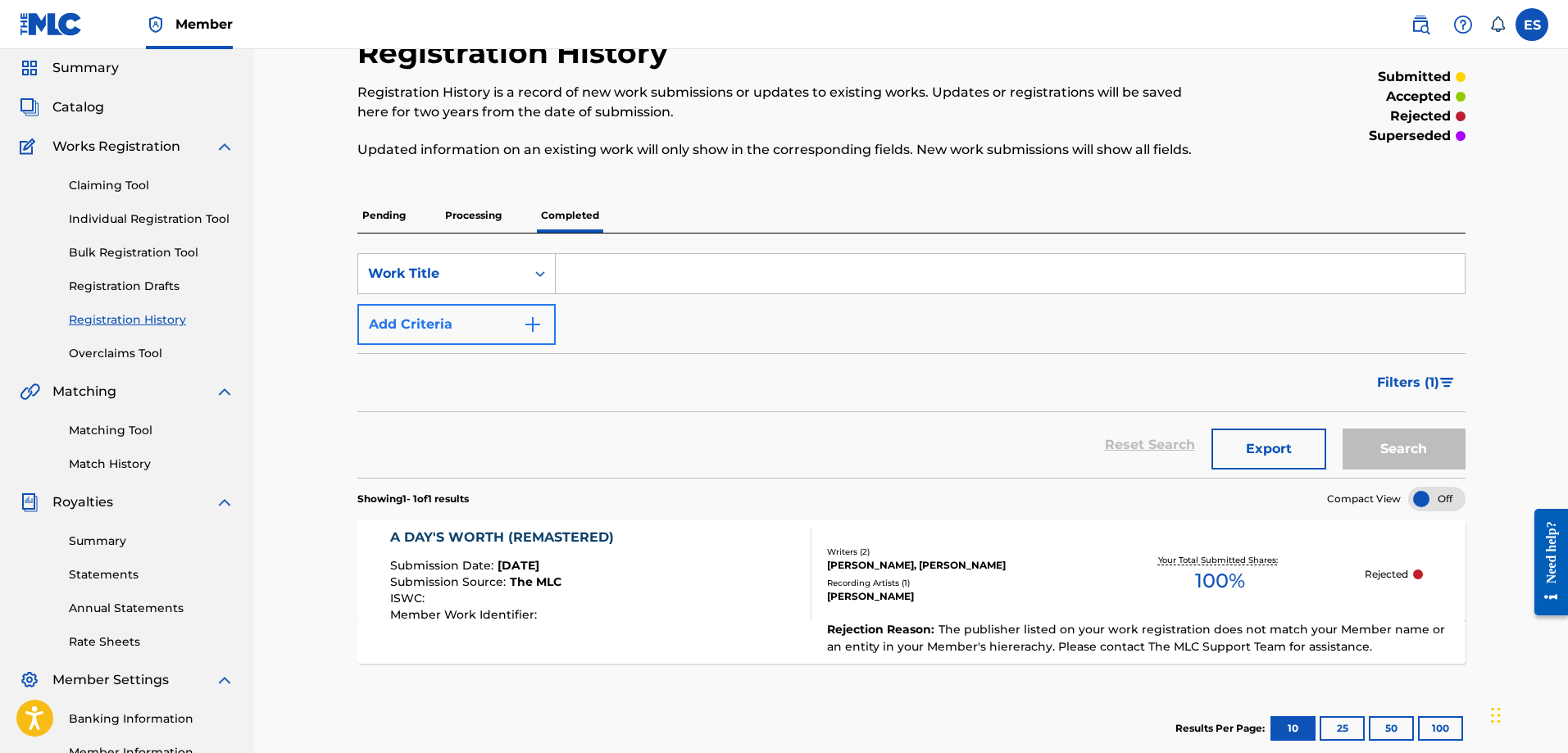
scroll to position [82, 0]
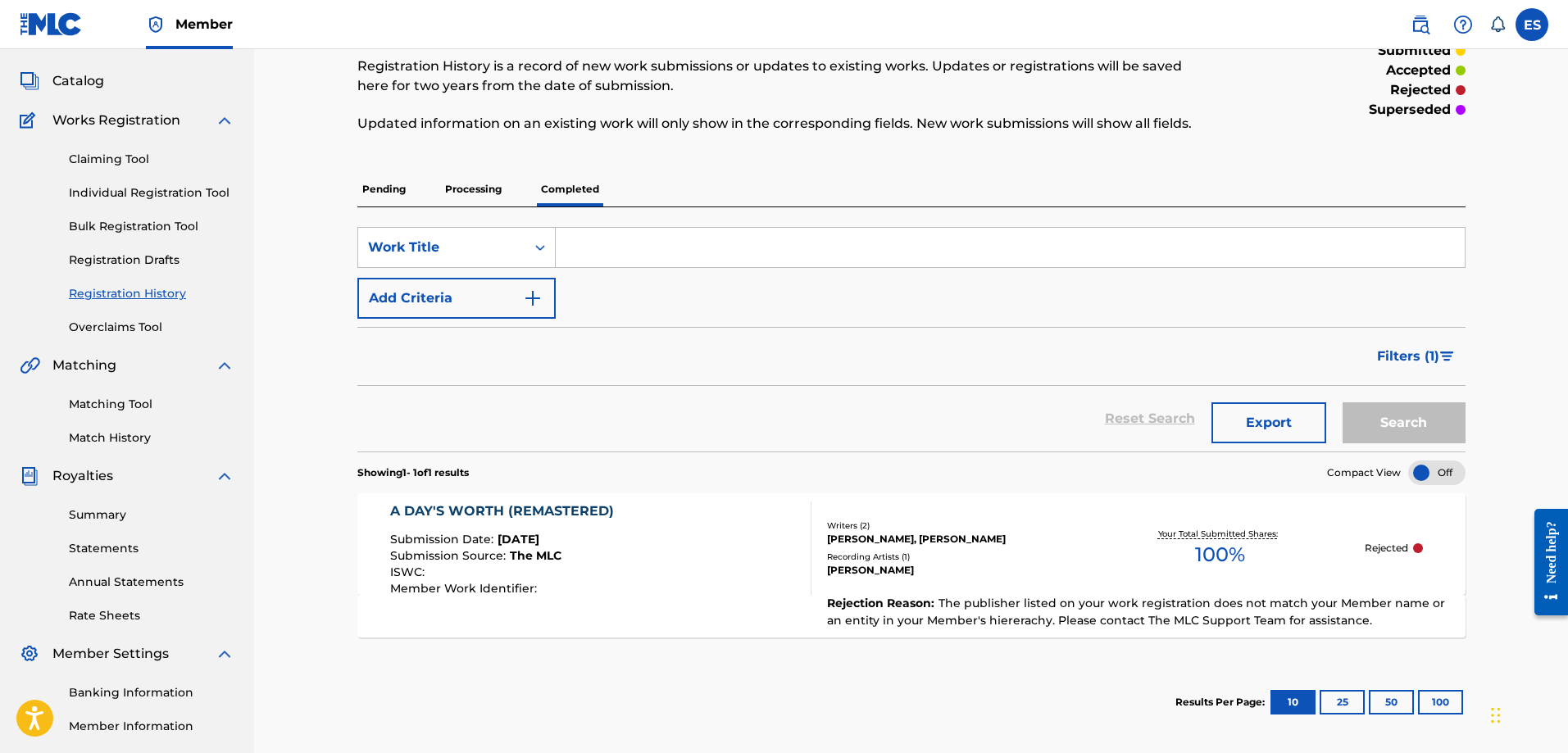
click at [937, 532] on div "Gardy Crow, Edward C Stephens Jr" at bounding box center [951, 539] width 247 height 15
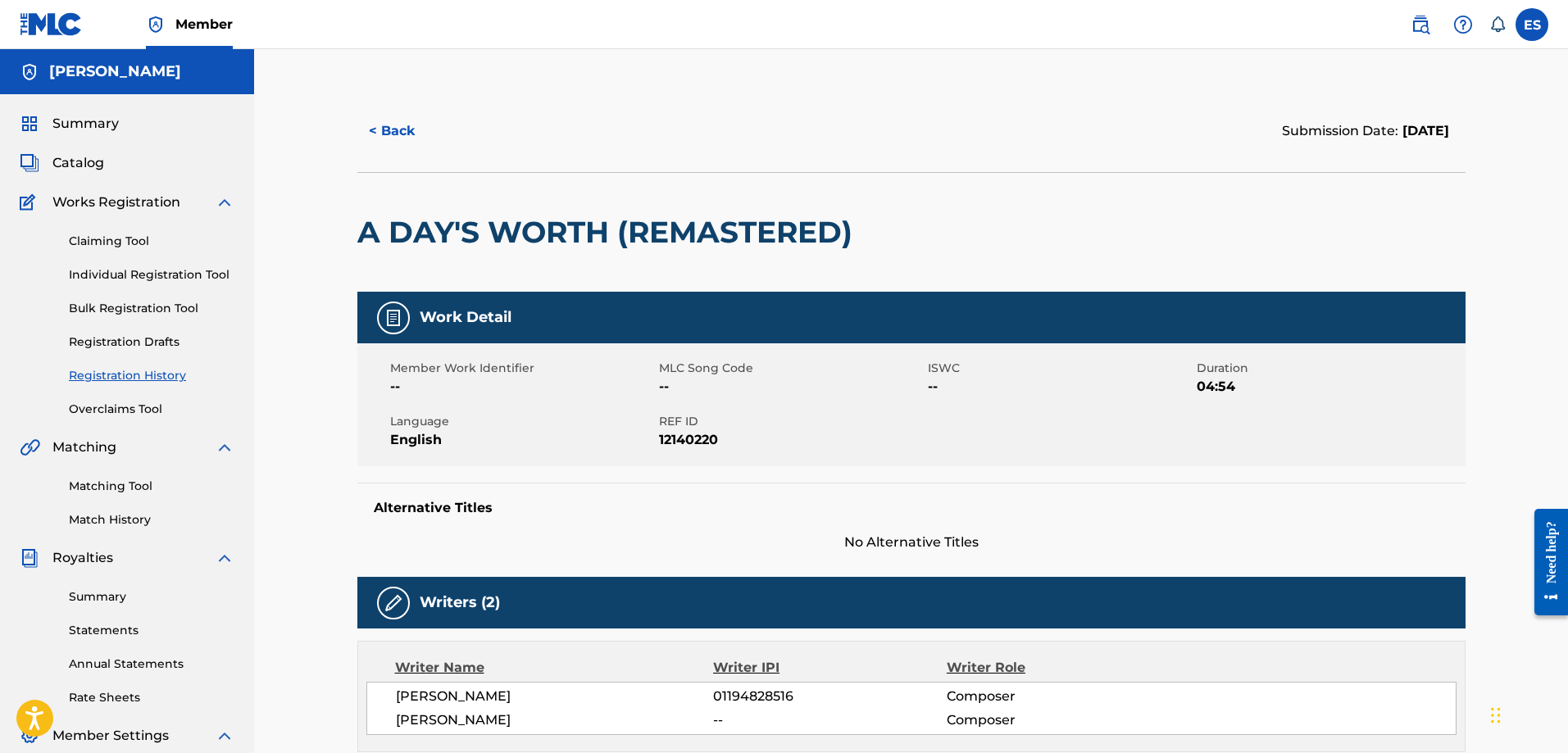
click at [396, 320] on img at bounding box center [393, 318] width 20 height 20
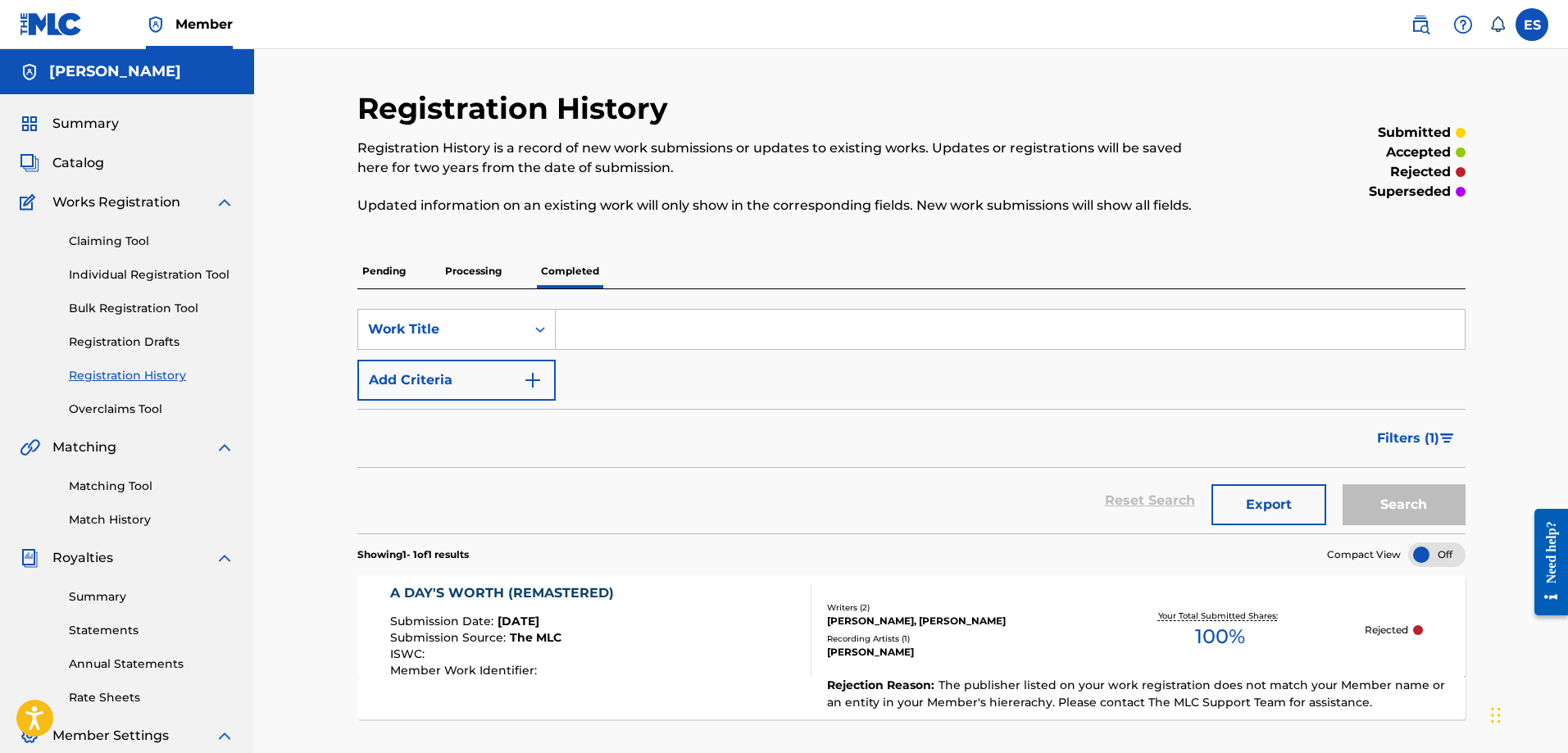
click at [479, 282] on p "Processing" at bounding box center [473, 271] width 66 height 35
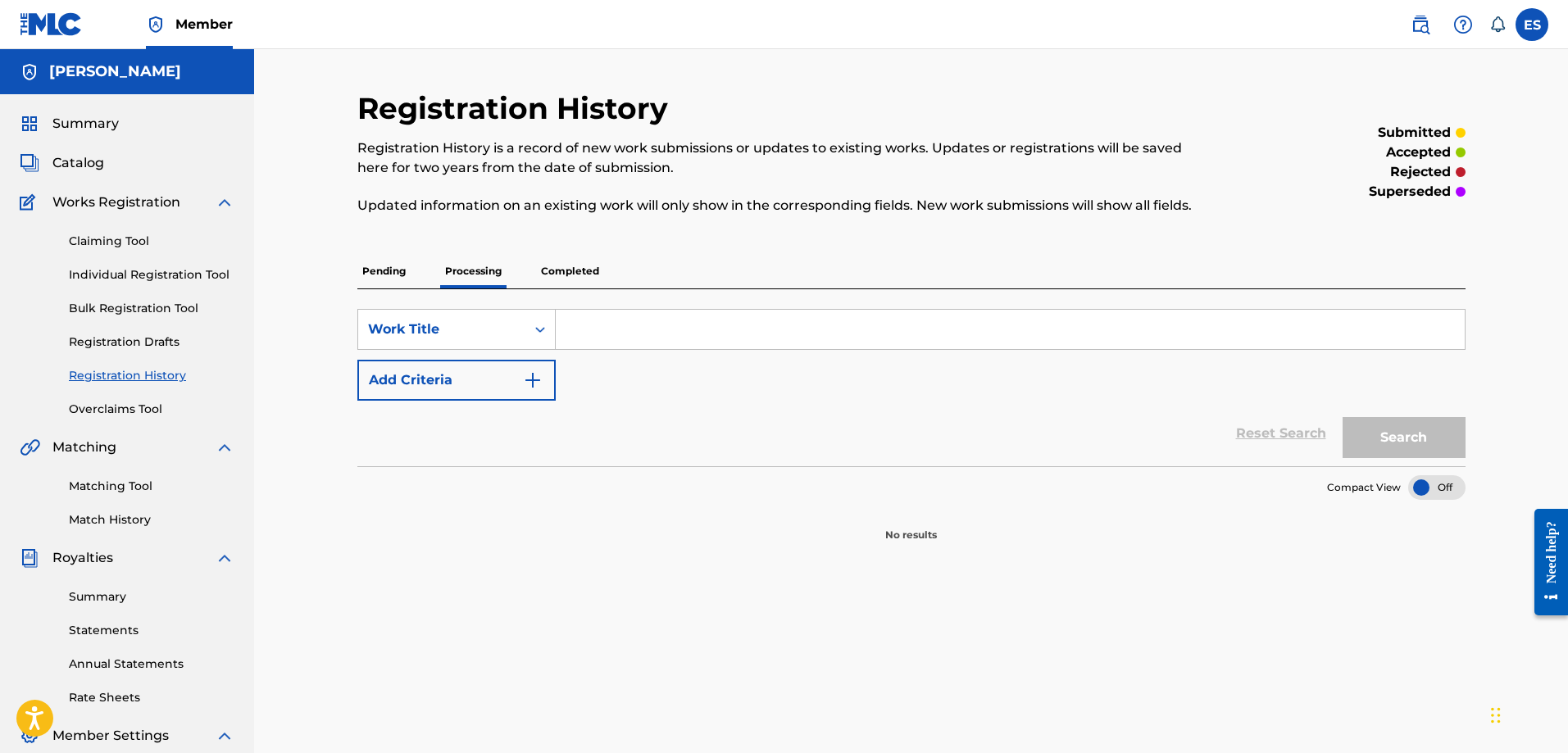
click at [402, 274] on p "Pending" at bounding box center [385, 271] width 53 height 35
click at [640, 324] on input "Search Form" at bounding box center [1010, 329] width 910 height 40
type input "A Day's Worth (Remastered)"
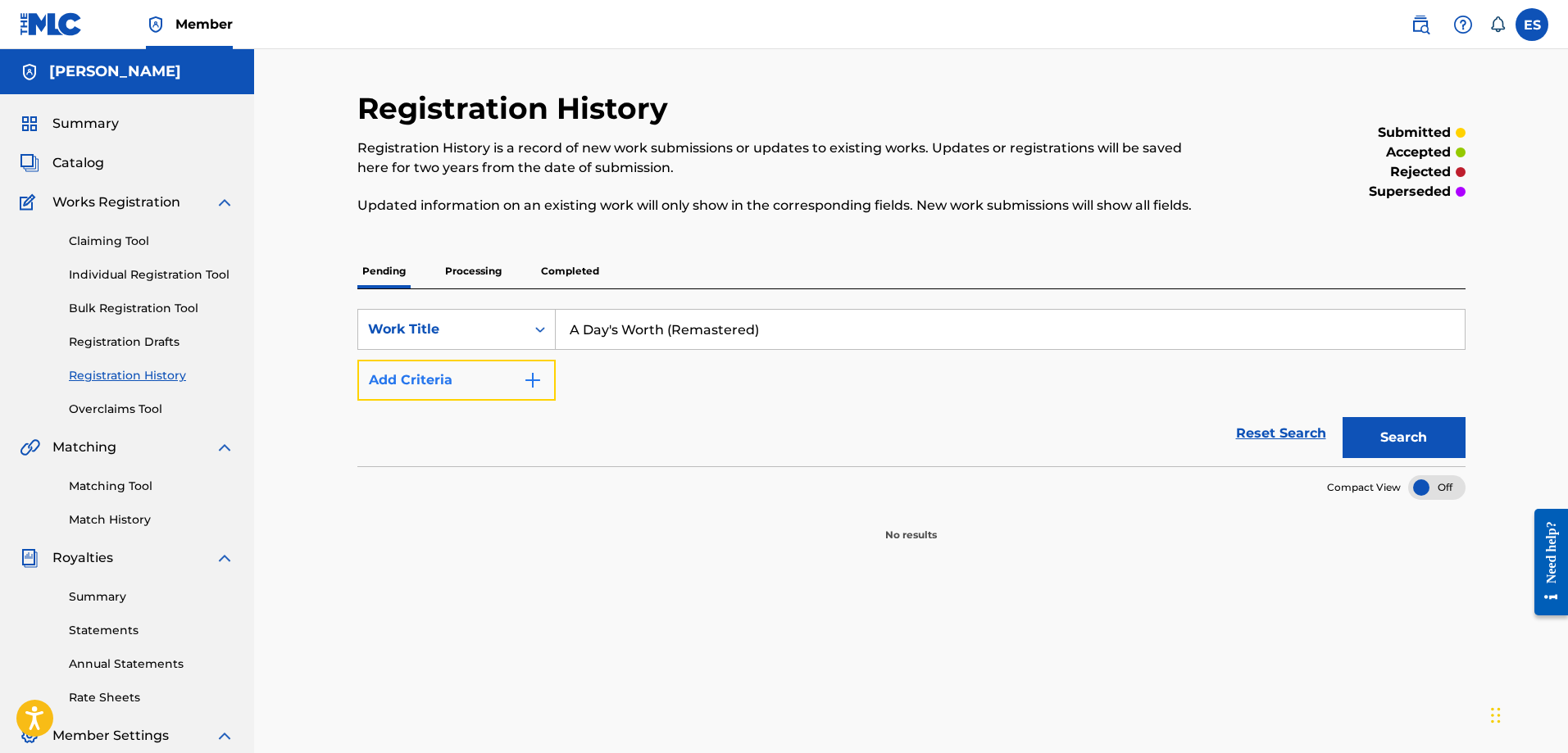
click at [532, 376] on img "Search Form" at bounding box center [533, 380] width 20 height 20
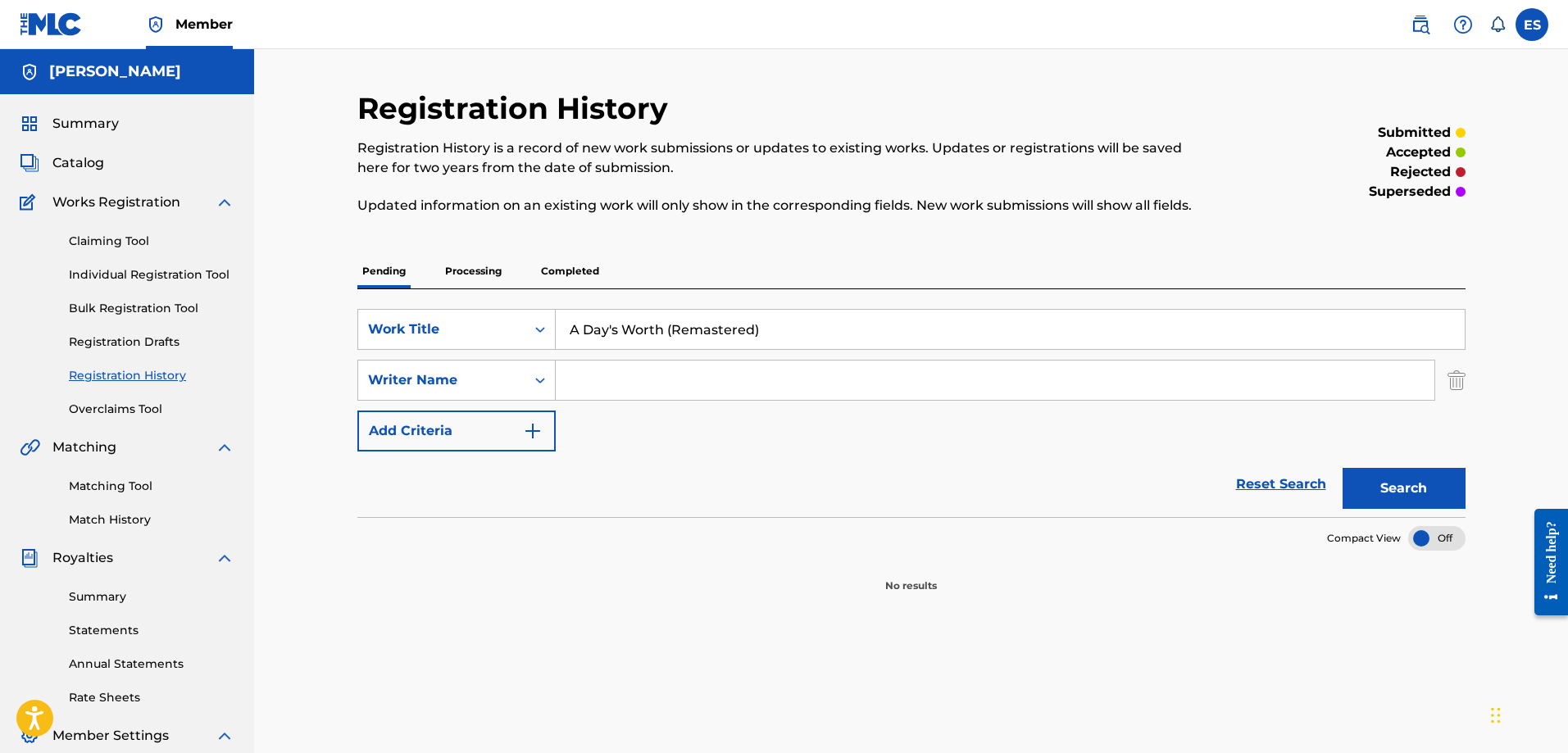
click at [610, 387] on input "Search Form" at bounding box center [995, 380] width 879 height 40
click at [543, 389] on div "Search Form" at bounding box center [540, 380] width 30 height 30
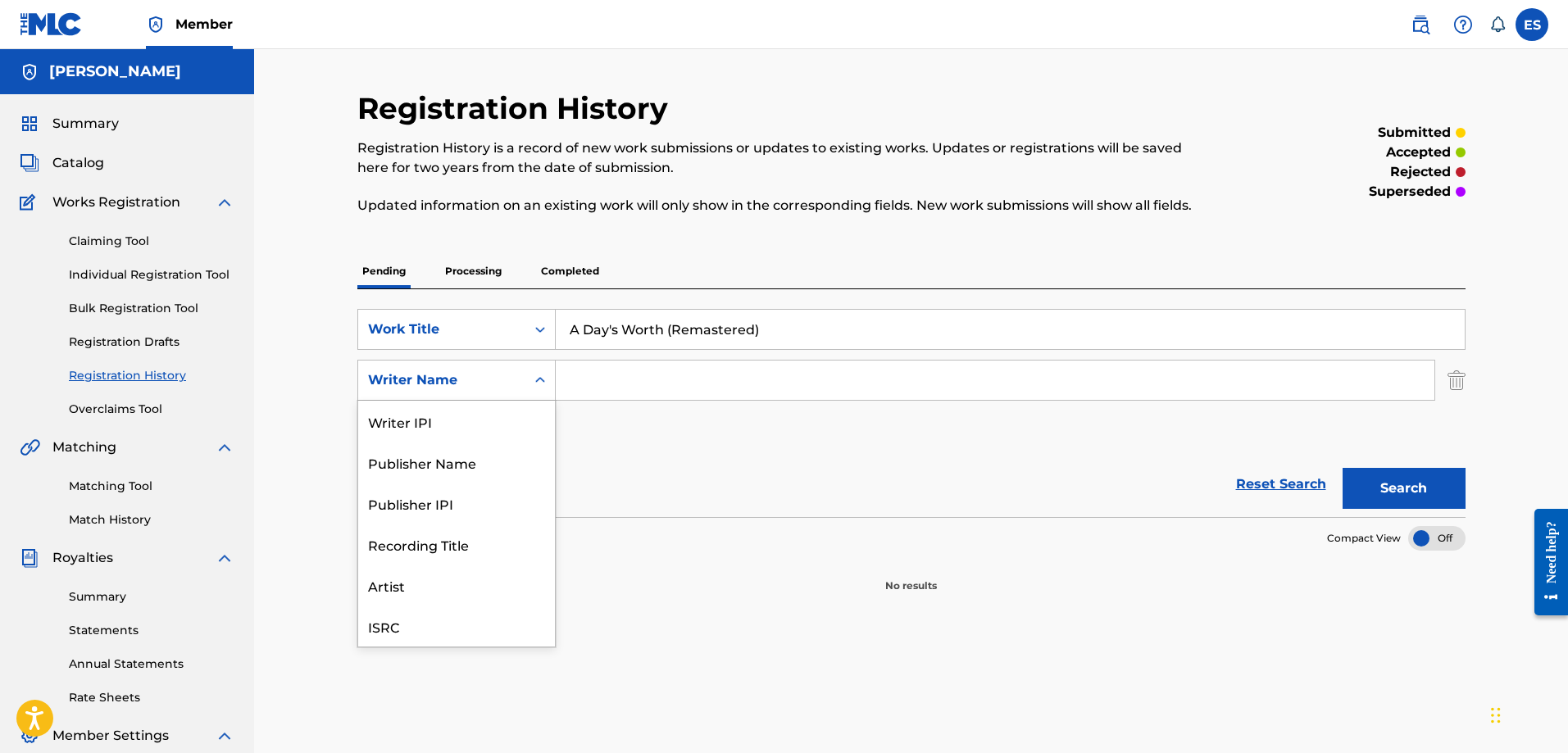
scroll to position [41, 0]
click at [486, 540] on div "Artist" at bounding box center [456, 544] width 197 height 41
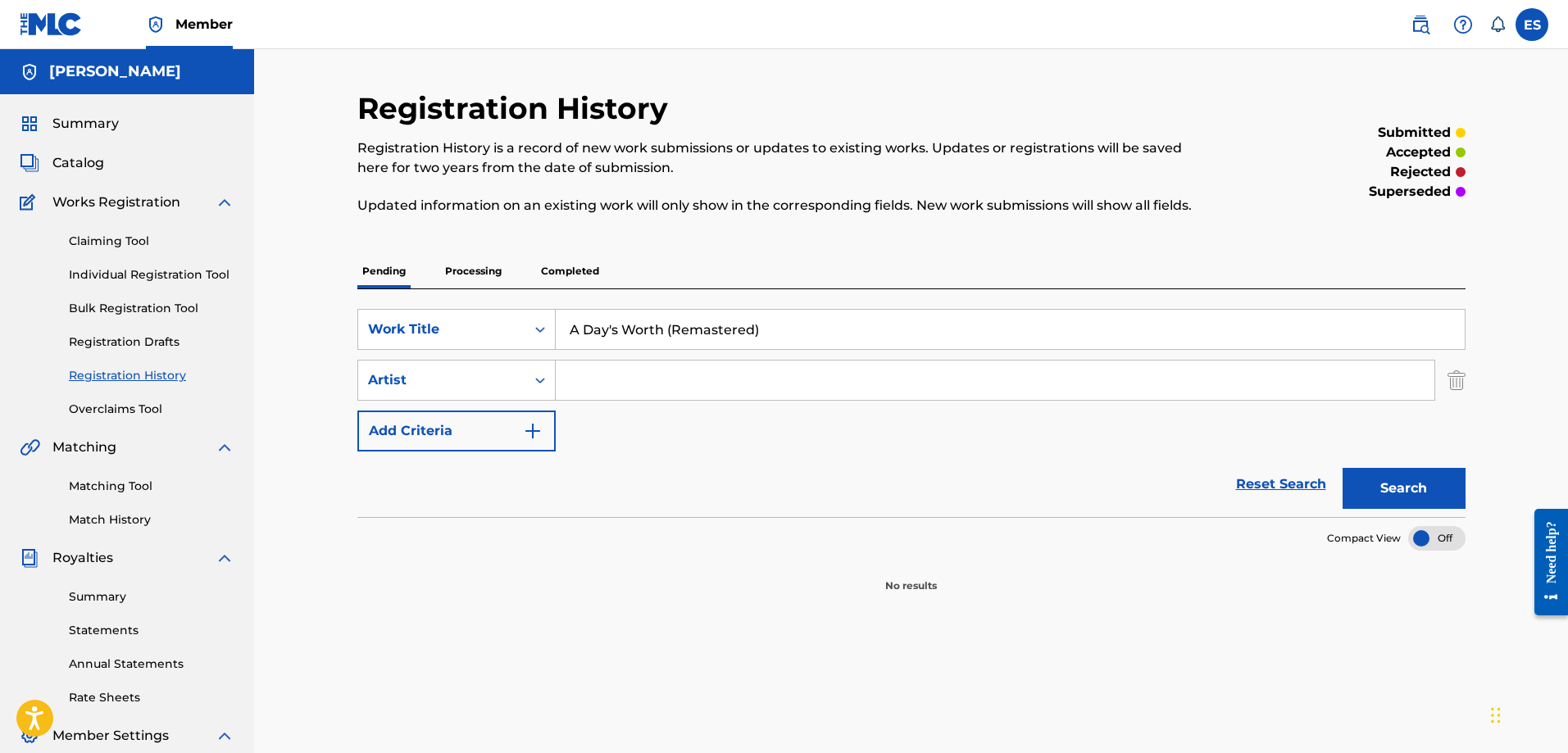
click at [591, 383] on input "Search Form" at bounding box center [995, 380] width 879 height 40
click at [597, 382] on input "Search Form" at bounding box center [995, 380] width 879 height 40
type input "Gardy Crow"
click at [886, 446] on div "SearchWithCriteria35416155-764e-4b9e-ad7f-8d66a9ffd4f0 Work Title A Day's Worth…" at bounding box center [912, 380] width 1108 height 142
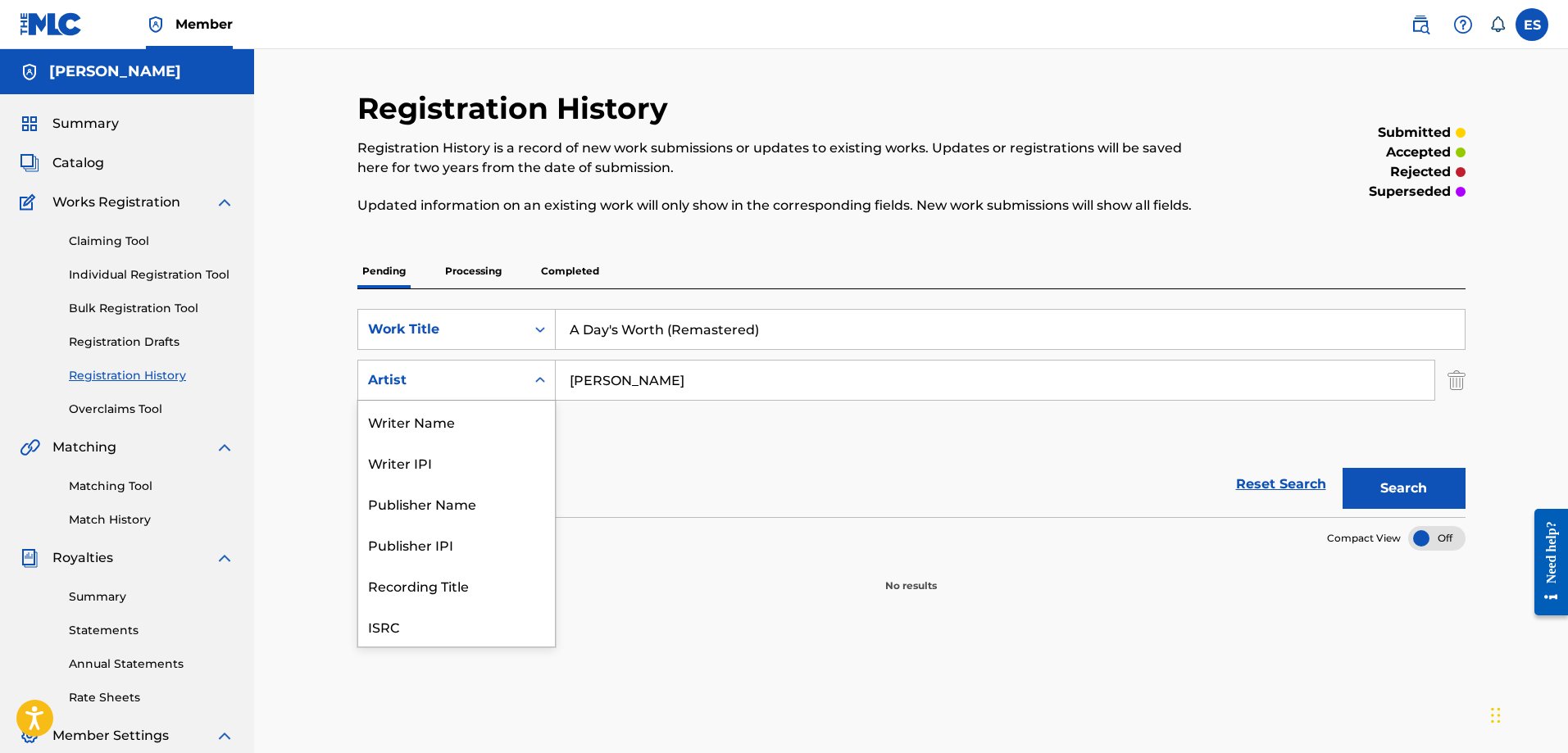
click at [533, 378] on icon "Search Form" at bounding box center [540, 379] width 17 height 17
click at [467, 428] on div "Writer Name" at bounding box center [456, 420] width 197 height 41
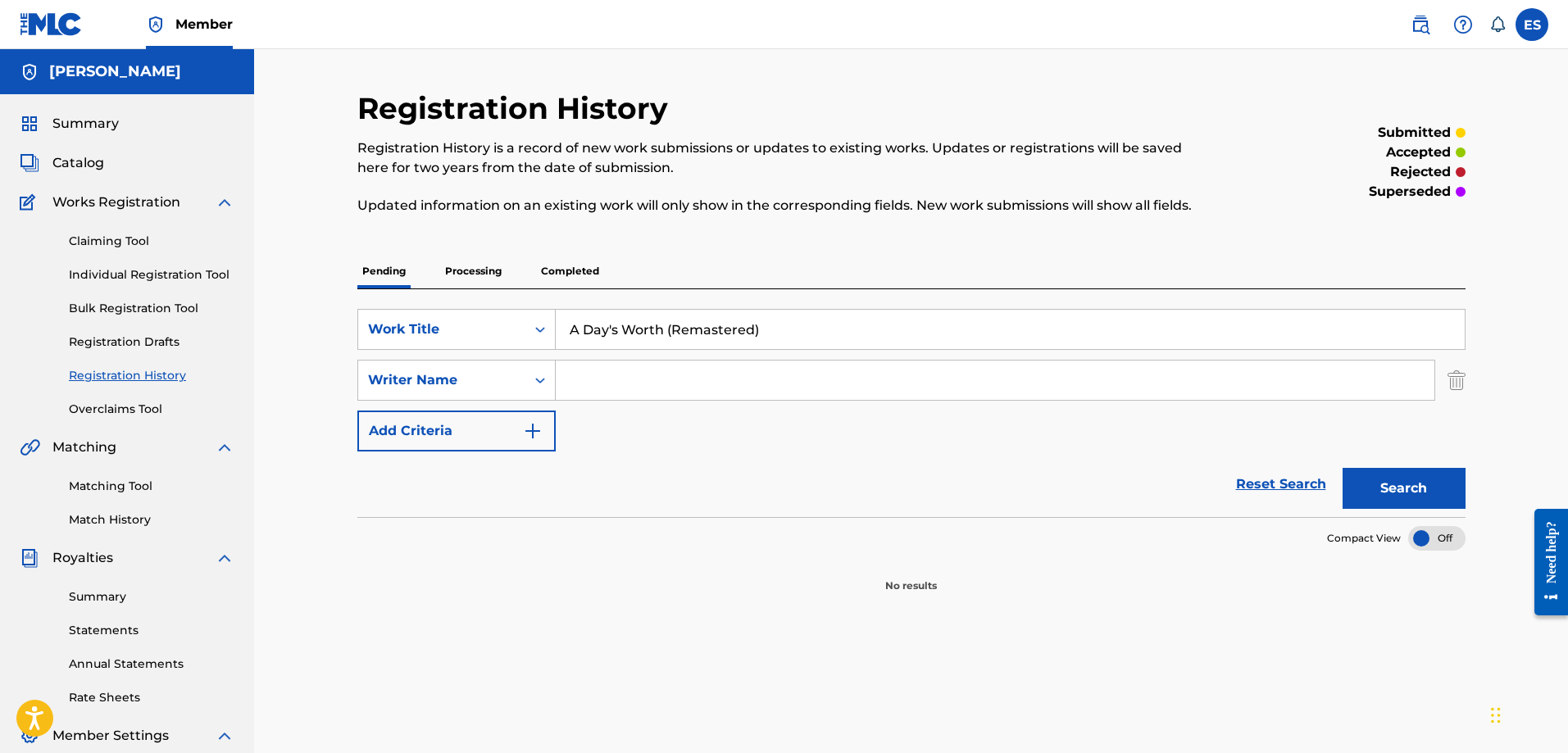
click at [658, 376] on input "Search Form" at bounding box center [995, 380] width 879 height 40
click at [657, 376] on input "Search Form" at bounding box center [995, 380] width 879 height 40
type input "Edward Stephens Jr"
click at [791, 445] on div "SearchWithCriteria35416155-764e-4b9e-ad7f-8d66a9ffd4f0 Work Title A Day's Worth…" at bounding box center [912, 380] width 1108 height 142
click at [1394, 478] on button "Search" at bounding box center [1404, 487] width 123 height 41
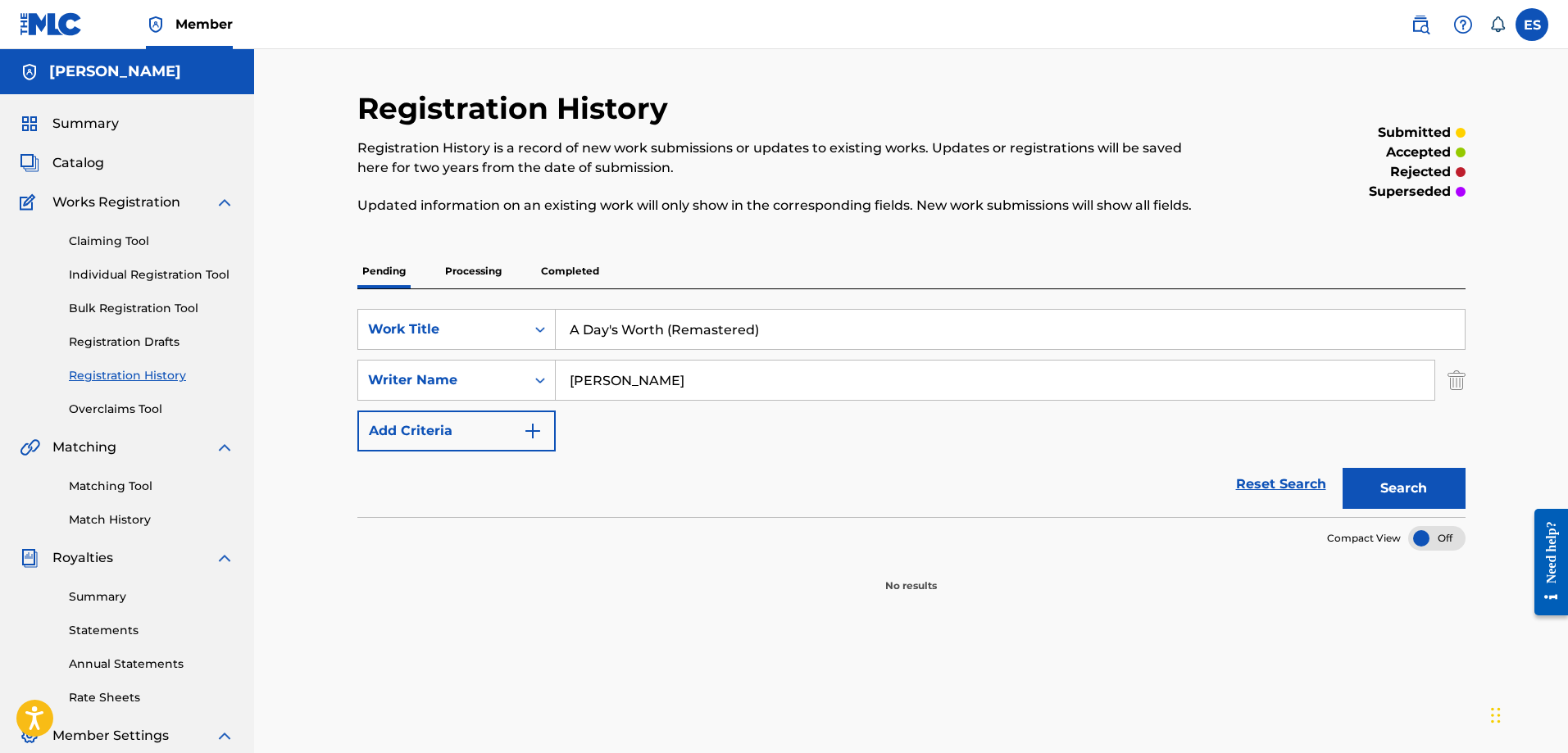
click at [663, 477] on div "Reset Search Search" at bounding box center [912, 484] width 1108 height 65
click at [1441, 367] on div "SearchWithCriteria3ba6d8bc-f0aa-46d9-87a9-1341d6014640 Writer Name Edward Steph…" at bounding box center [912, 379] width 1108 height 41
click at [1459, 385] on img "Search Form" at bounding box center [1456, 379] width 18 height 41
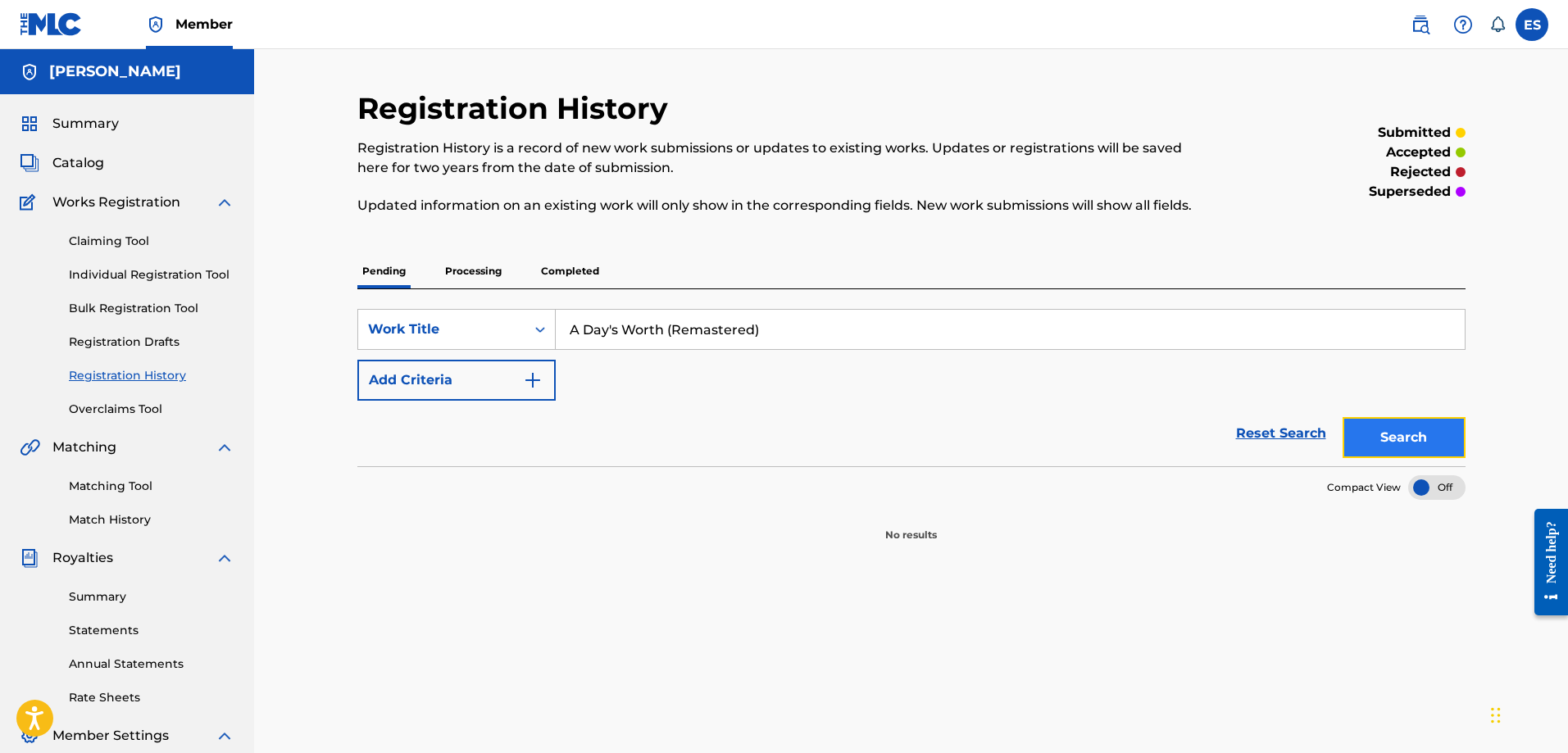
click at [1404, 429] on button "Search" at bounding box center [1404, 437] width 123 height 41
drag, startPoint x: 719, startPoint y: 339, endPoint x: 686, endPoint y: 339, distance: 33.0
click at [686, 339] on input "A Day's Worth (Remastered)" at bounding box center [1010, 329] width 910 height 40
click at [1372, 439] on button "Search" at bounding box center [1404, 437] width 123 height 41
click at [612, 326] on input "A Day's Worth" at bounding box center [1010, 329] width 910 height 40
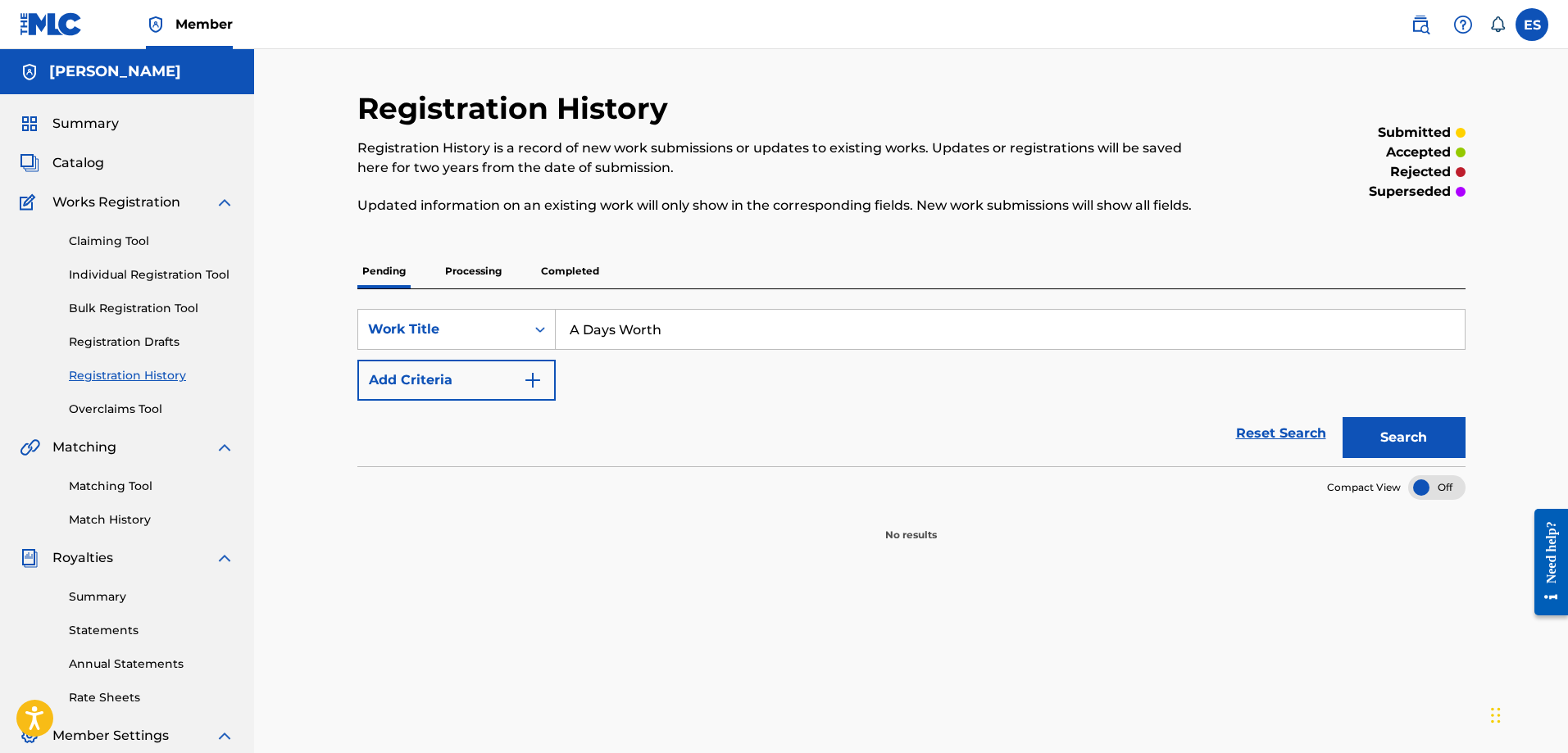
click at [756, 324] on input "A Days Worth" at bounding box center [1010, 329] width 910 height 40
type input "A Days Worth"
click at [1379, 436] on button "Search" at bounding box center [1404, 437] width 123 height 41
click at [857, 414] on div "Reset Search Search" at bounding box center [912, 433] width 1108 height 65
click at [137, 416] on link "Overclaims Tool" at bounding box center [151, 408] width 165 height 17
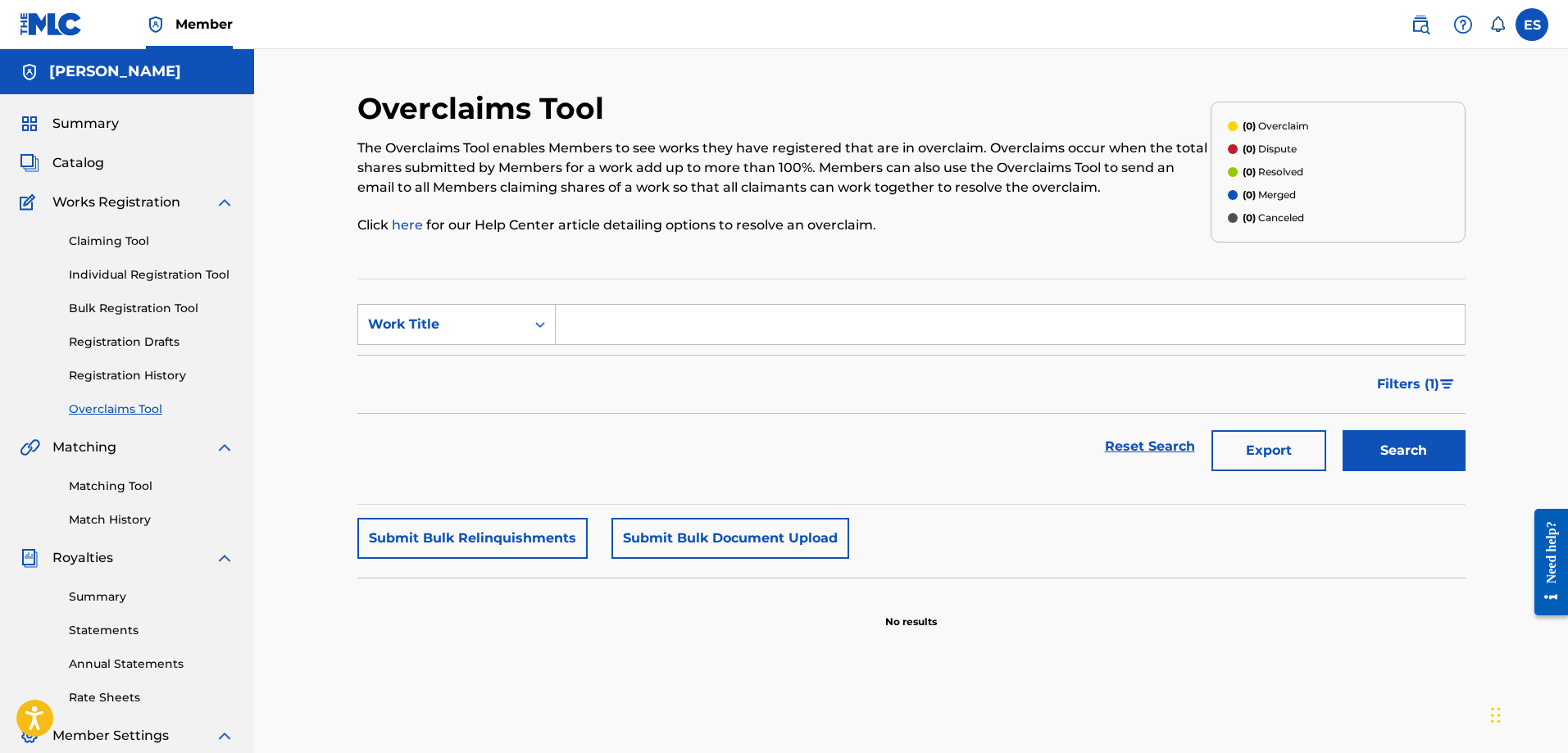
click at [487, 645] on div "Overclaims Tool The Overclaims Tool enables Members to see works they have regi…" at bounding box center [912, 513] width 1108 height 847
click at [473, 592] on section "No results" at bounding box center [912, 608] width 1108 height 42
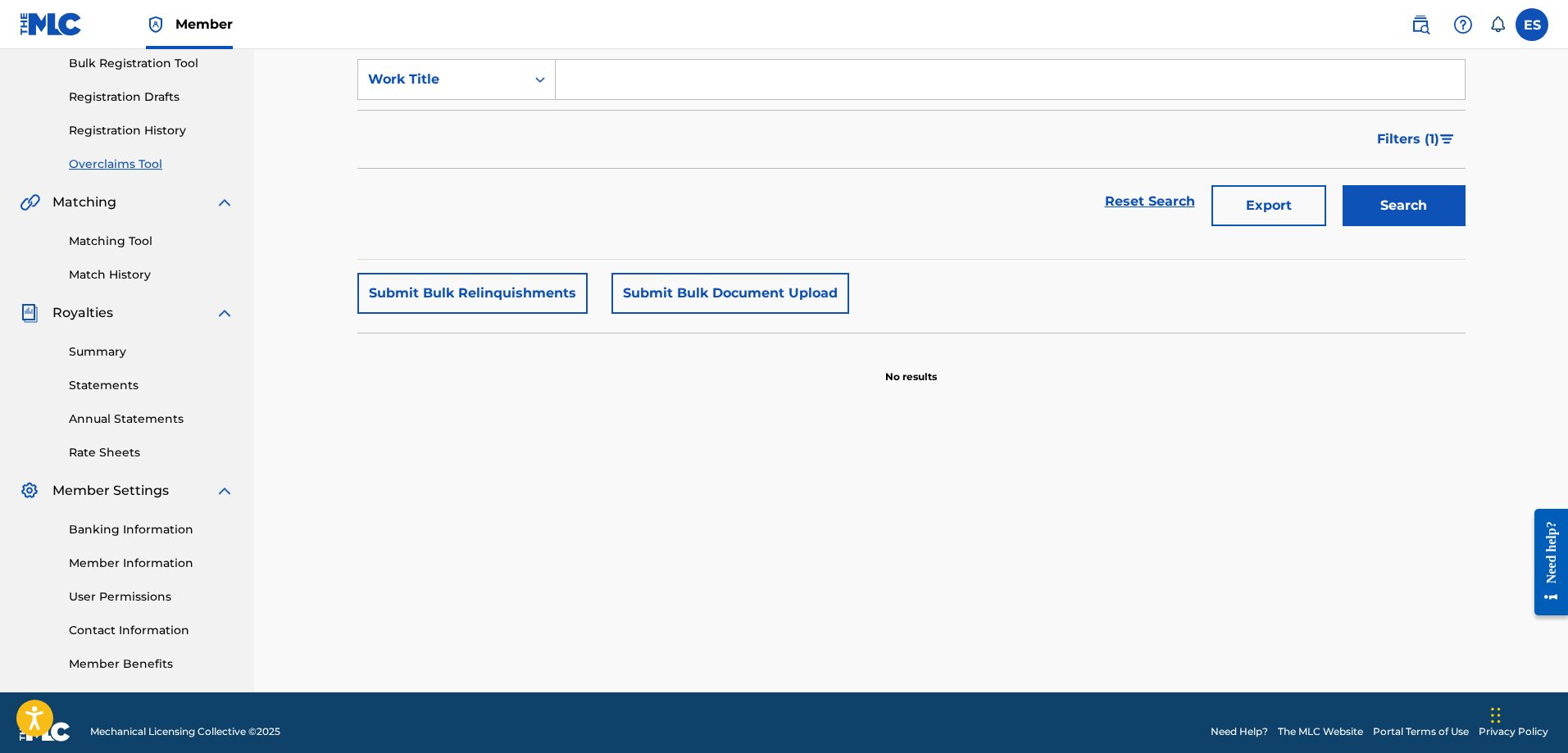
scroll to position [246, 0]
click at [224, 486] on img at bounding box center [224, 490] width 20 height 20
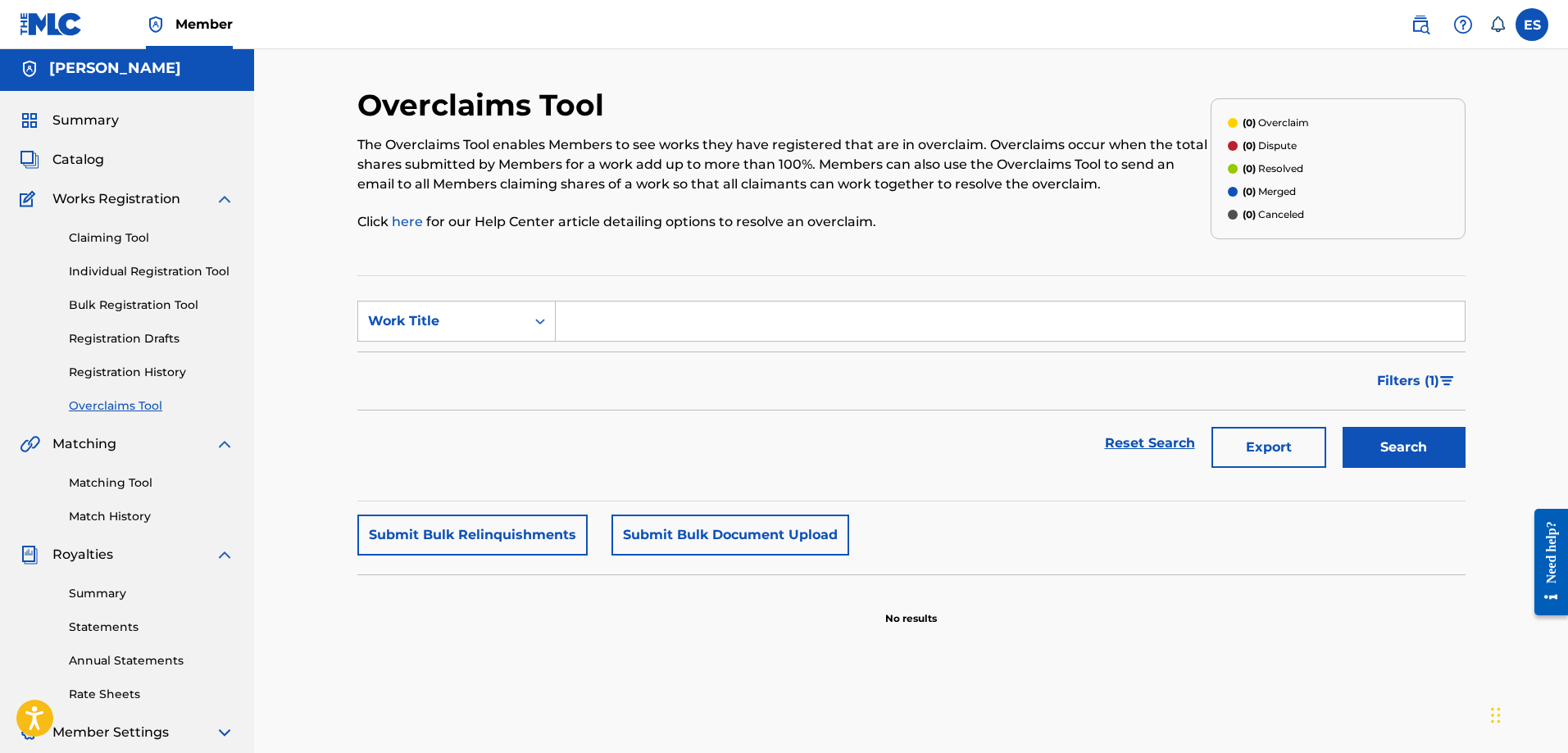
scroll to position [0, 0]
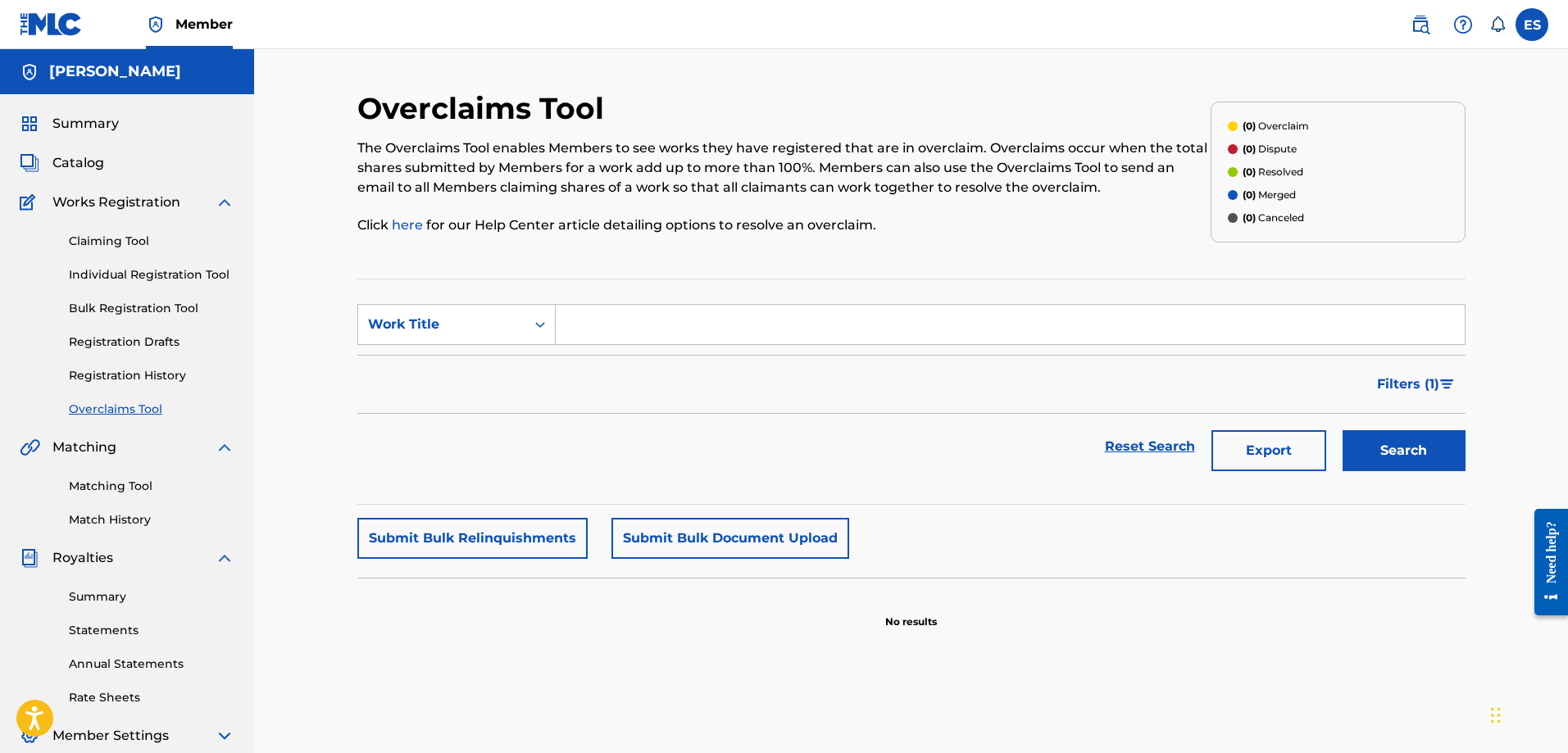
click at [928, 618] on p "No results" at bounding box center [911, 612] width 51 height 35
click at [129, 372] on link "Registration History" at bounding box center [151, 375] width 165 height 17
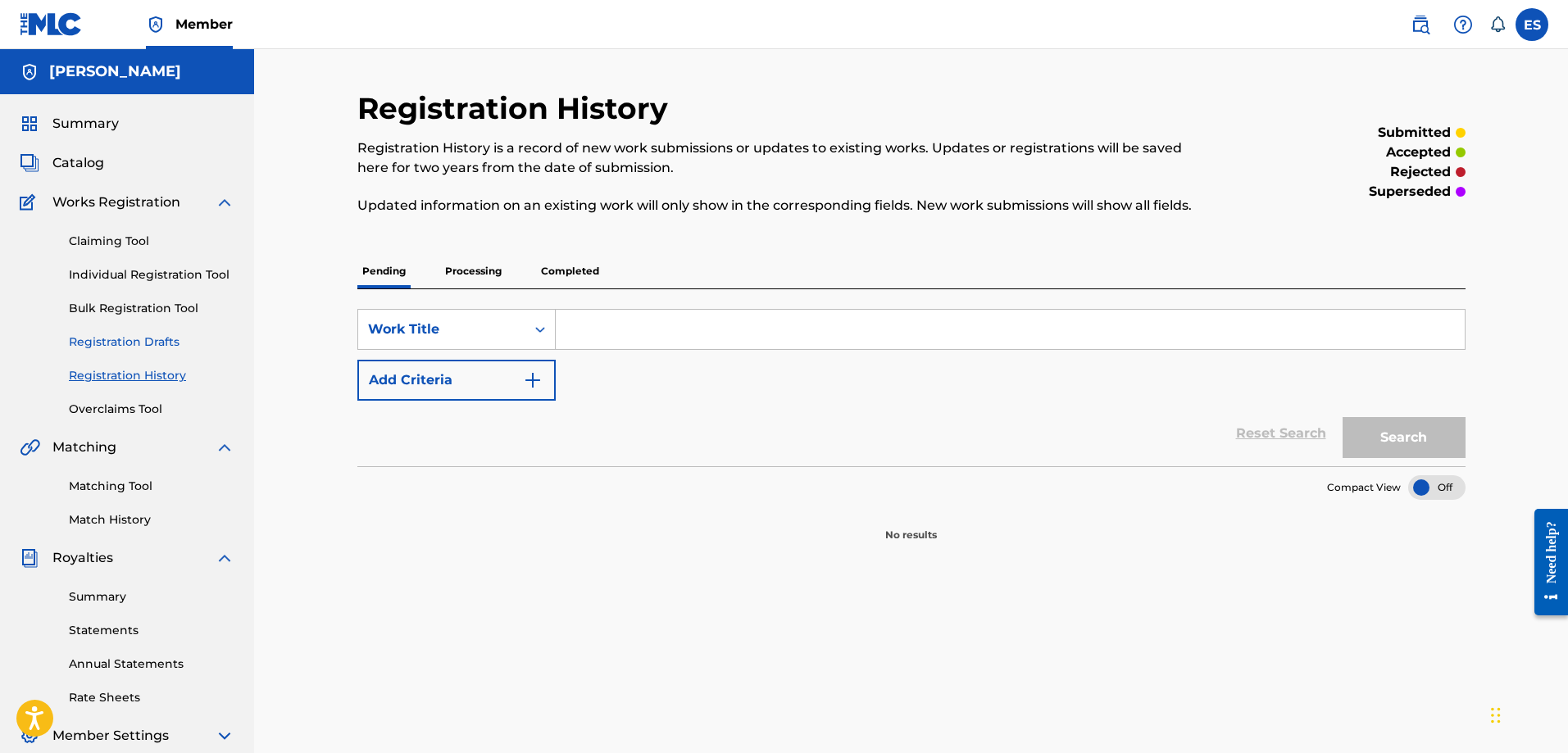
click at [137, 342] on link "Registration Drafts" at bounding box center [151, 341] width 165 height 17
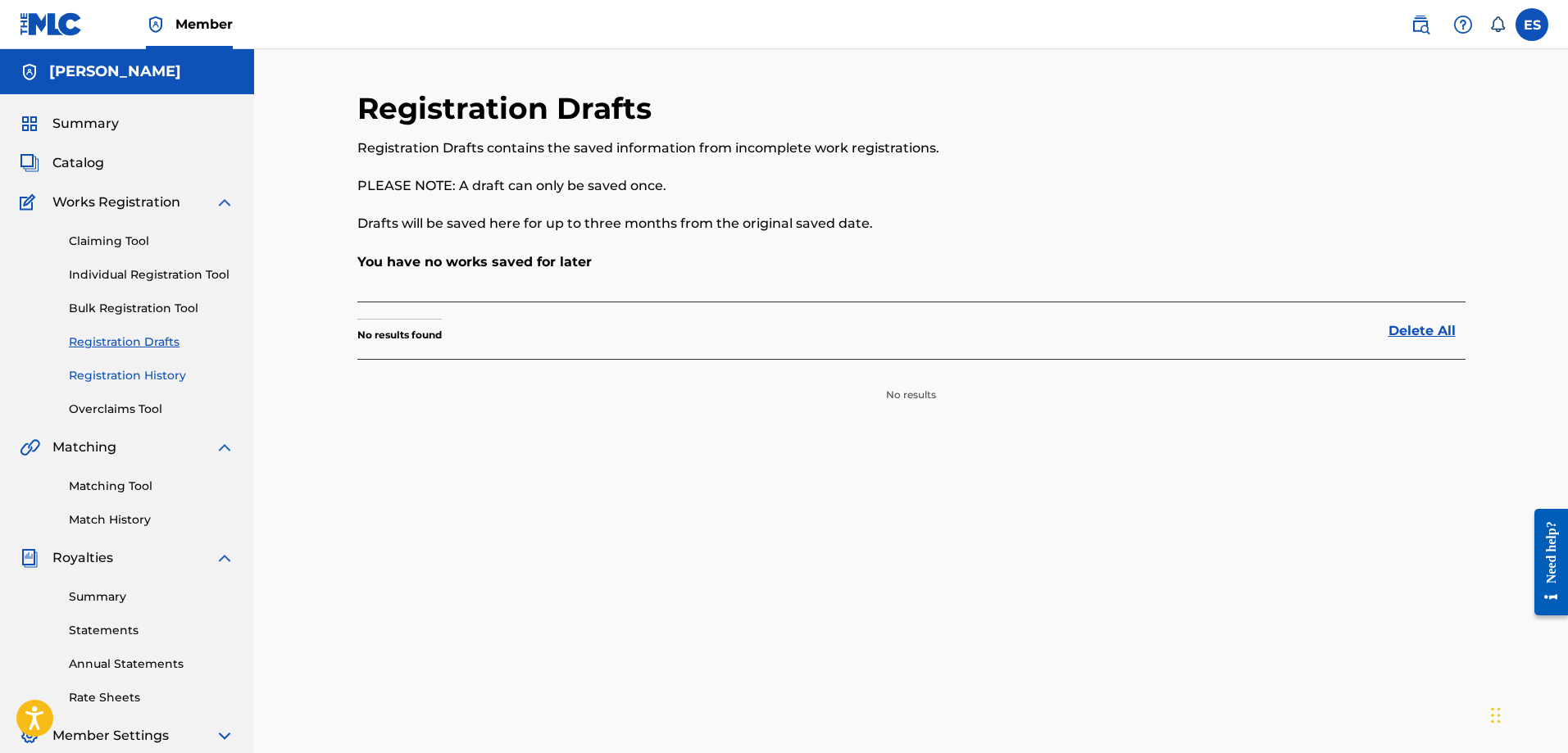
click at [143, 379] on link "Registration History" at bounding box center [151, 375] width 165 height 17
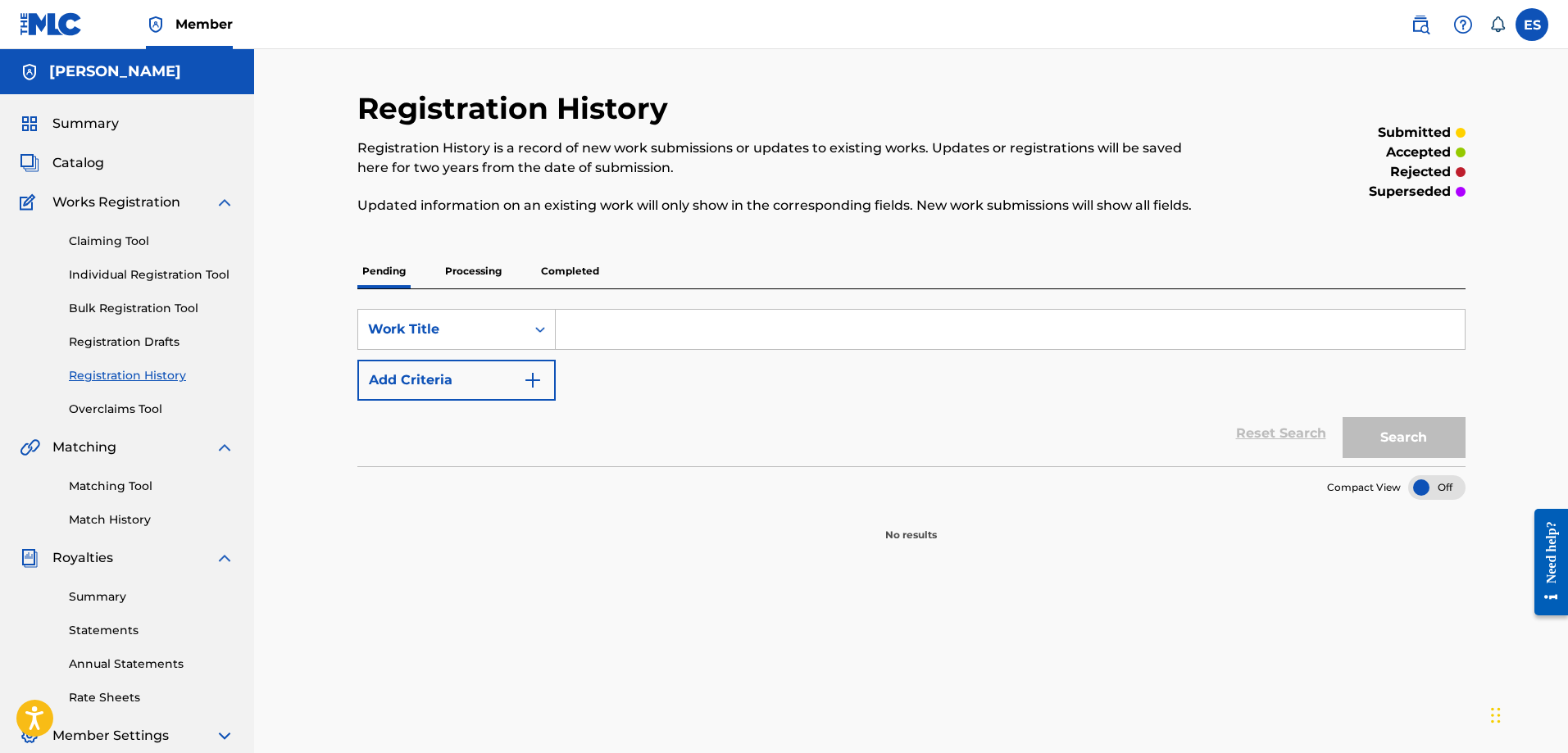
click at [578, 266] on p "Completed" at bounding box center [569, 271] width 68 height 35
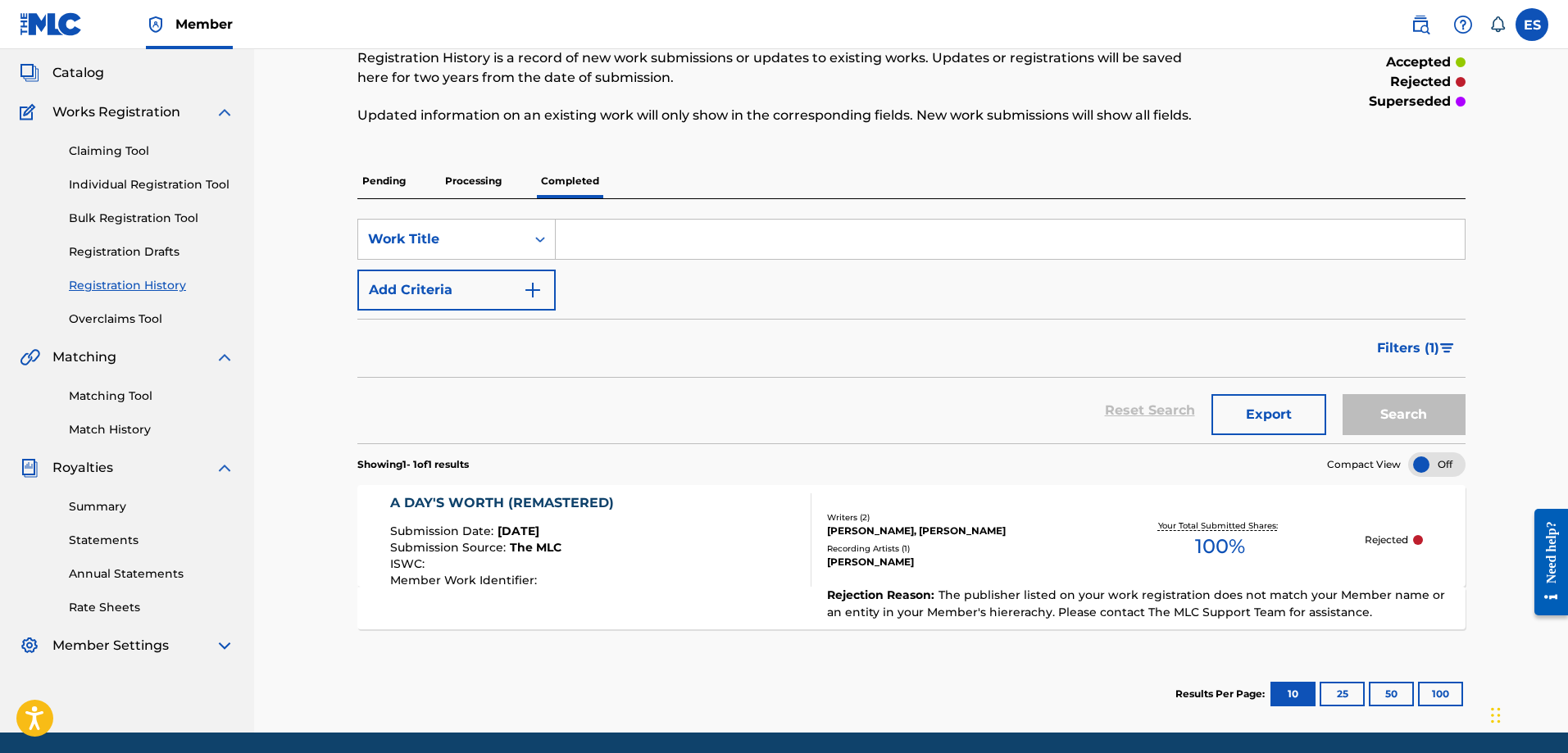
scroll to position [148, 0]
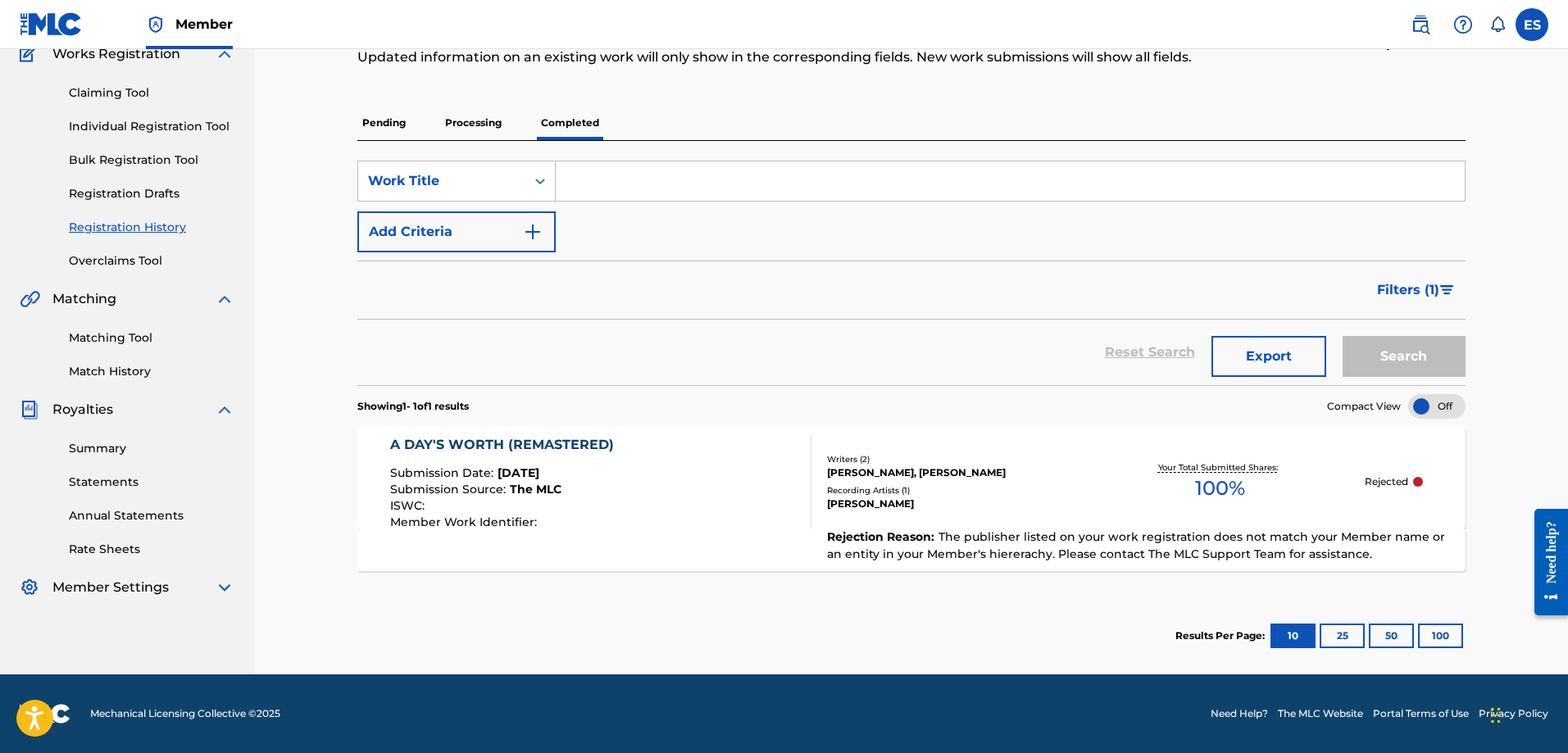
click at [1229, 553] on span "The publisher listed on your work registration does not match your Member name …" at bounding box center [1136, 545] width 618 height 32
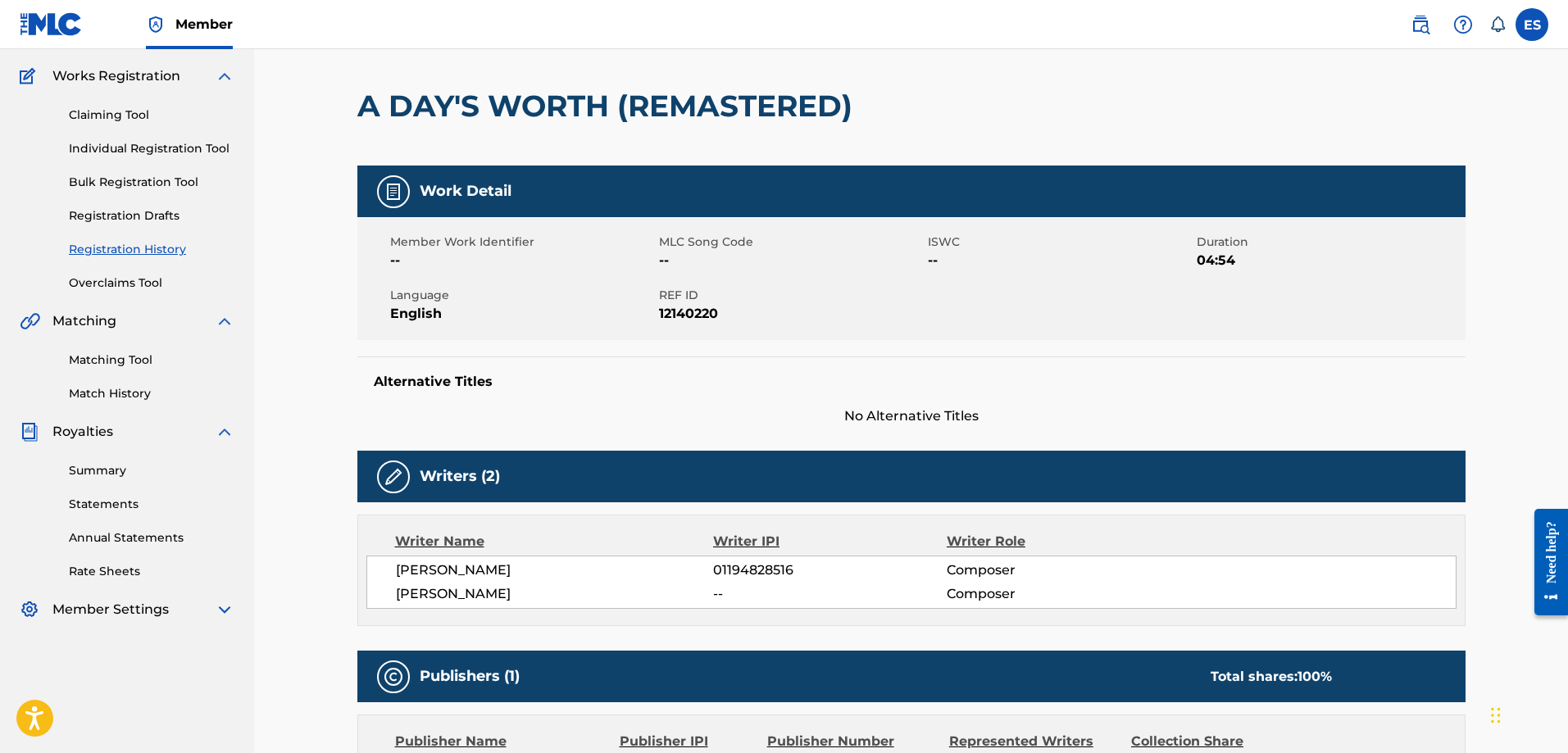
scroll to position [273, 0]
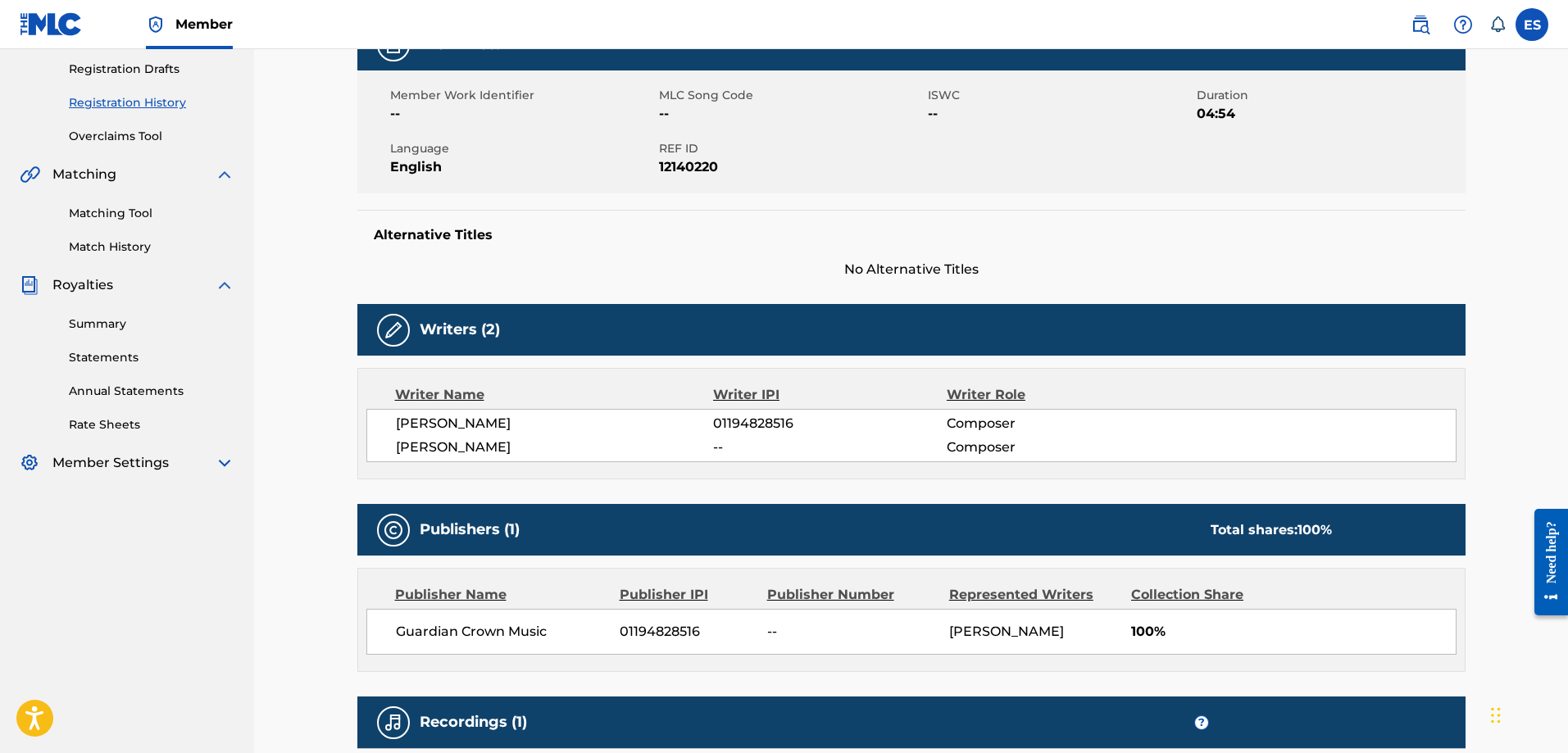
click at [33, 24] on img at bounding box center [51, 24] width 63 height 24
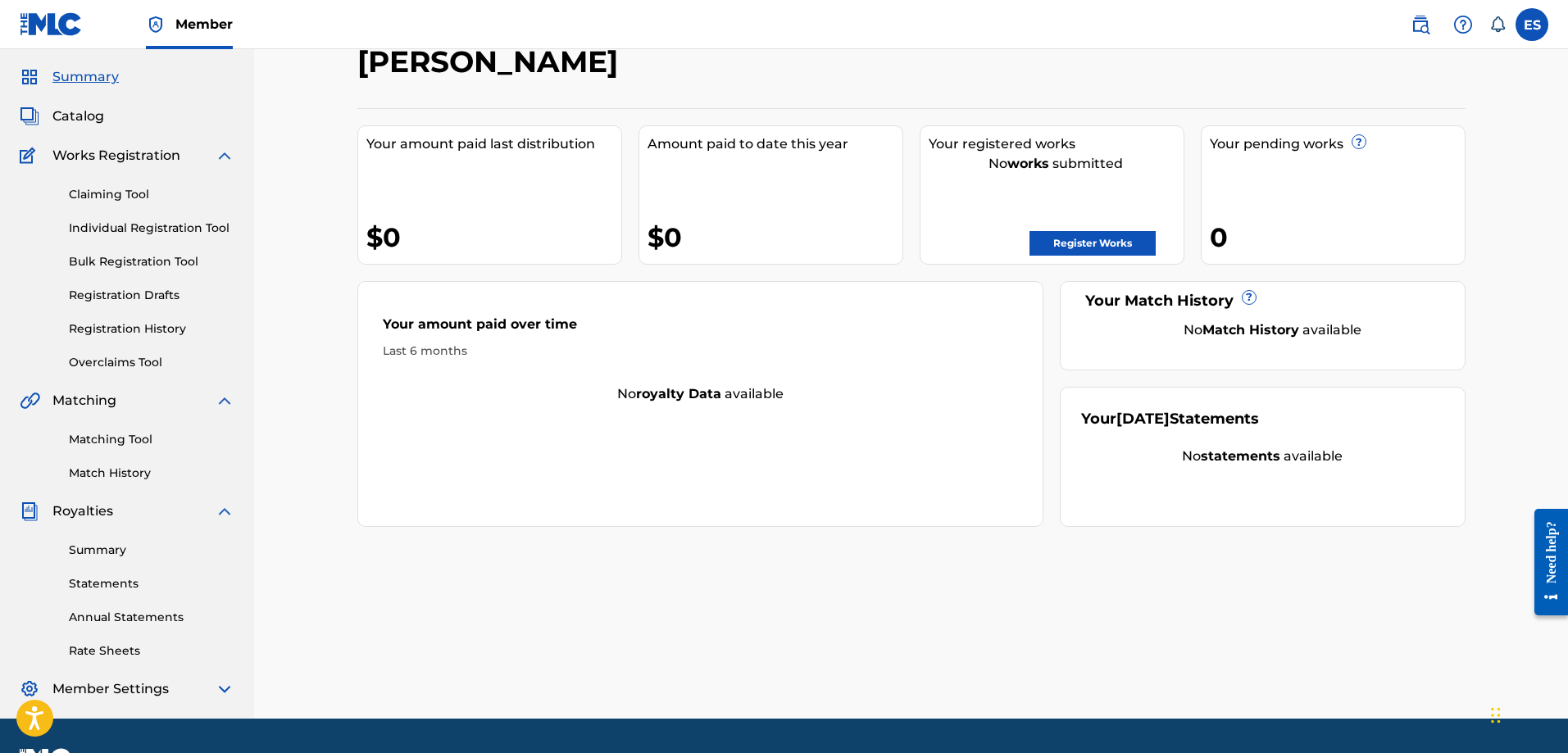
scroll to position [91, 0]
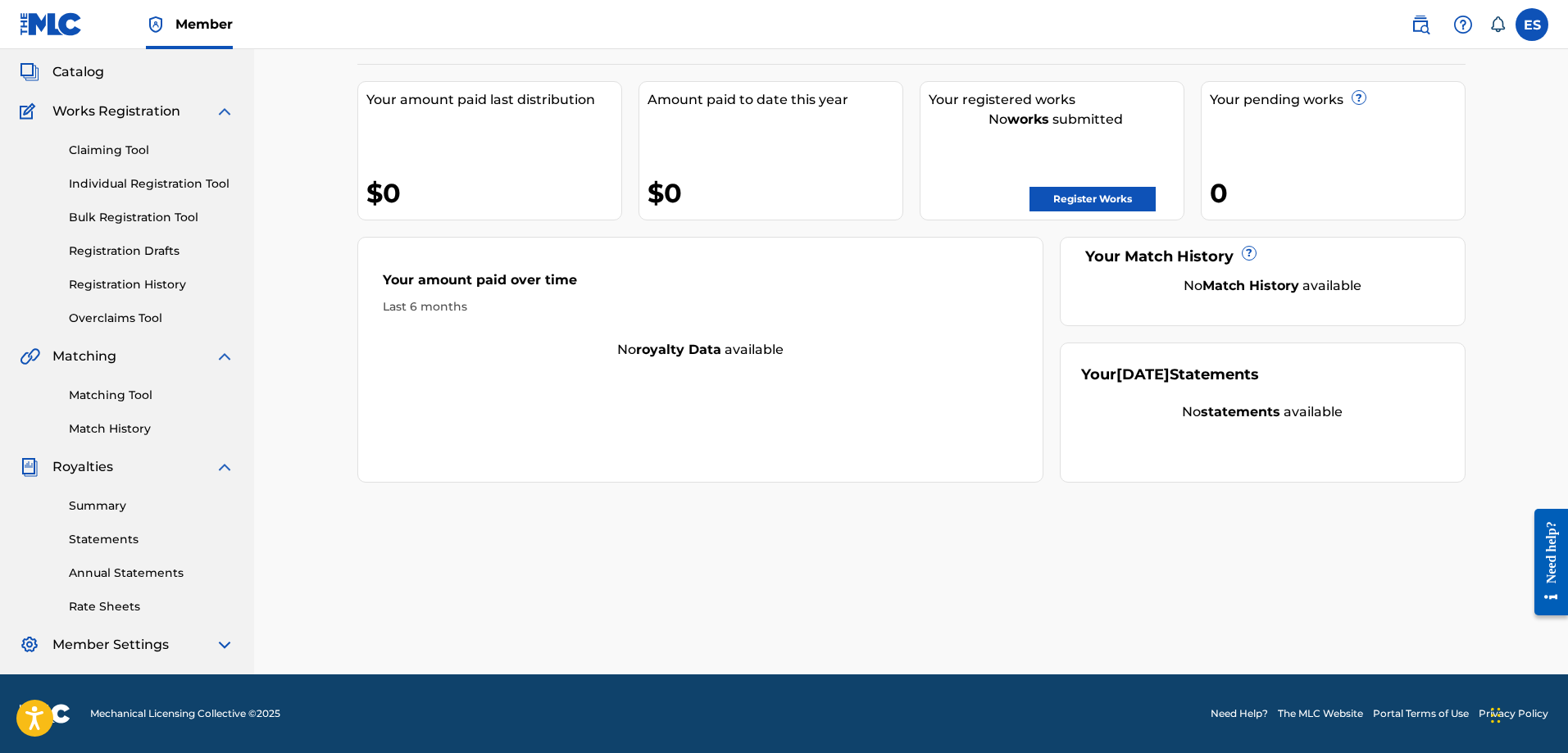
click at [1562, 561] on div "Need help?" at bounding box center [1551, 551] width 22 height 62
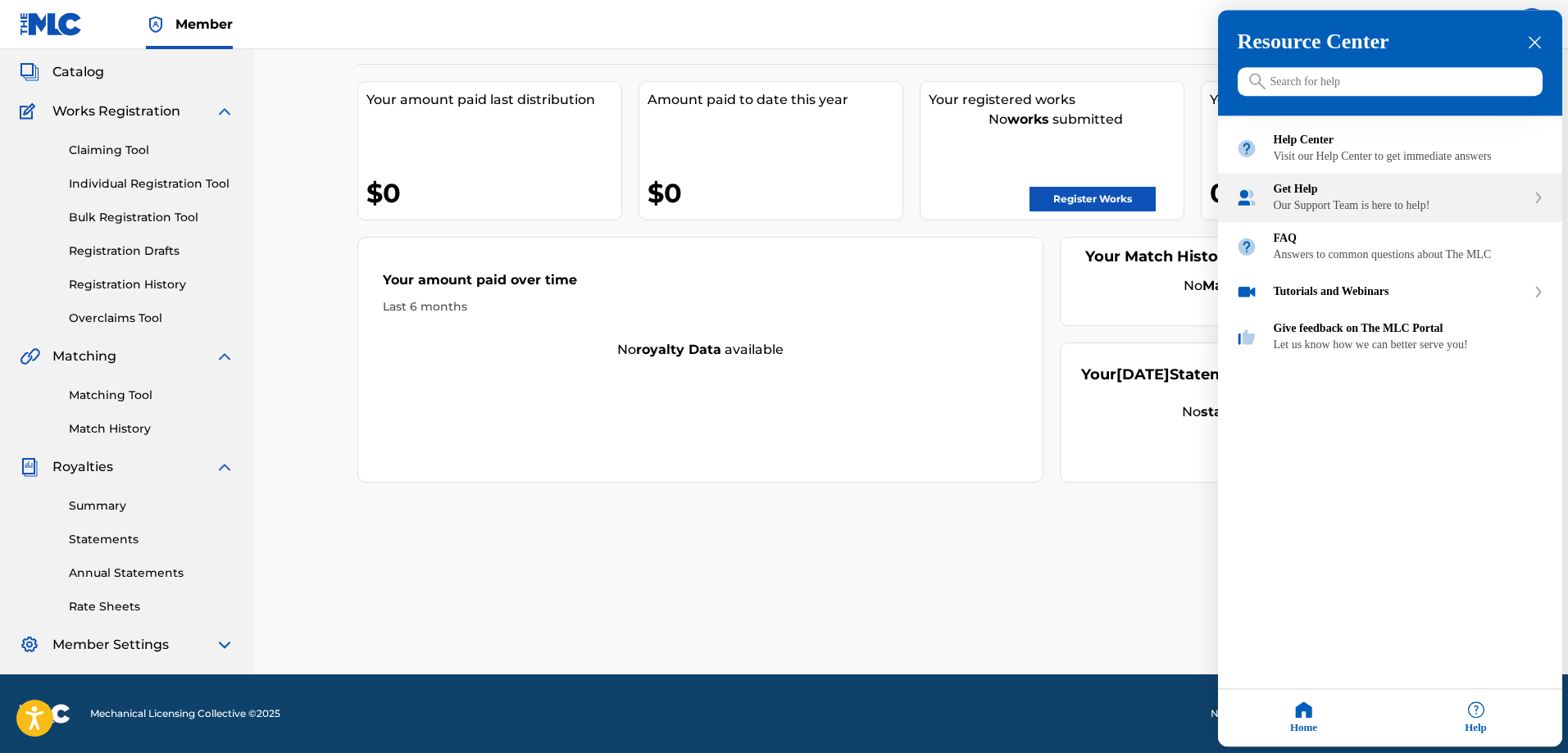
click at [1356, 197] on div "Get Help" at bounding box center [1399, 190] width 252 height 13
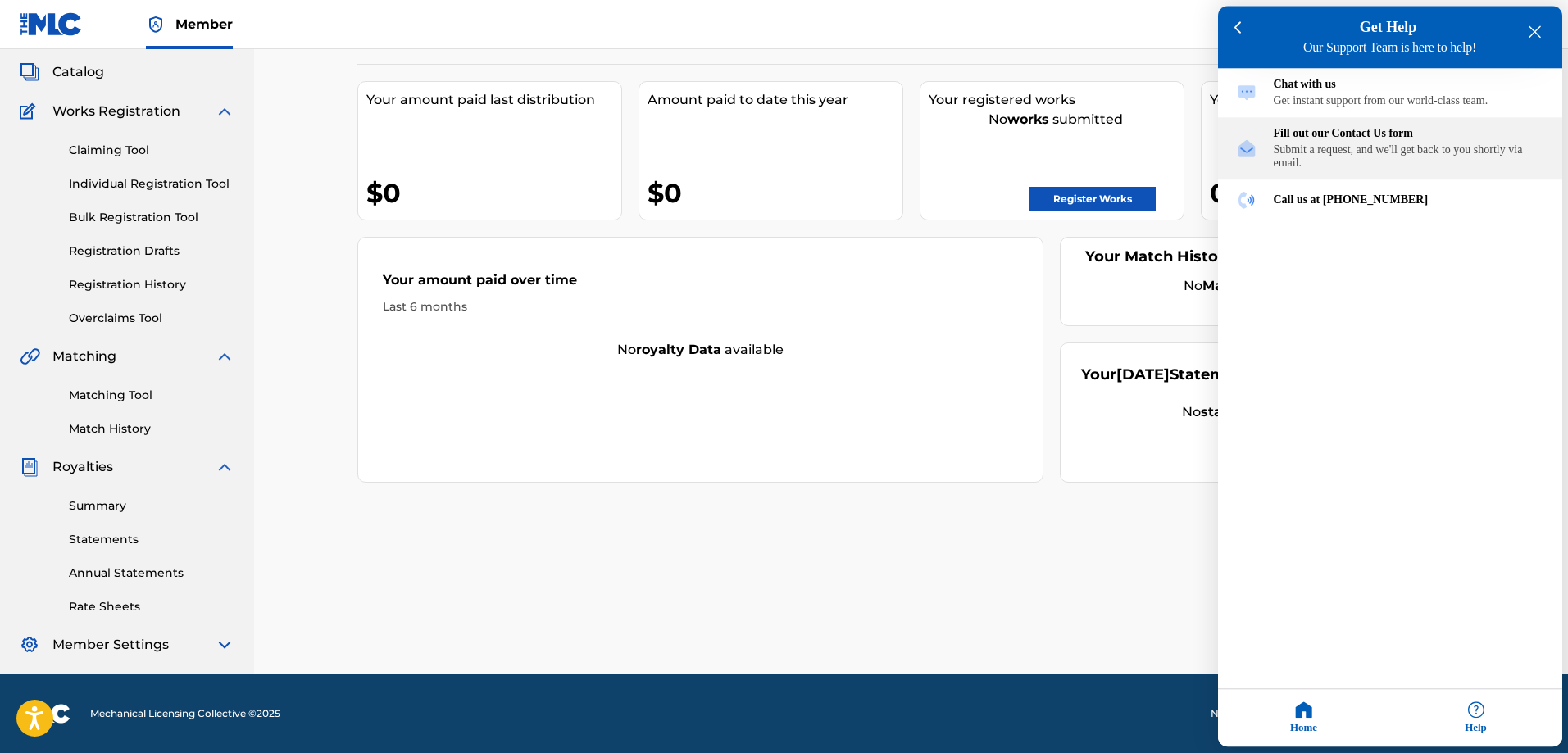
click at [1330, 158] on div "Submit a request, and we'll get back to you shortly via email." at bounding box center [1409, 157] width 271 height 27
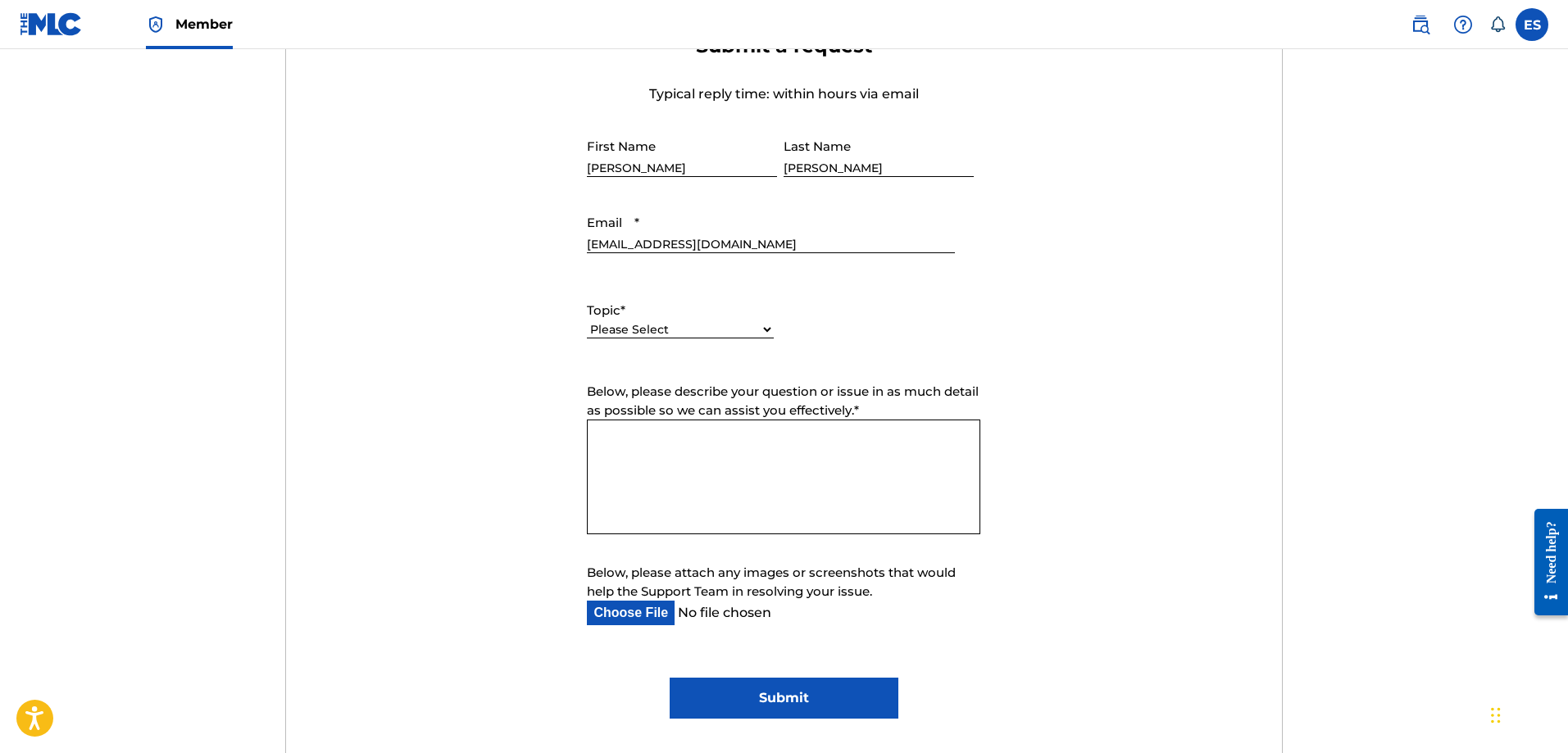
scroll to position [655, 0]
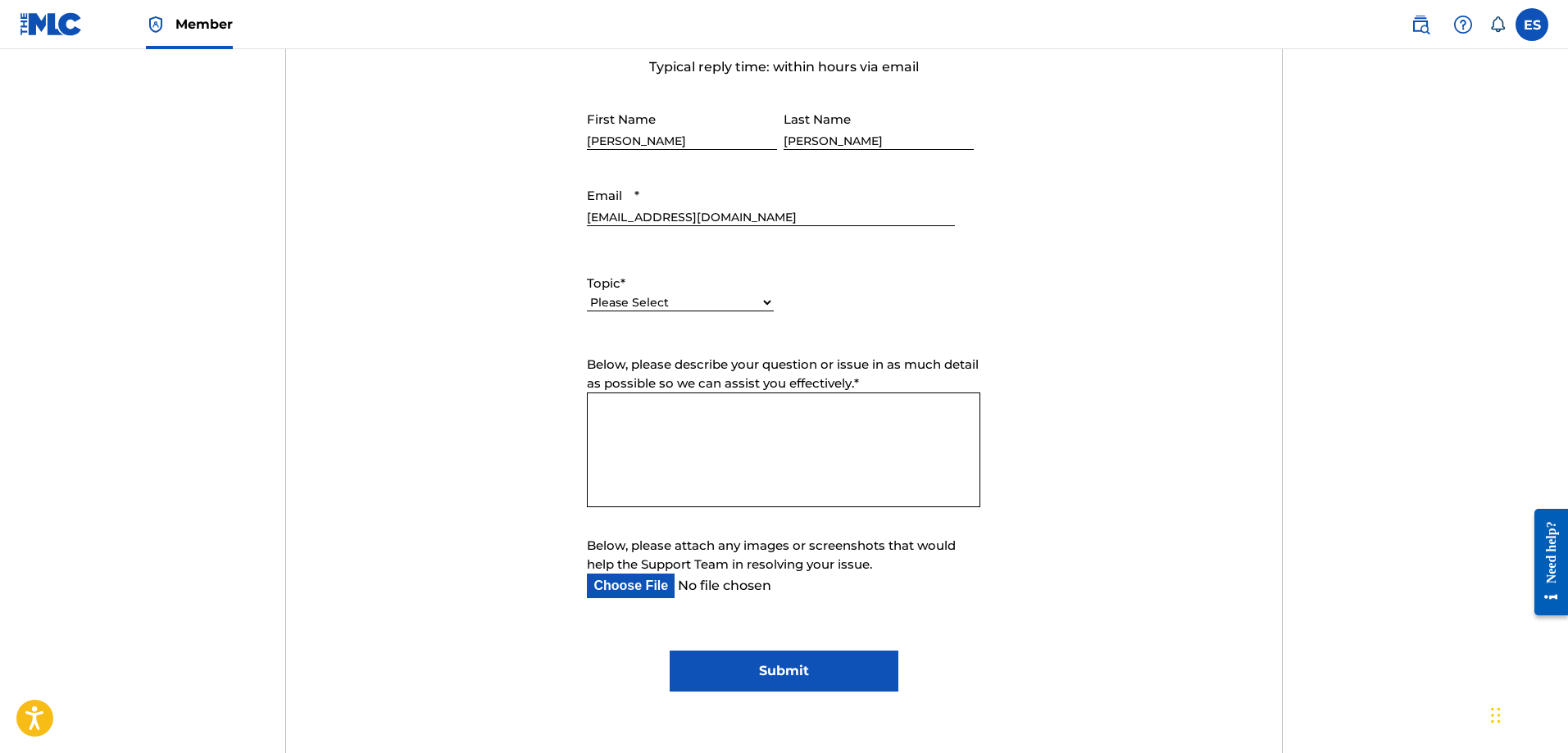
click at [759, 297] on select "Please Select I need help with my account I need help with managing my catalog …" at bounding box center [680, 302] width 187 height 17
select select "I need help with my account"
click at [587, 294] on select "Please Select I need help with my account I need help with managing my catalog …" at bounding box center [680, 302] width 187 height 17
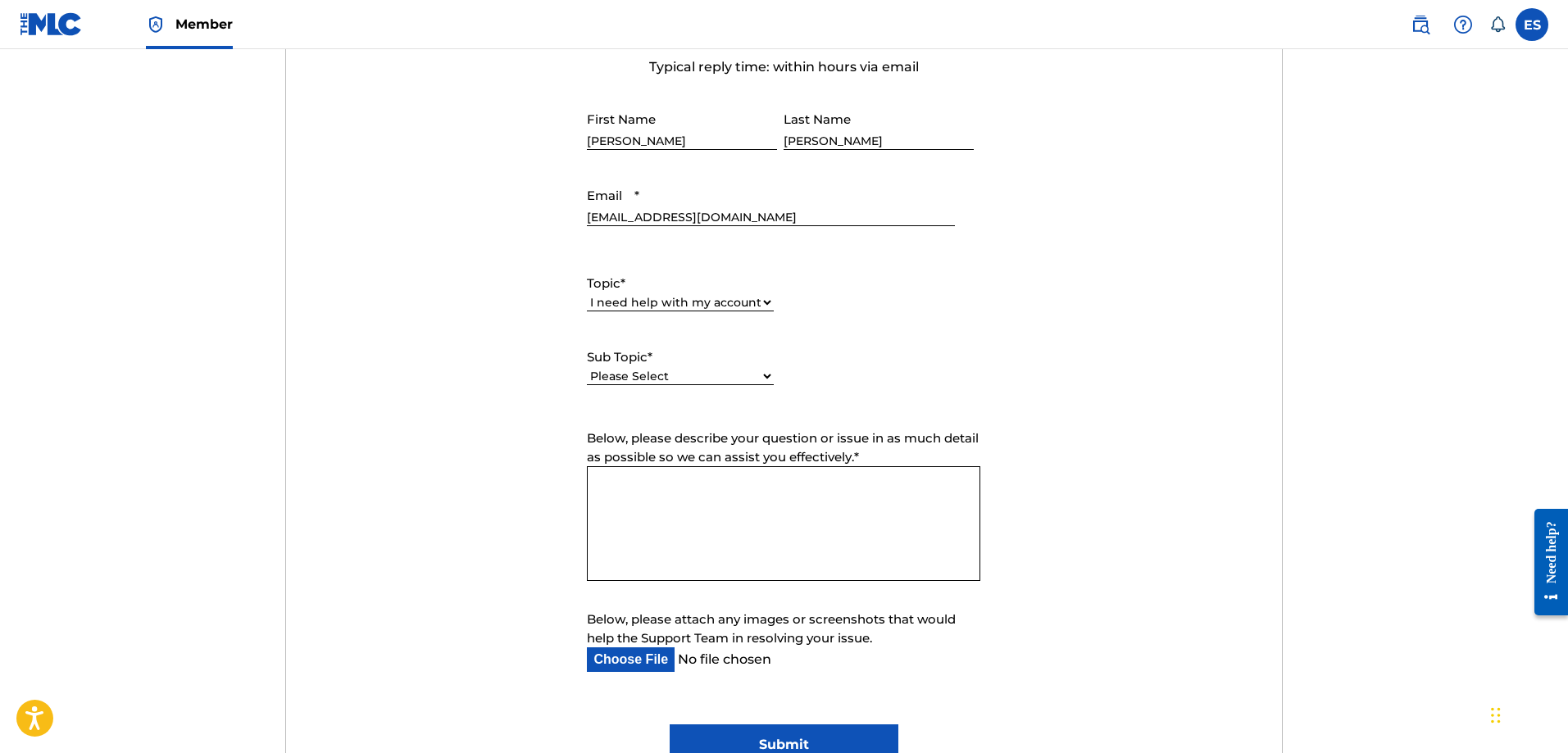
click at [759, 372] on select "Please Select I need help with my user account I can't log in to my user accoun…" at bounding box center [680, 376] width 187 height 17
click at [915, 392] on div "Topic * Please Select I need help with my account I need help with managing my …" at bounding box center [784, 329] width 393 height 147
click at [768, 364] on select "Please Select I need help with my user account I can't log in to my user accoun…" at bounding box center [680, 358] width 187 height 17
select select "I can't log in to my user account"
click at [587, 367] on select "Please Select I need help with my user account I can't log in to my user accoun…" at bounding box center [680, 358] width 187 height 17
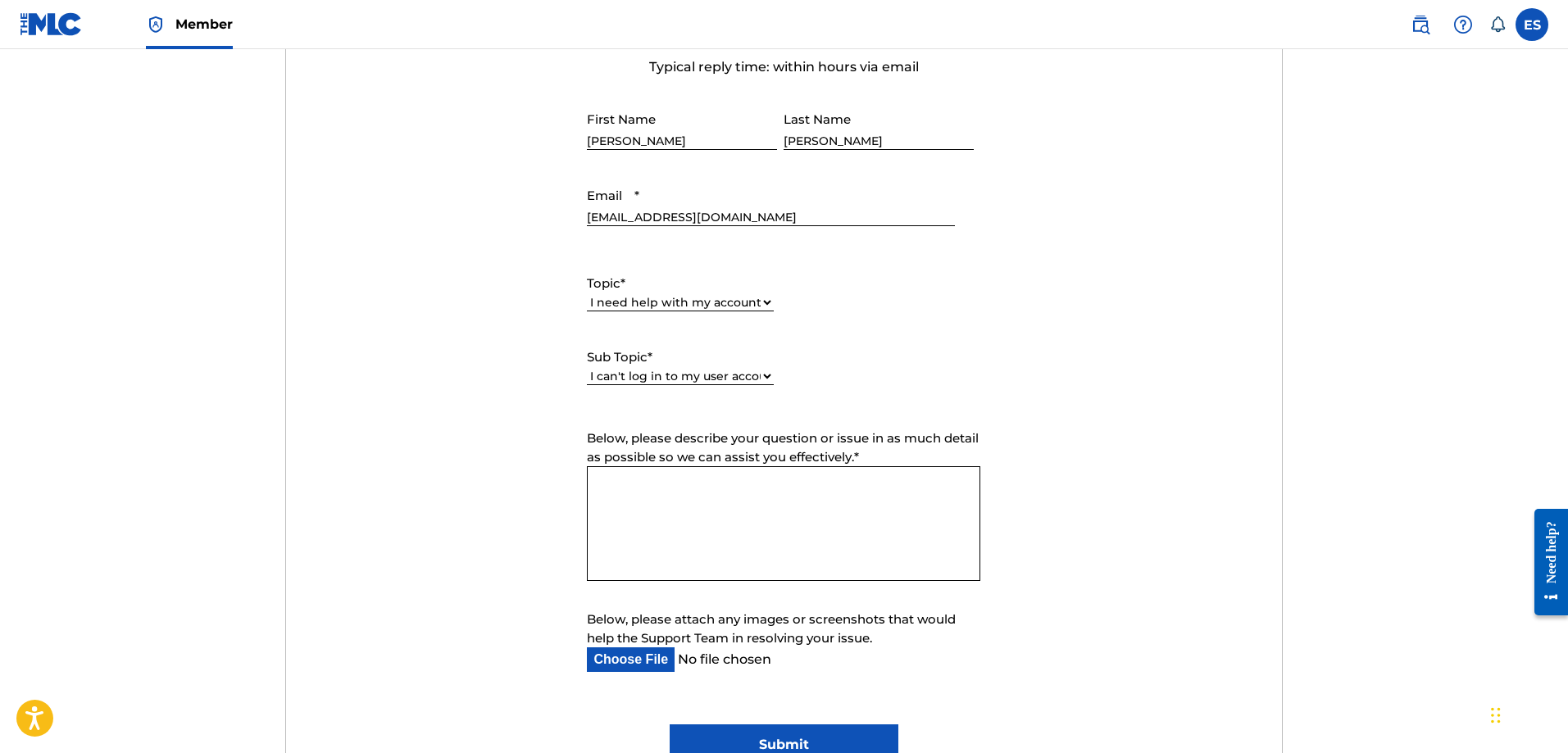
click at [759, 379] on select "Please Select I need help with my user account I can't log in to my user accoun…" at bounding box center [680, 376] width 187 height 17
click at [866, 367] on div "Topic * Please Select I need help with my account I need help with managing my …" at bounding box center [784, 329] width 393 height 147
click at [761, 298] on select "Please Select I need help with my account I need help with managing my catalog …" at bounding box center [680, 302] width 187 height 17
select select "I need help with payment"
click at [587, 294] on select "Please Select I need help with my account I need help with managing my catalog …" at bounding box center [680, 302] width 187 height 17
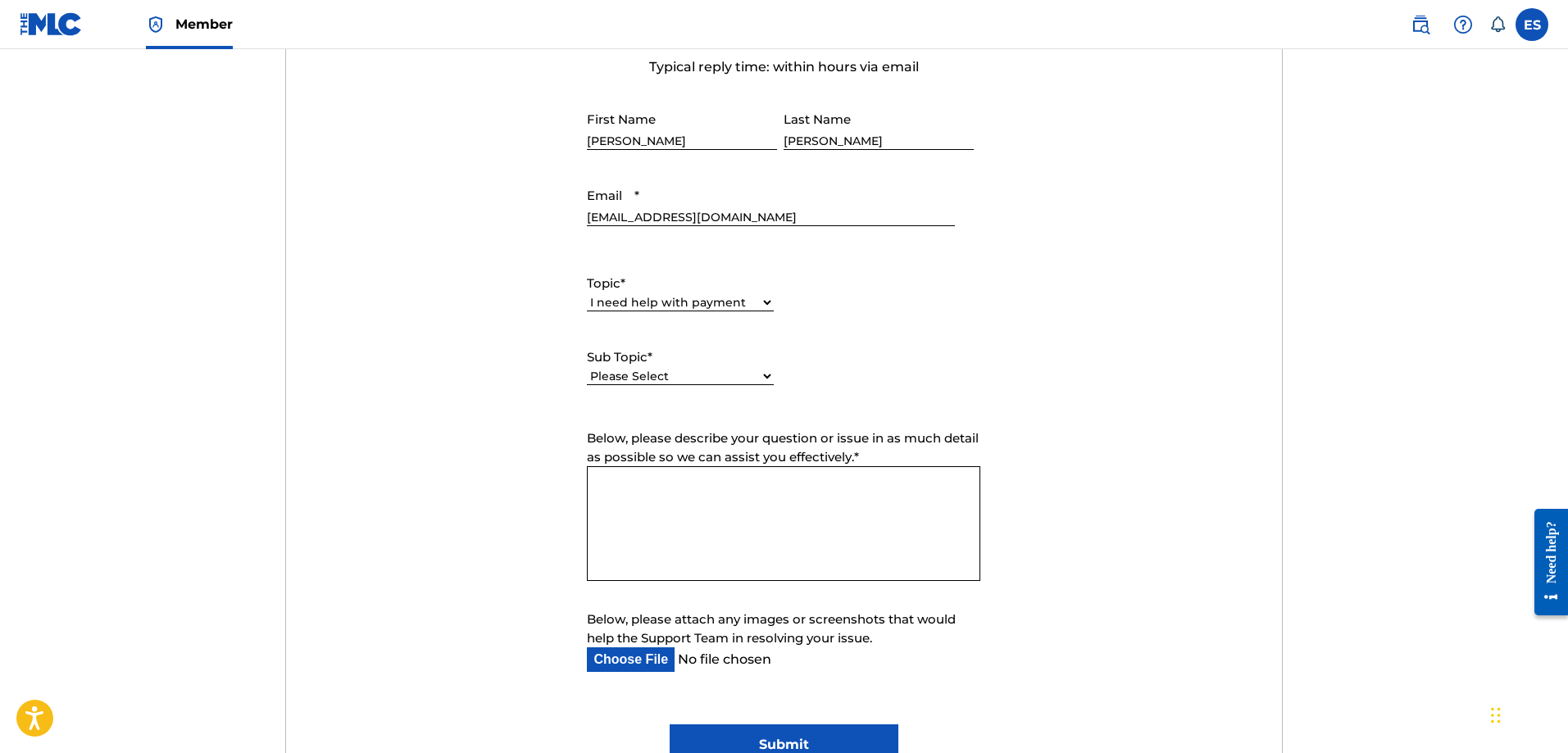
click at [751, 376] on select "Please Select I need help setting up my payment information in The MLC Portal I…" at bounding box center [680, 376] width 187 height 17
click at [787, 353] on div "Topic * Please Select I need help with my account I need help with managing my …" at bounding box center [784, 329] width 393 height 147
click at [751, 355] on select "Please Select I need help setting up my payment information in The MLC Portal I…" at bounding box center [680, 358] width 187 height 17
click at [751, 354] on select "Please Select I need help setting up my payment information in The MLC Portal I…" at bounding box center [680, 358] width 187 height 17
click at [758, 359] on select "Please Select I need help setting up my payment information in The MLC Portal I…" at bounding box center [680, 358] width 187 height 17
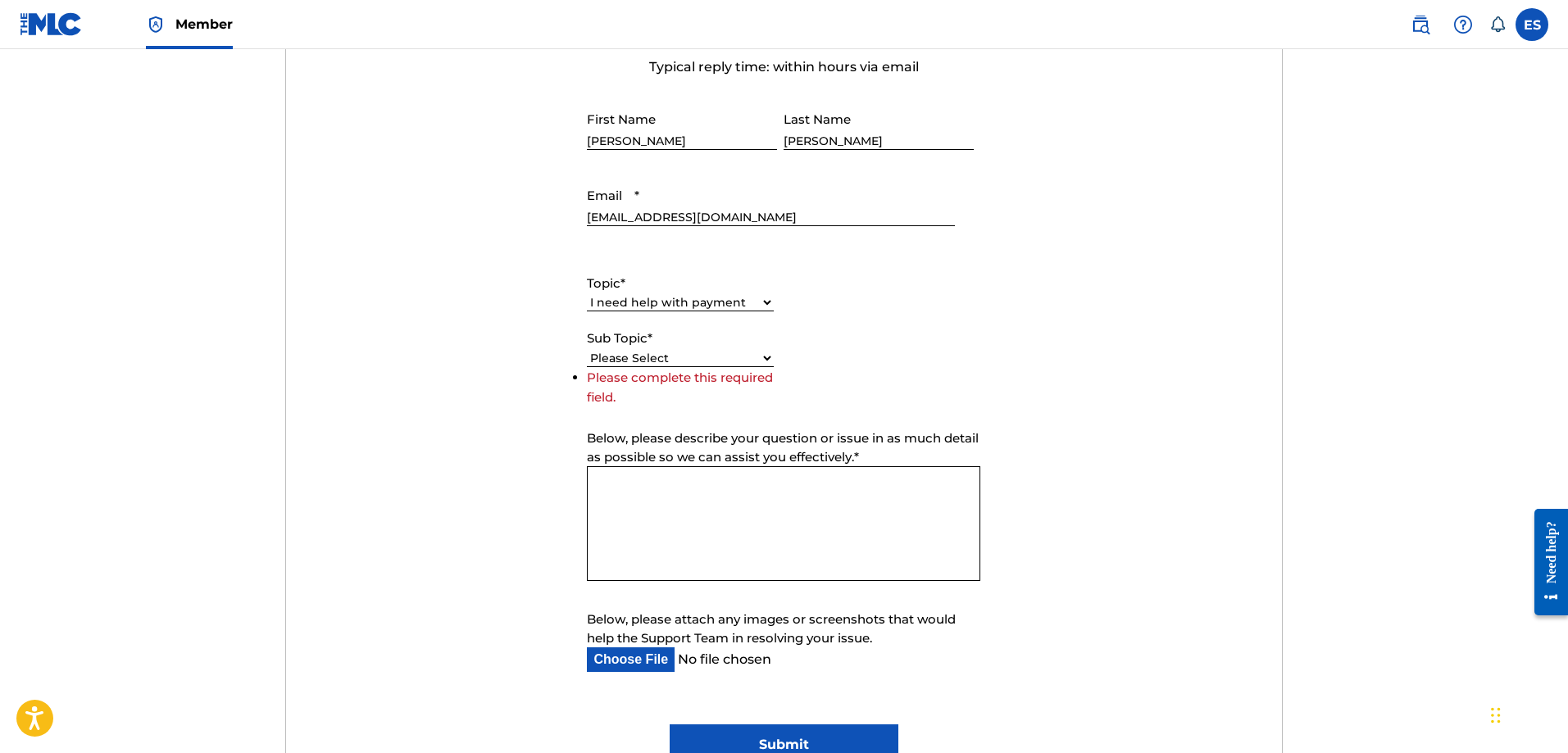
select select "I need information about royalties"
click at [587, 367] on select "Please Select I need help setting up my payment information in The MLC Portal I…" at bounding box center [680, 358] width 187 height 17
drag, startPoint x: 769, startPoint y: 376, endPoint x: 768, endPoint y: 363, distance: 13.0
click at [769, 376] on select "Please Select I need help setting up my payment information in The MLC Portal I…" at bounding box center [680, 376] width 187 height 17
click at [754, 291] on label "Topic *" at bounding box center [680, 284] width 187 height 19
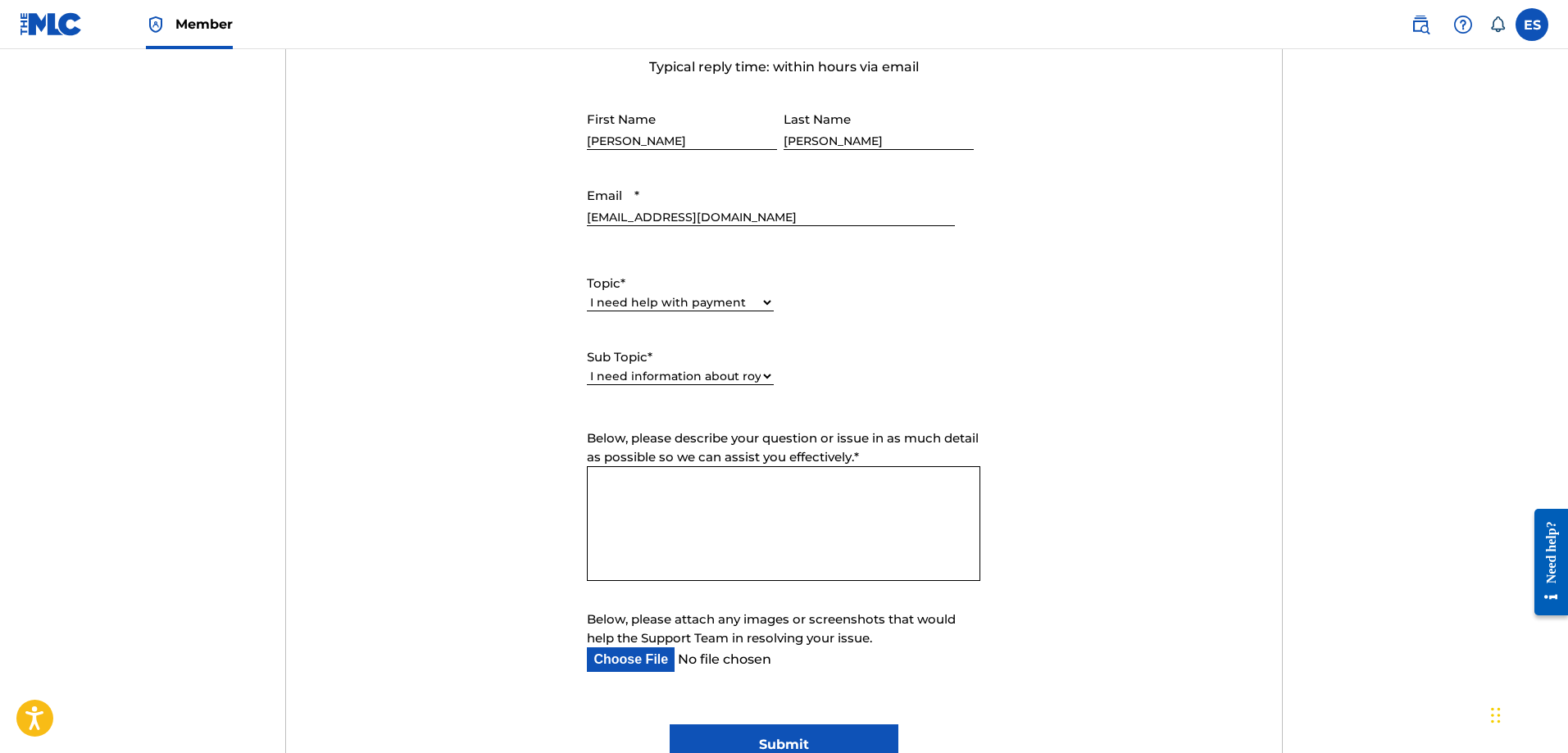
click at [754, 294] on select "Please Select I need help with my account I need help with managing my catalog …" at bounding box center [680, 302] width 187 height 17
click at [748, 312] on div "Please Select I need help with my account I need help with managing my catalog …" at bounding box center [680, 310] width 187 height 37
click at [750, 304] on select "Please Select I need help with my account I need help with managing my catalog …" at bounding box center [680, 302] width 187 height 17
select select "I need help with managing my catalog"
click at [587, 294] on select "Please Select I need help with my account I need help with managing my catalog …" at bounding box center [680, 302] width 187 height 17
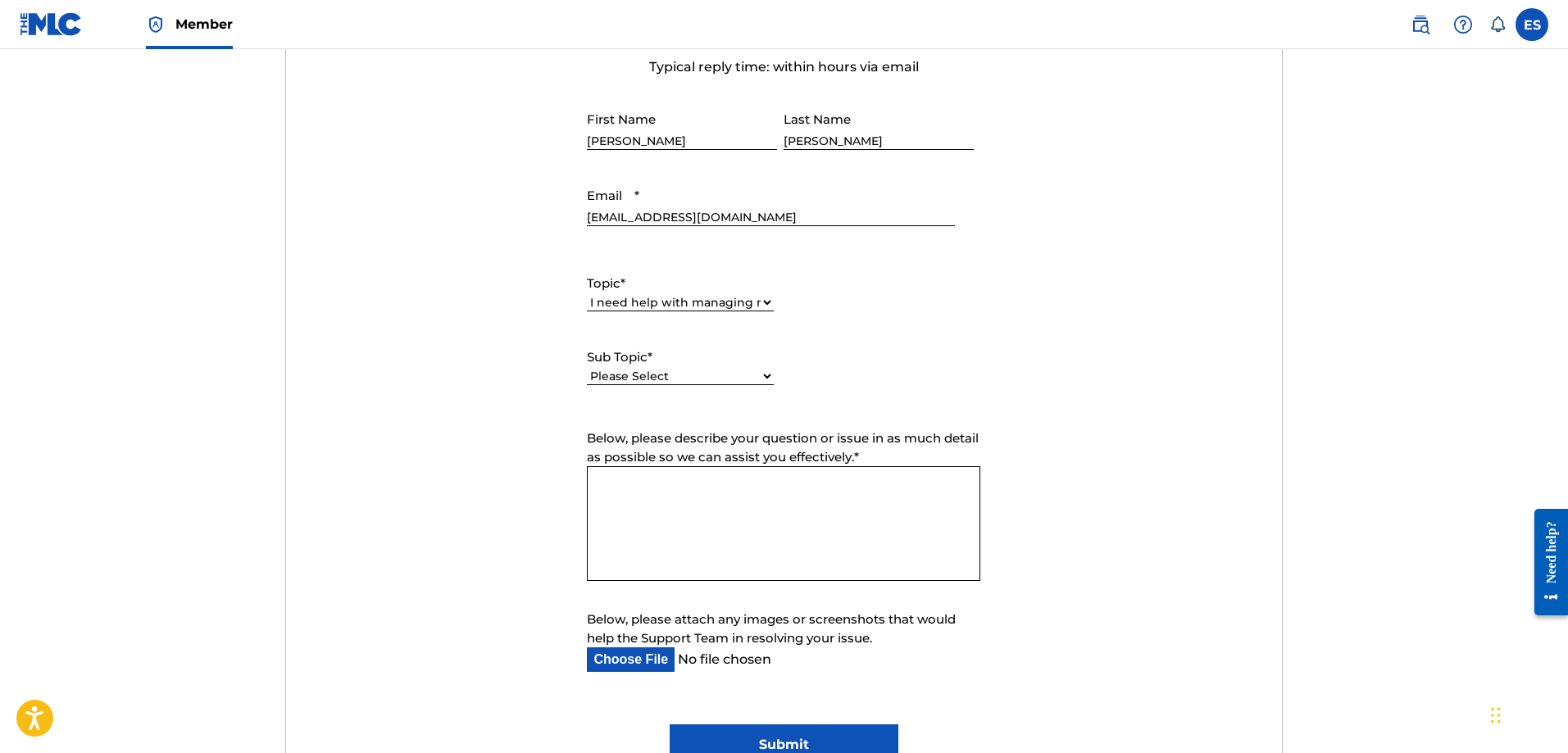
click at [744, 393] on div "Please Select I need help with CWR I need help registering my work(s) in The ML…" at bounding box center [680, 384] width 187 height 37
click at [753, 381] on select "Please Select I need help with CWR I need help registering my work(s) in The ML…" at bounding box center [680, 376] width 187 height 17
select select "I need help registering my work(s) in The MLC Portal"
click at [587, 368] on select "Please Select I need help with CWR I need help registering my work(s) in The ML…" at bounding box center [680, 376] width 187 height 17
click at [654, 497] on textarea "Below, please describe your question or issue in as much detail as possible so …" at bounding box center [784, 524] width 393 height 115
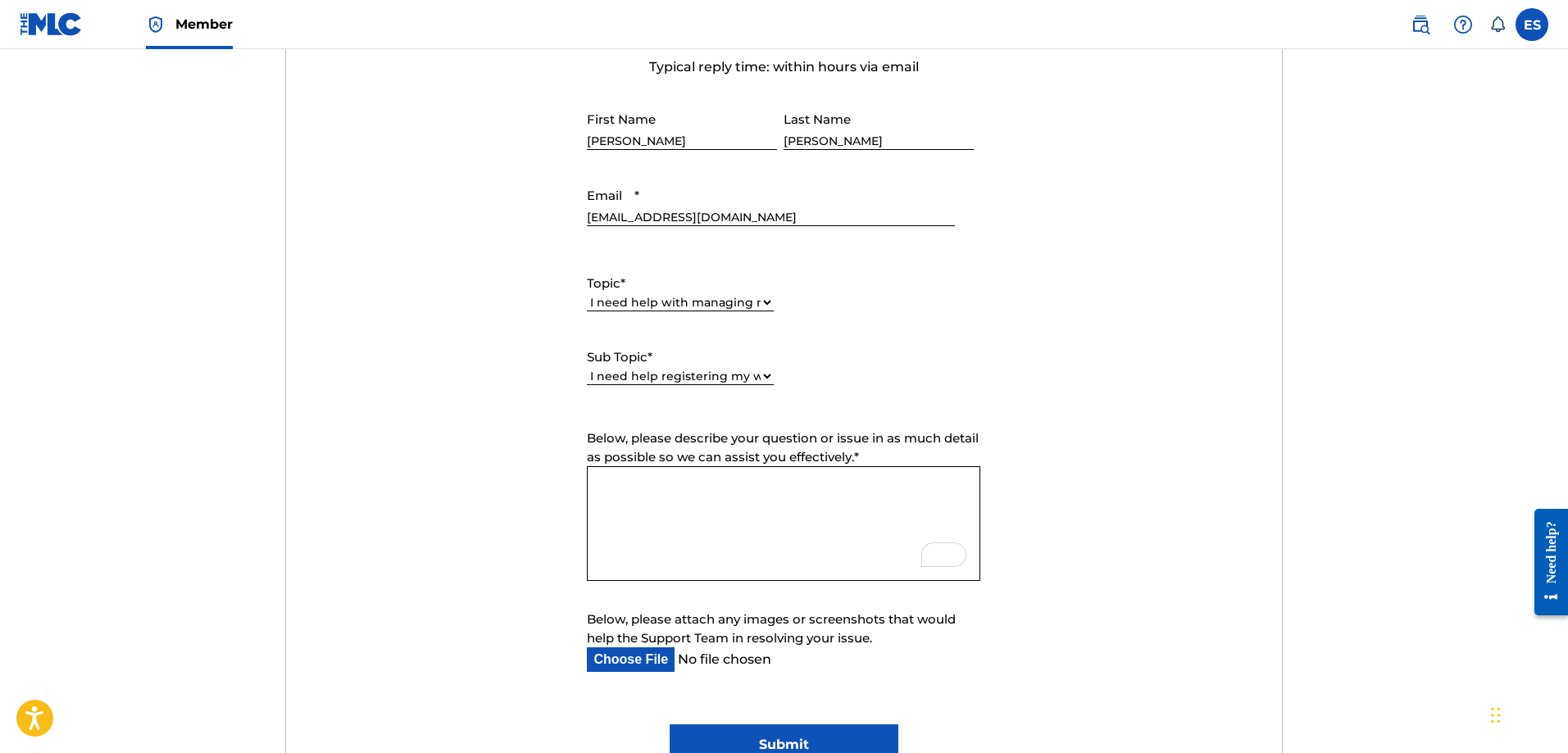
click at [427, 472] on form "Submit a request Typical reply time: within hours via email First Name [PERSON_…" at bounding box center [783, 386] width 996 height 759
click at [677, 480] on textarea "Below, please describe your question or issue in as much detail as possible so …" at bounding box center [784, 524] width 393 height 115
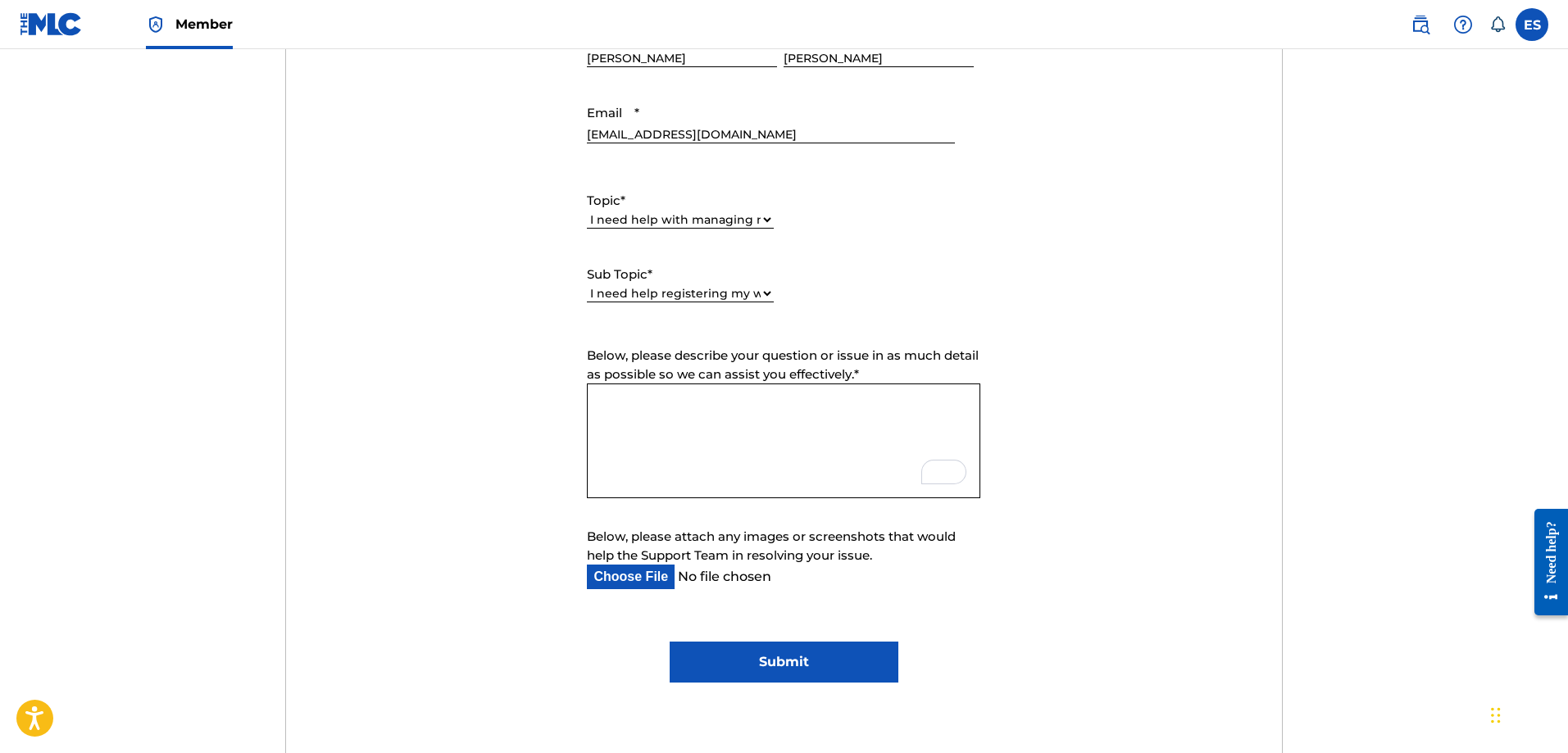
scroll to position [737, 0]
click at [758, 433] on textarea "Below, please describe your question or issue in as much detail as possible so …" at bounding box center [784, 442] width 393 height 115
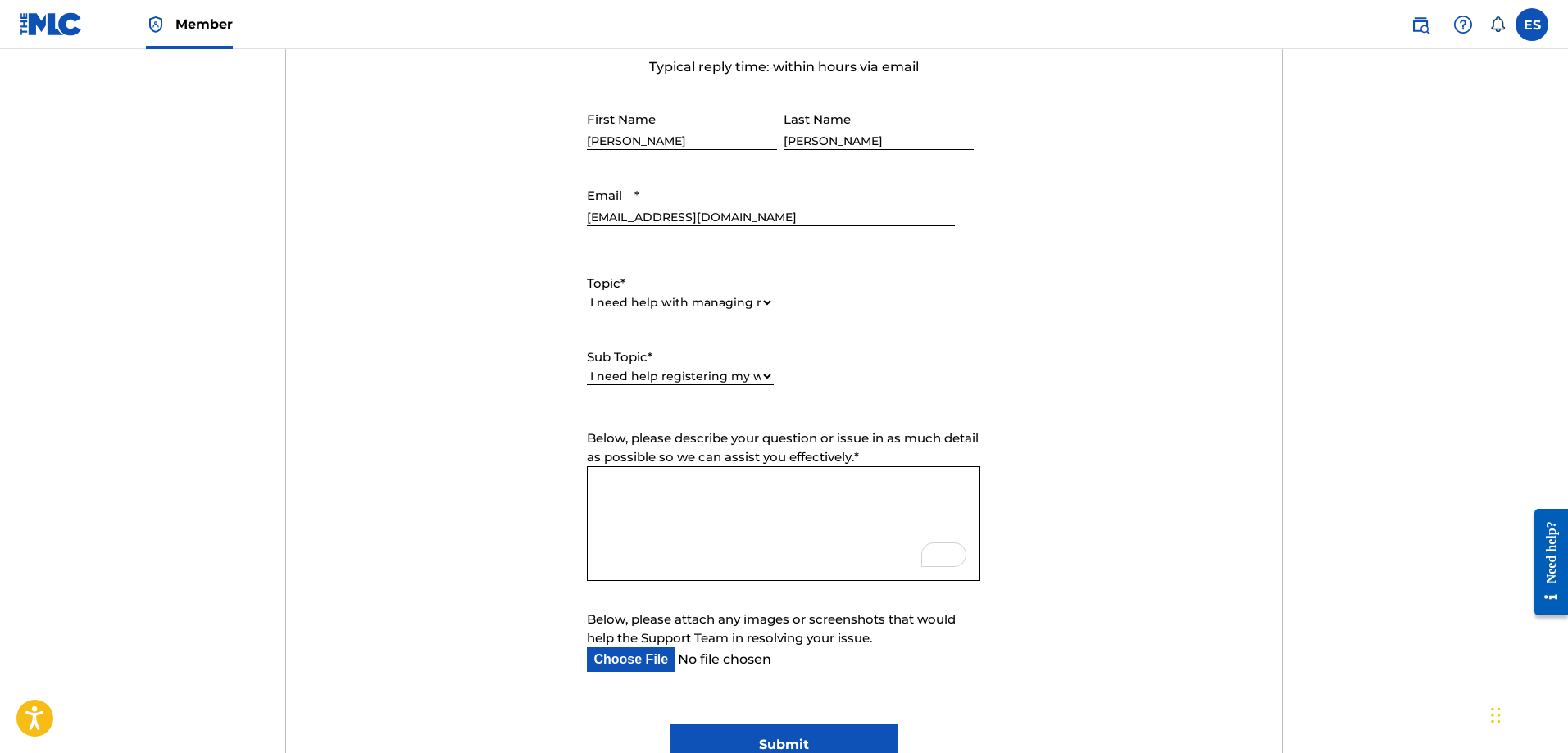
scroll to position [819, 0]
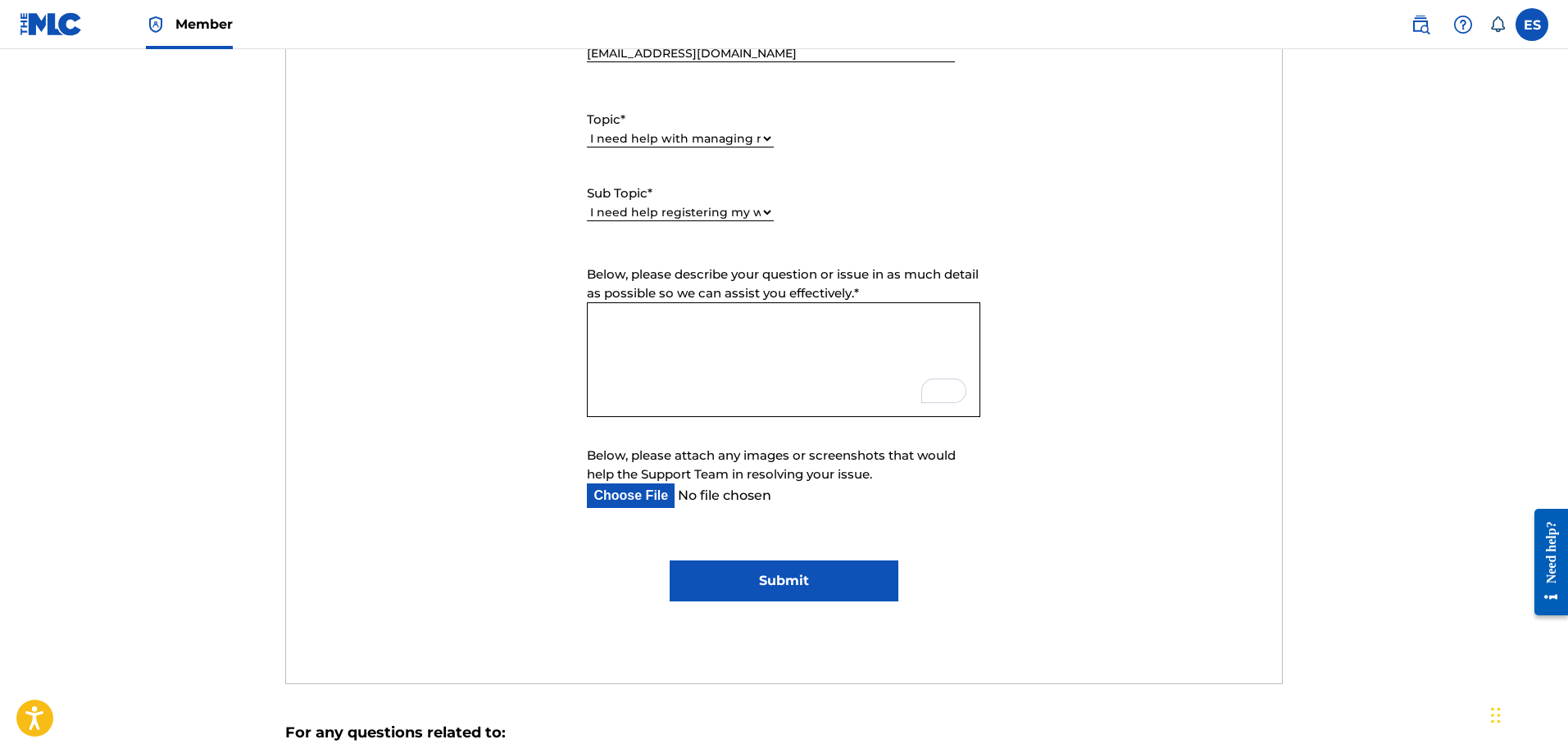
click at [733, 348] on textarea "Below, please describe your question or issue in as much detail as possible so …" at bounding box center [784, 360] width 393 height 115
click at [715, 326] on textarea "Hello, I recently tries to" at bounding box center [784, 360] width 393 height 115
click at [718, 323] on textarea "Hello, I recently to" at bounding box center [784, 360] width 393 height 115
click at [687, 355] on textarea "Hello, I recently registered a work and it was rejected because the names did n…" at bounding box center [784, 360] width 393 height 115
click at [877, 341] on textarea "Hello, I recently registered a work and it was rejected because the names did n…" at bounding box center [784, 360] width 393 height 115
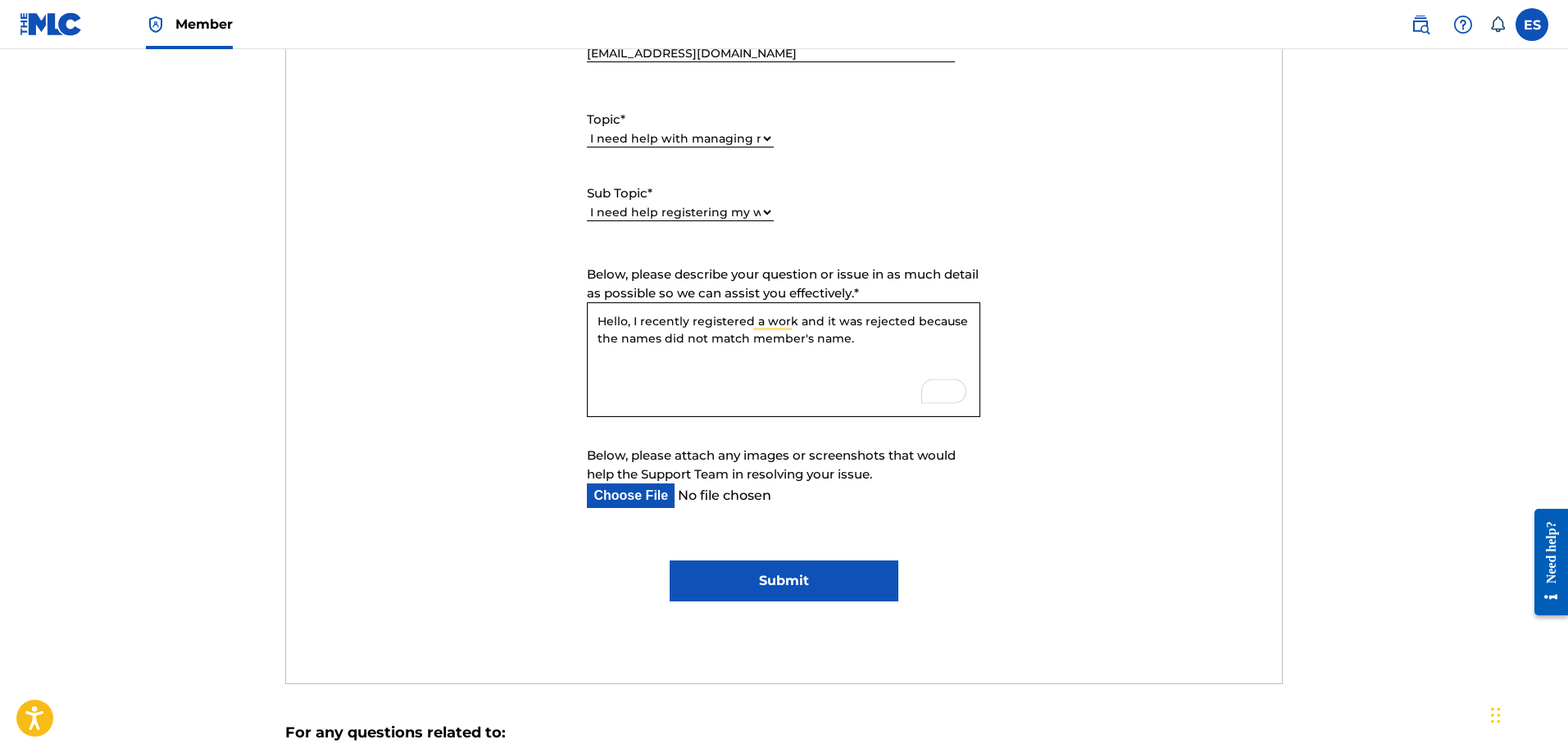
click at [810, 336] on textarea "Hello, I recently registered a work and it was rejected because the names did n…" at bounding box center [784, 360] width 393 height 115
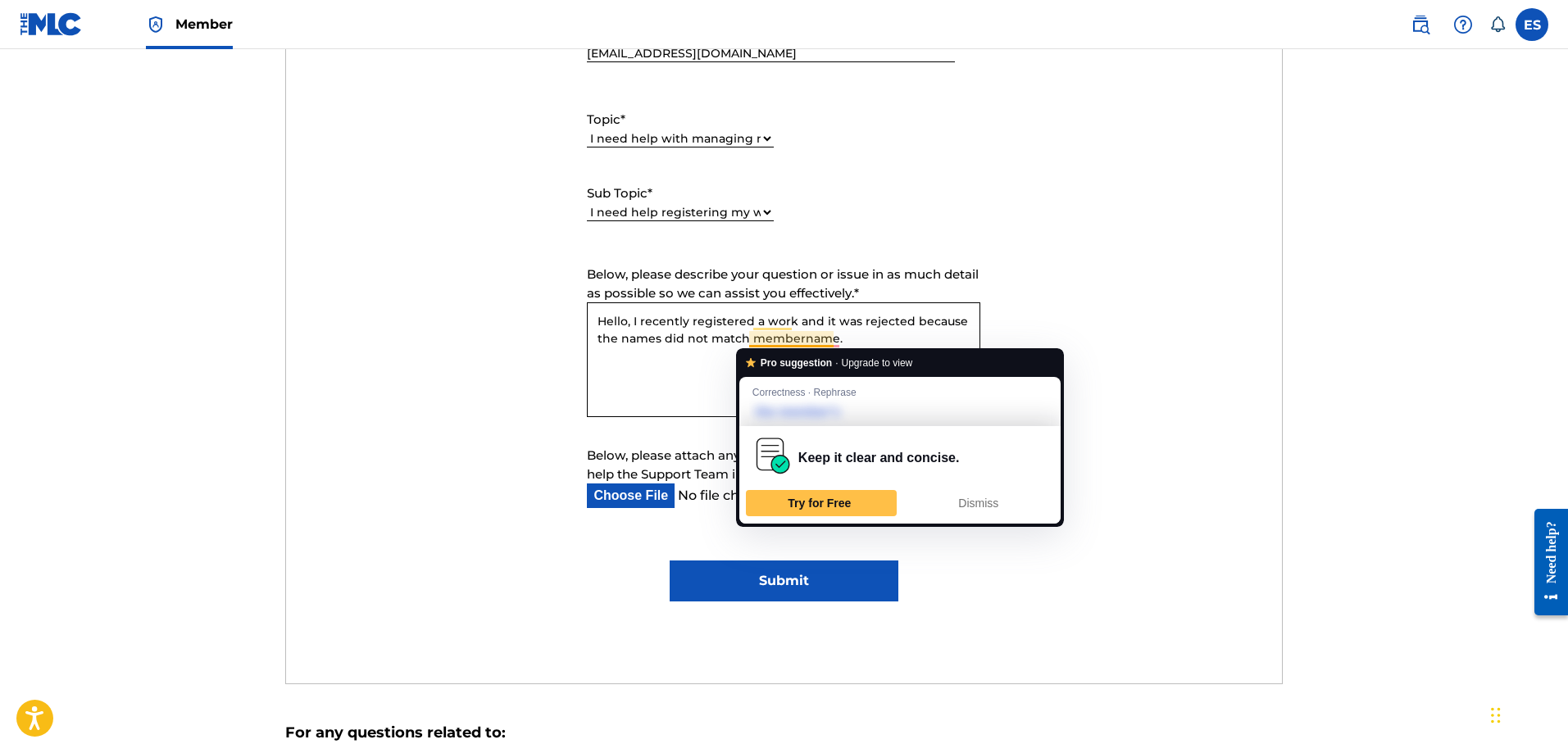
click at [750, 339] on textarea "Hello, I recently registered a work and it was rejected because the names did n…" at bounding box center [784, 360] width 393 height 115
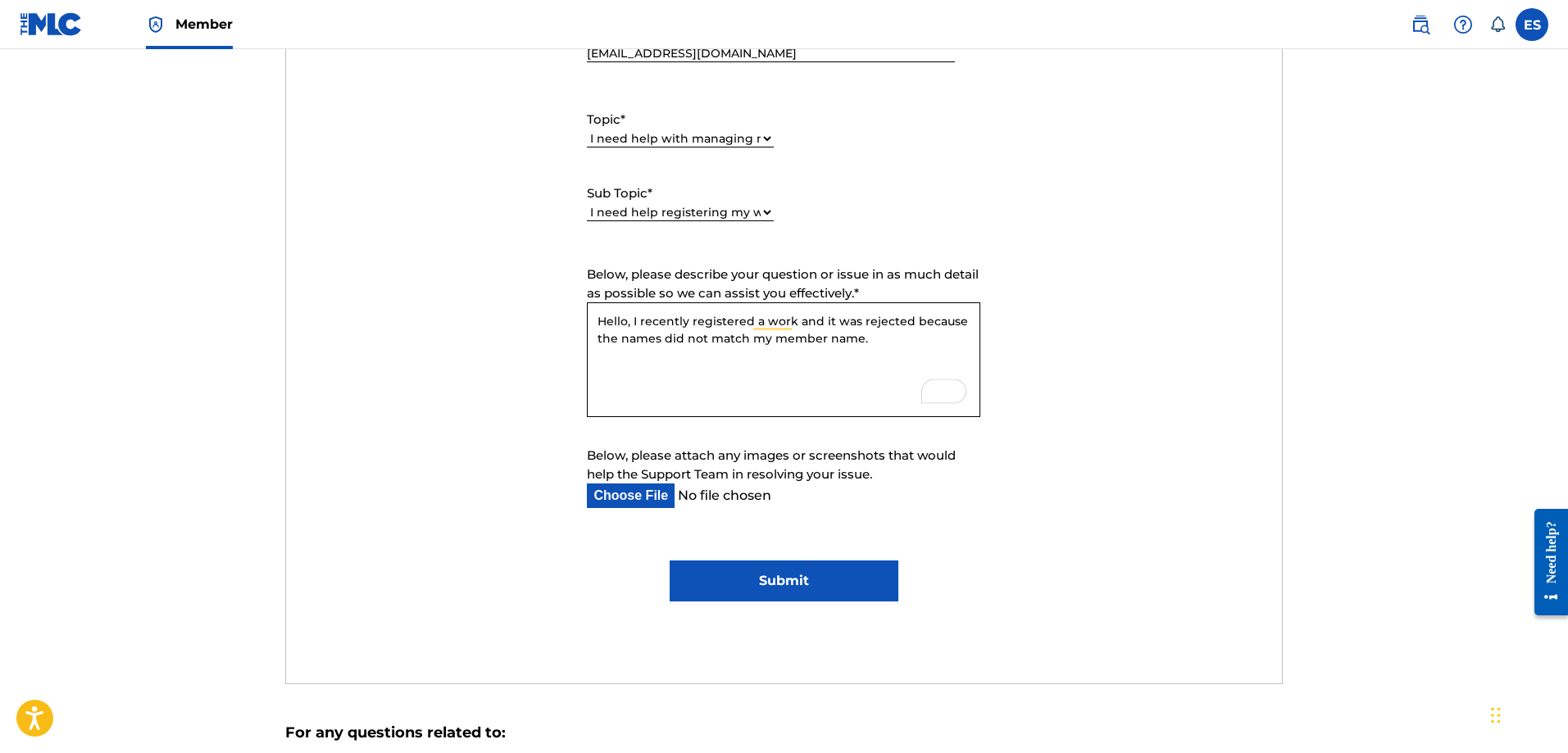
click at [872, 342] on textarea "Hello, I recently registered a work and it was rejected because the names did n…" at bounding box center [784, 360] width 393 height 115
drag, startPoint x: 887, startPoint y: 337, endPoint x: 913, endPoint y: 406, distance: 73.7
click at [913, 406] on textarea "Hello, I recently registered a work and it was rejected because the names did n…" at bounding box center [784, 360] width 393 height 115
click at [914, 405] on textarea "Hello, I recently registered a work and it was rejected because the names did n…" at bounding box center [784, 360] width 393 height 115
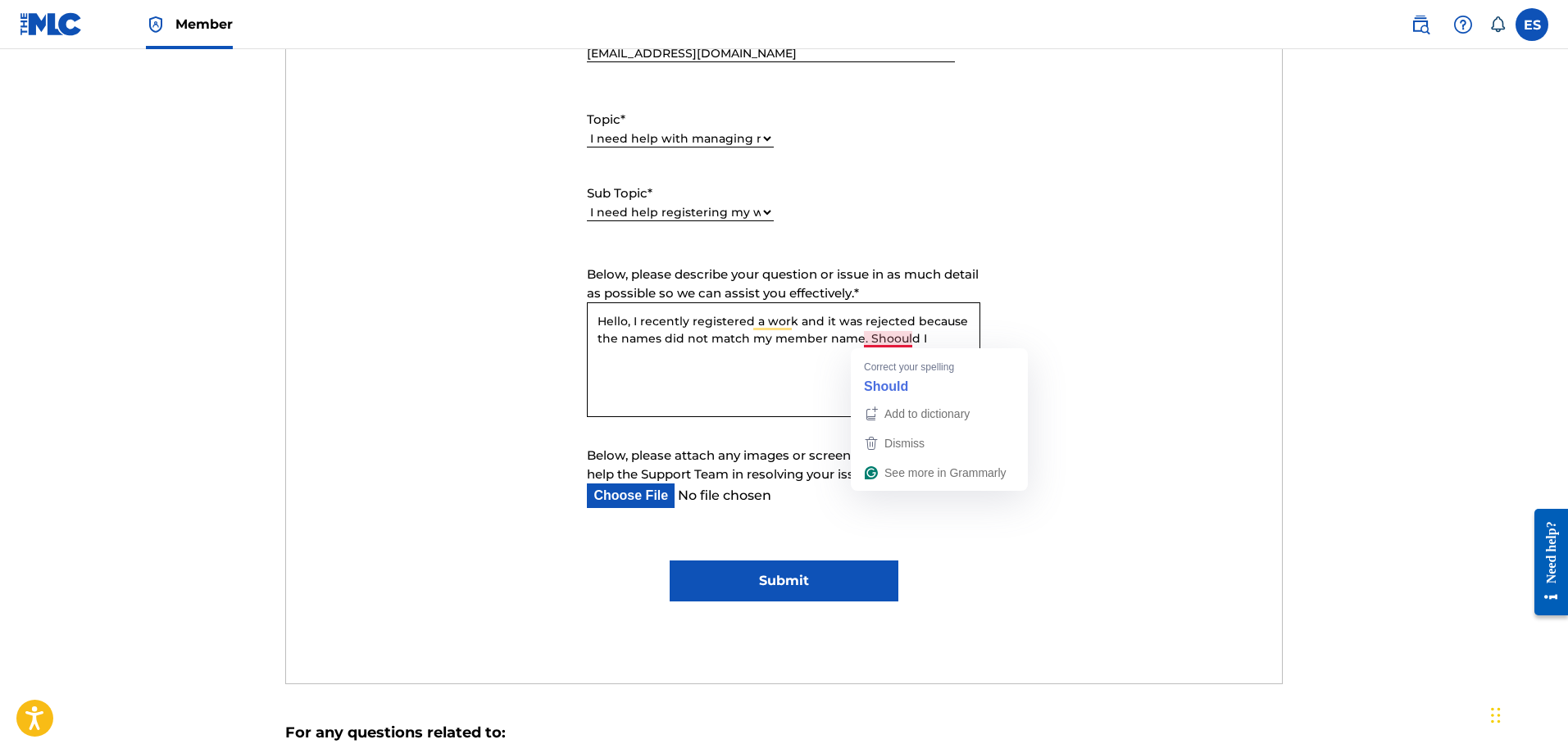
click at [884, 338] on textarea "Hello, I recently registered a work and it was rejected because the names did n…" at bounding box center [784, 360] width 393 height 115
click at [939, 338] on textarea "Hello, I recently registered a work and it was rejected because the names did n…" at bounding box center [784, 360] width 393 height 115
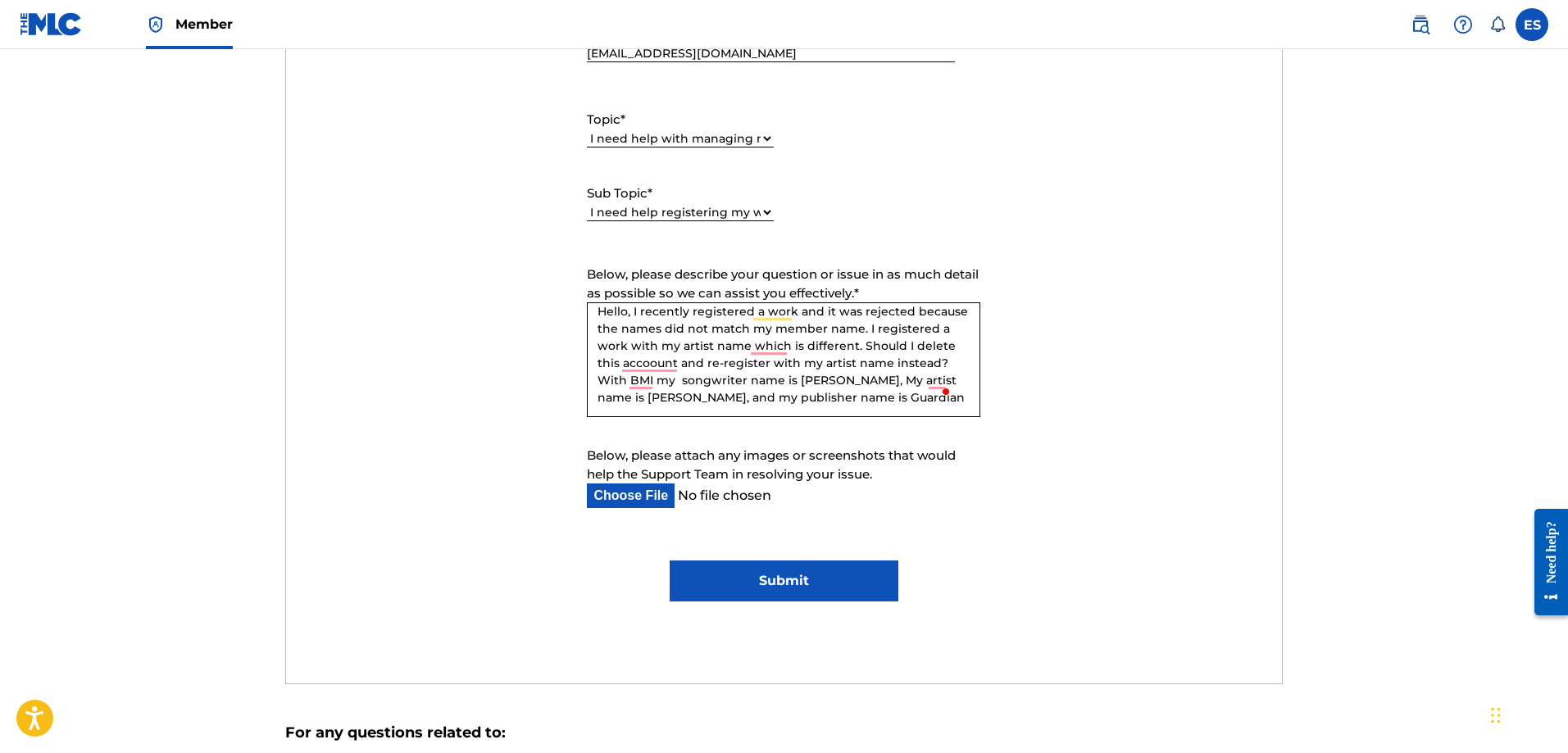
scroll to position [16, 0]
click at [765, 404] on textarea "Hello, I recently registered a work and it was rejected because the names did n…" at bounding box center [784, 360] width 393 height 115
click at [793, 399] on textarea "Hello, I recently registered a work and it was rejected because the names did n…" at bounding box center [784, 360] width 393 height 115
click at [782, 410] on textarea "Hello, I recently registered a work and it was rejected because the names did n…" at bounding box center [784, 360] width 393 height 115
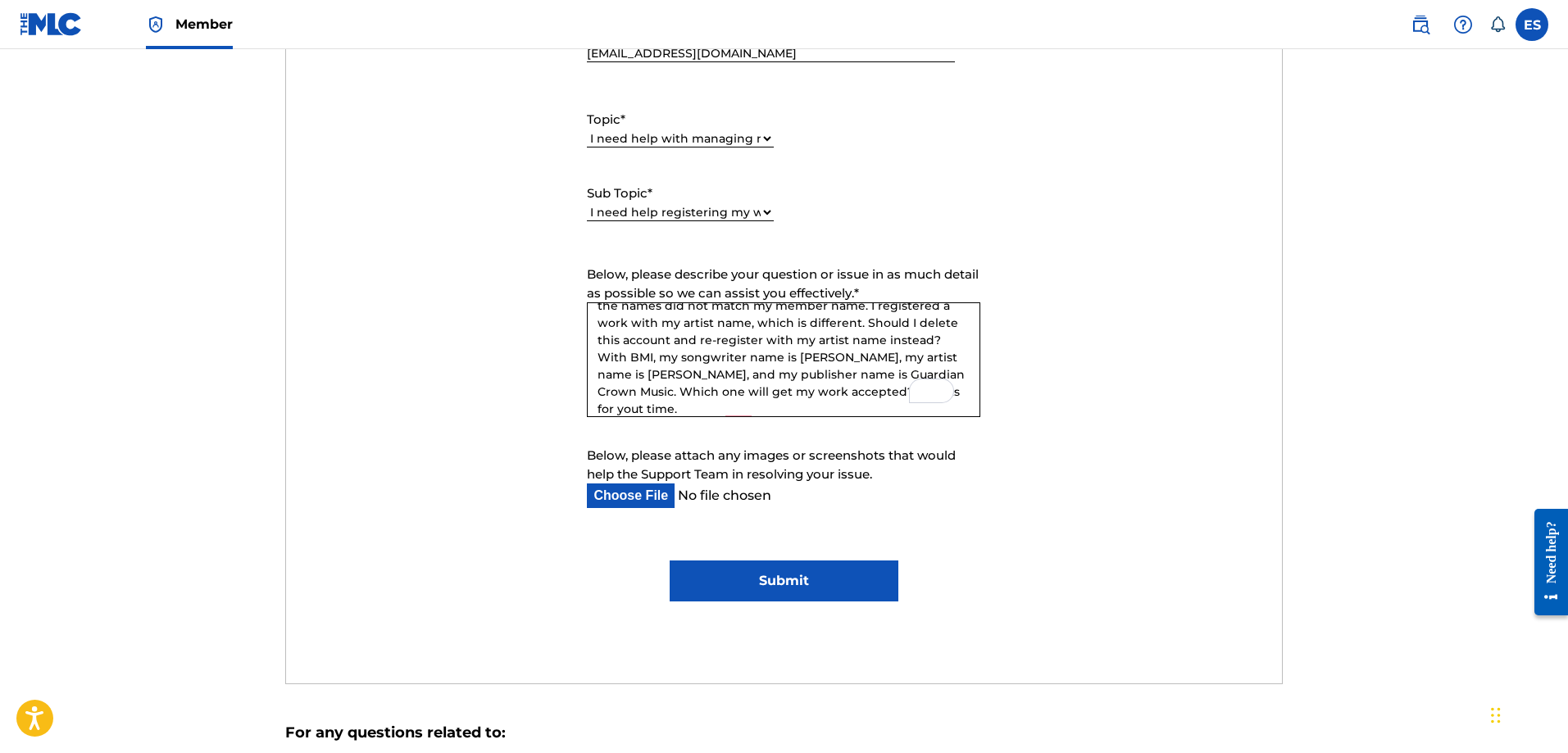
type textarea "Hello, I recently registered a work and it was rejected because the names did n…"
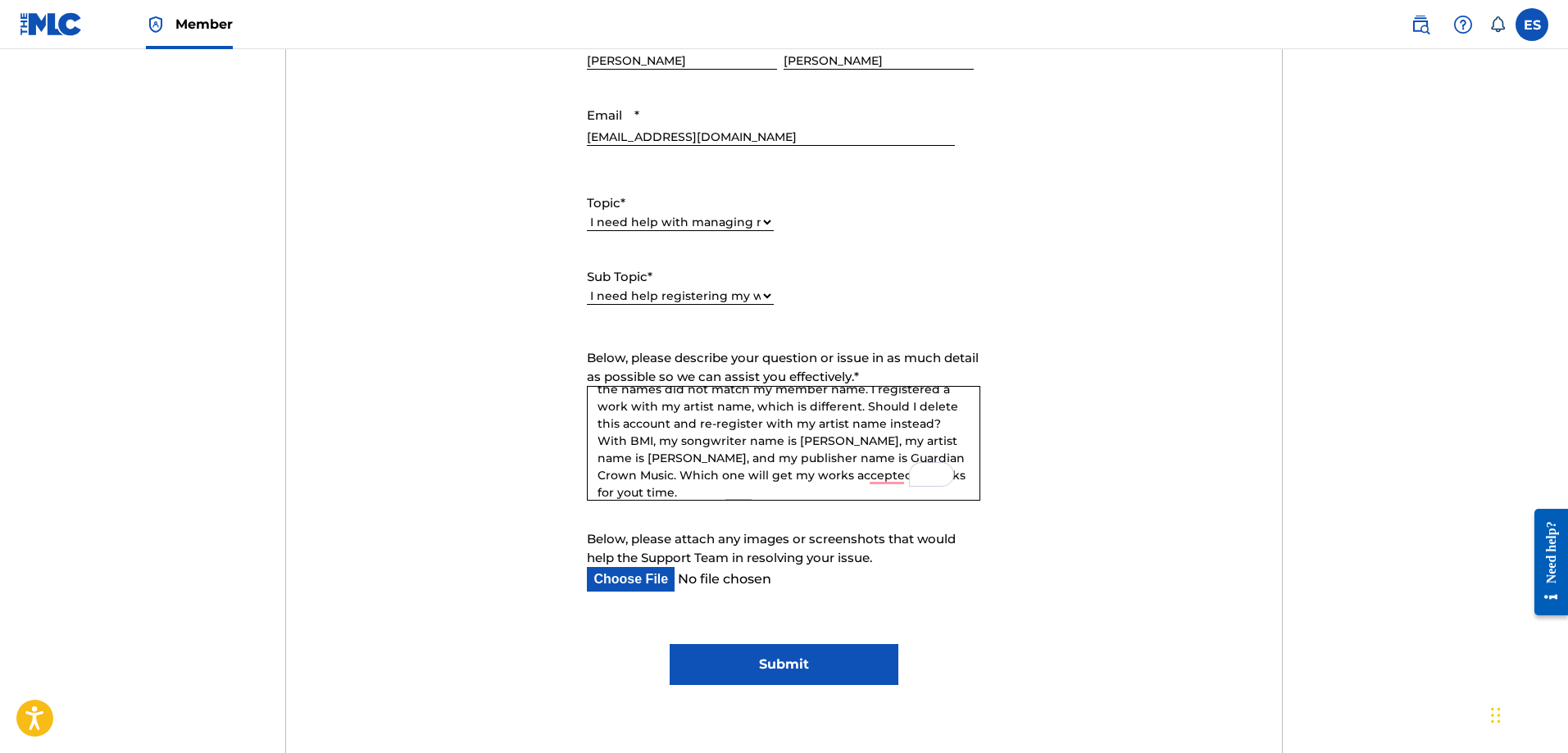
scroll to position [737, 0]
click at [844, 662] on input "Submit" at bounding box center [783, 662] width 228 height 41
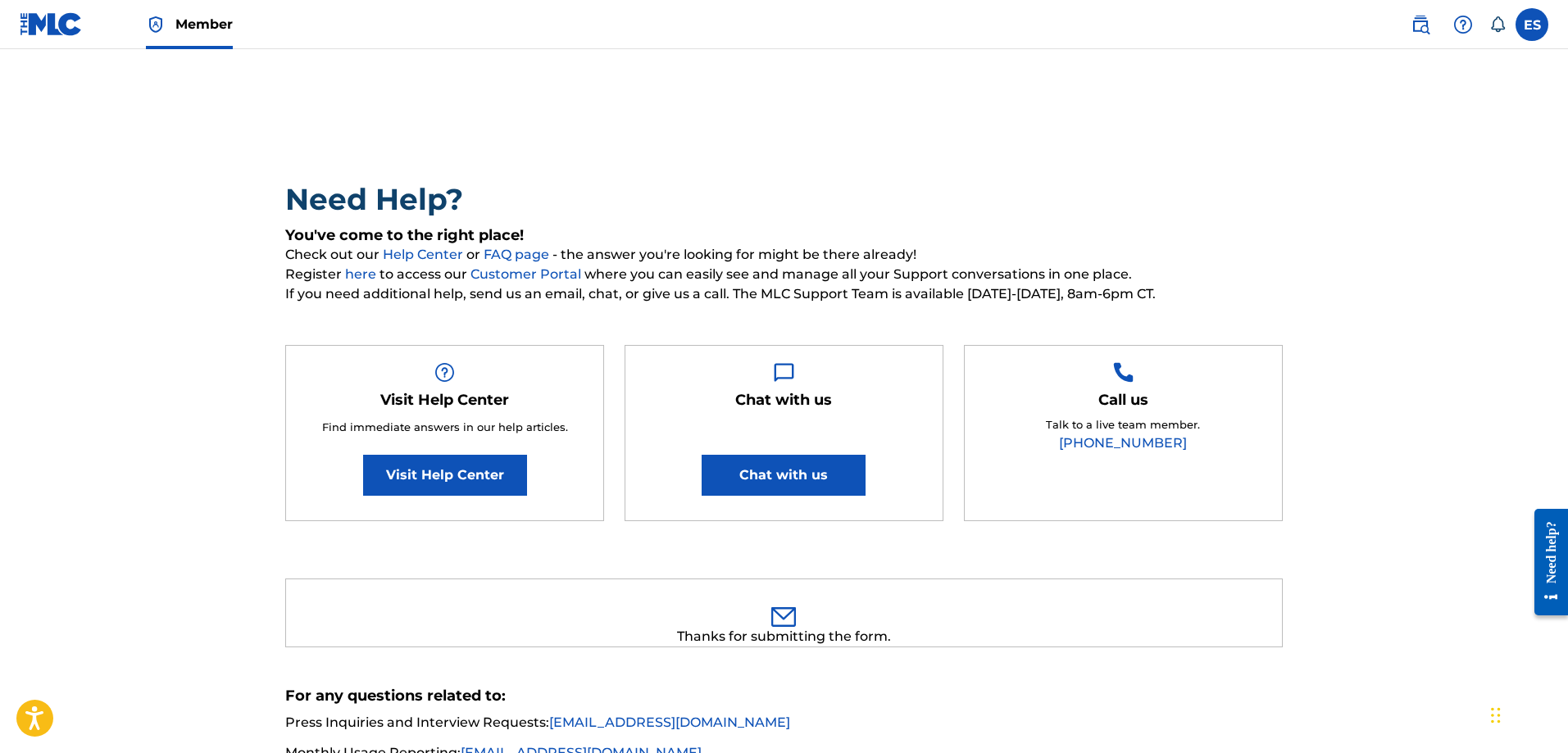
scroll to position [0, 0]
